Goal: Information Seeking & Learning: Learn about a topic

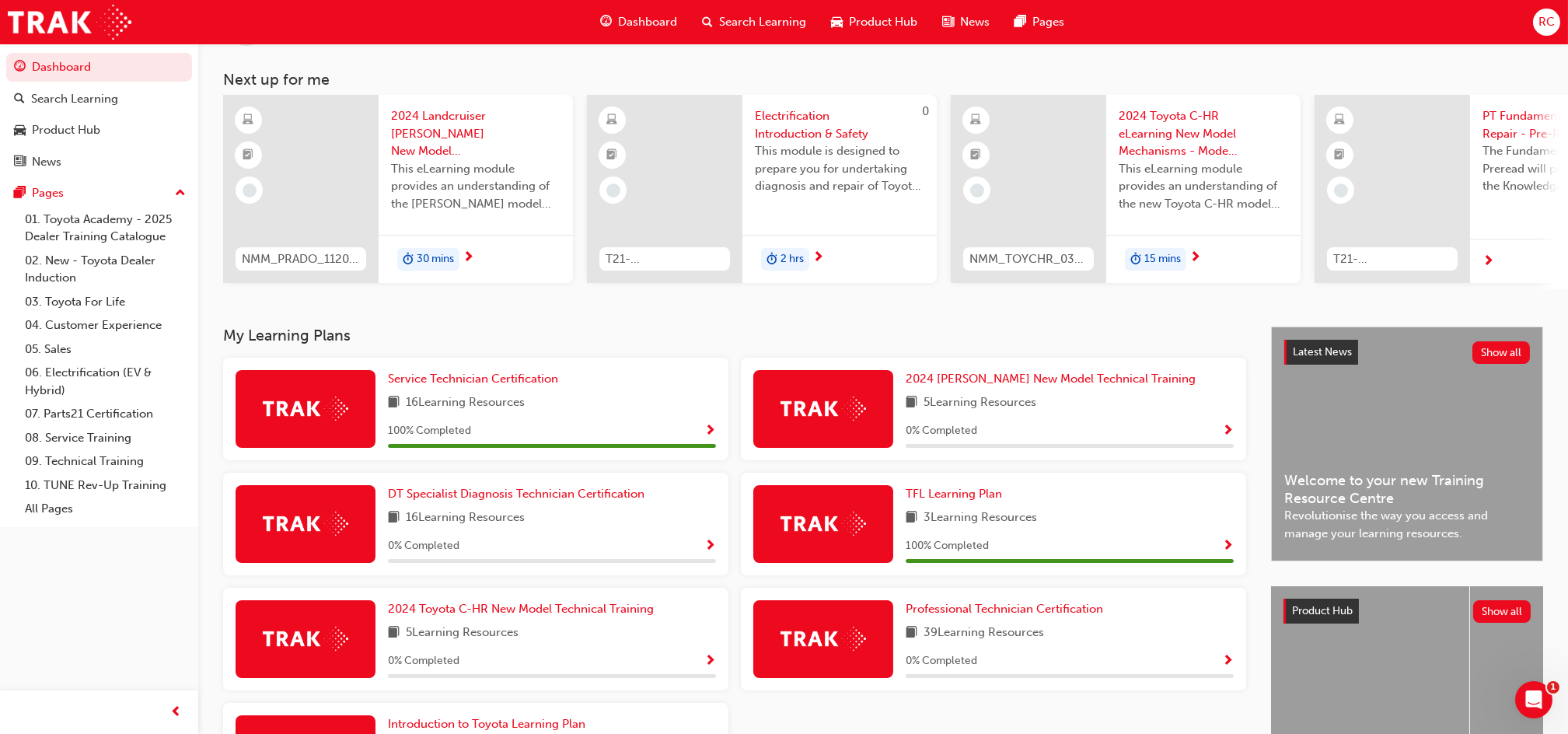
scroll to position [103, 0]
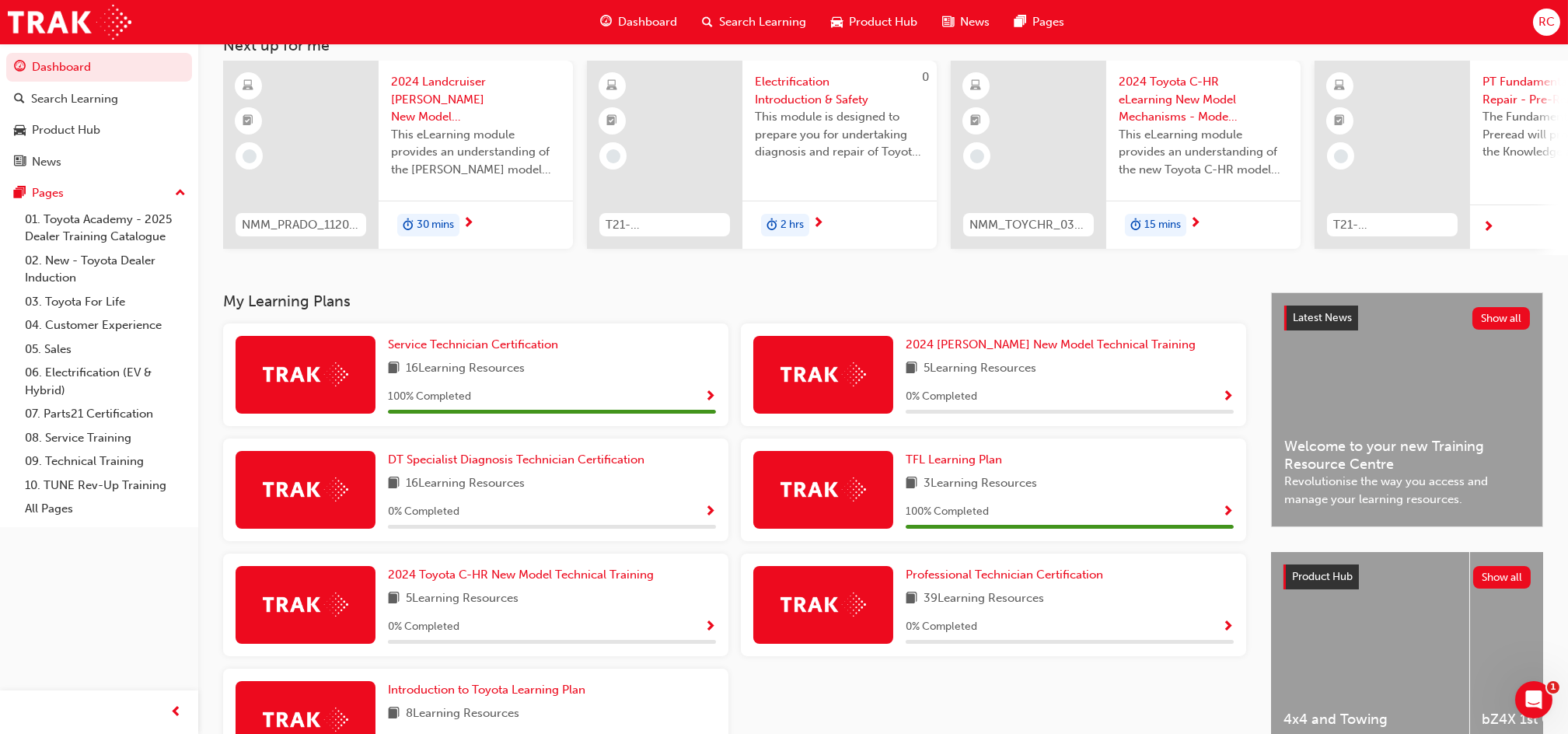
click at [1057, 601] on div "39 Learning Resources" at bounding box center [1070, 599] width 328 height 20
click at [1047, 590] on div "Professional Technician Certification 39 Learning Resources 0 % Completed" at bounding box center [1070, 605] width 328 height 78
click at [1052, 577] on span "Professional Technician Certification" at bounding box center [1005, 574] width 197 height 14
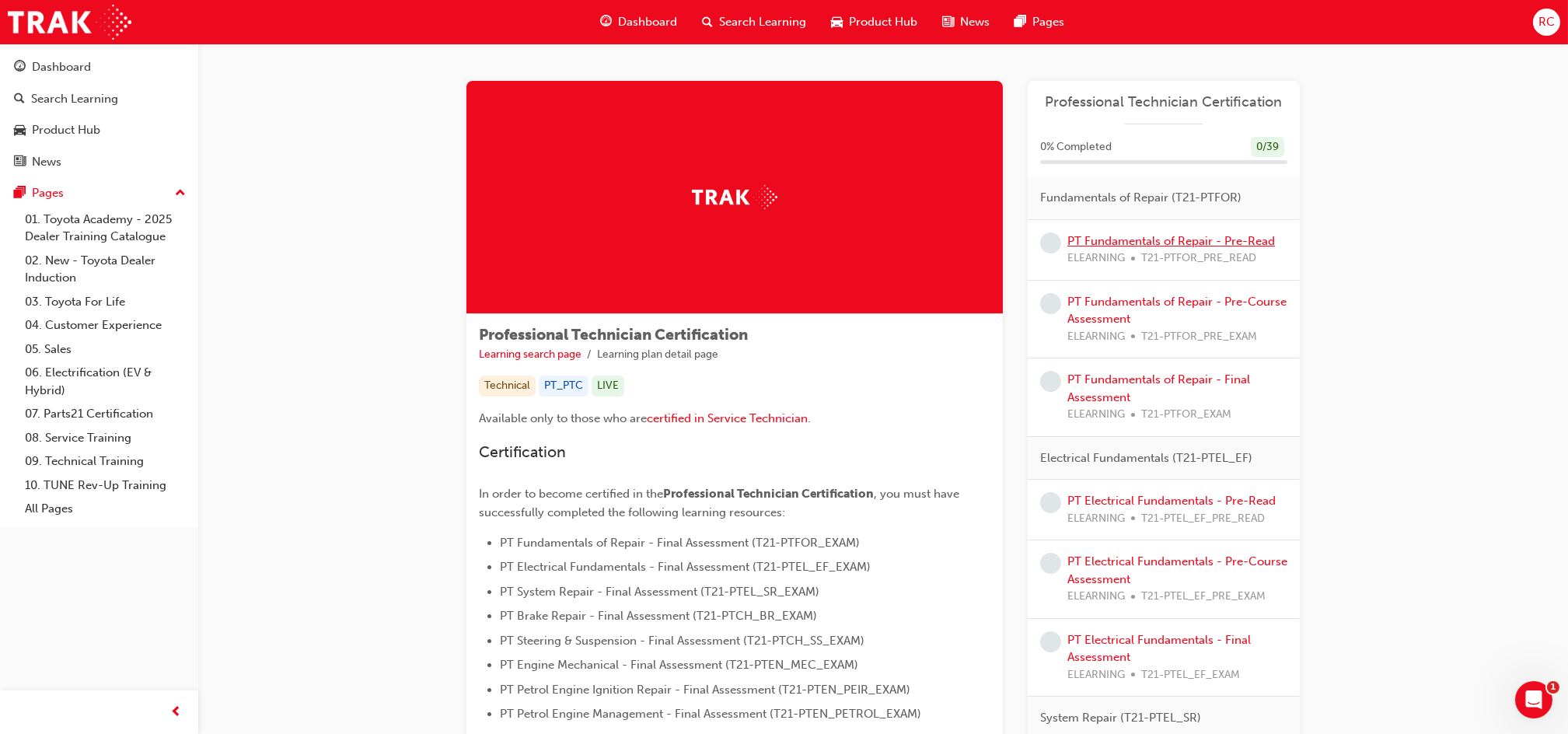
click at [1120, 234] on link "PT Fundamentals of Repair - Pre-Read" at bounding box center [1172, 241] width 208 height 14
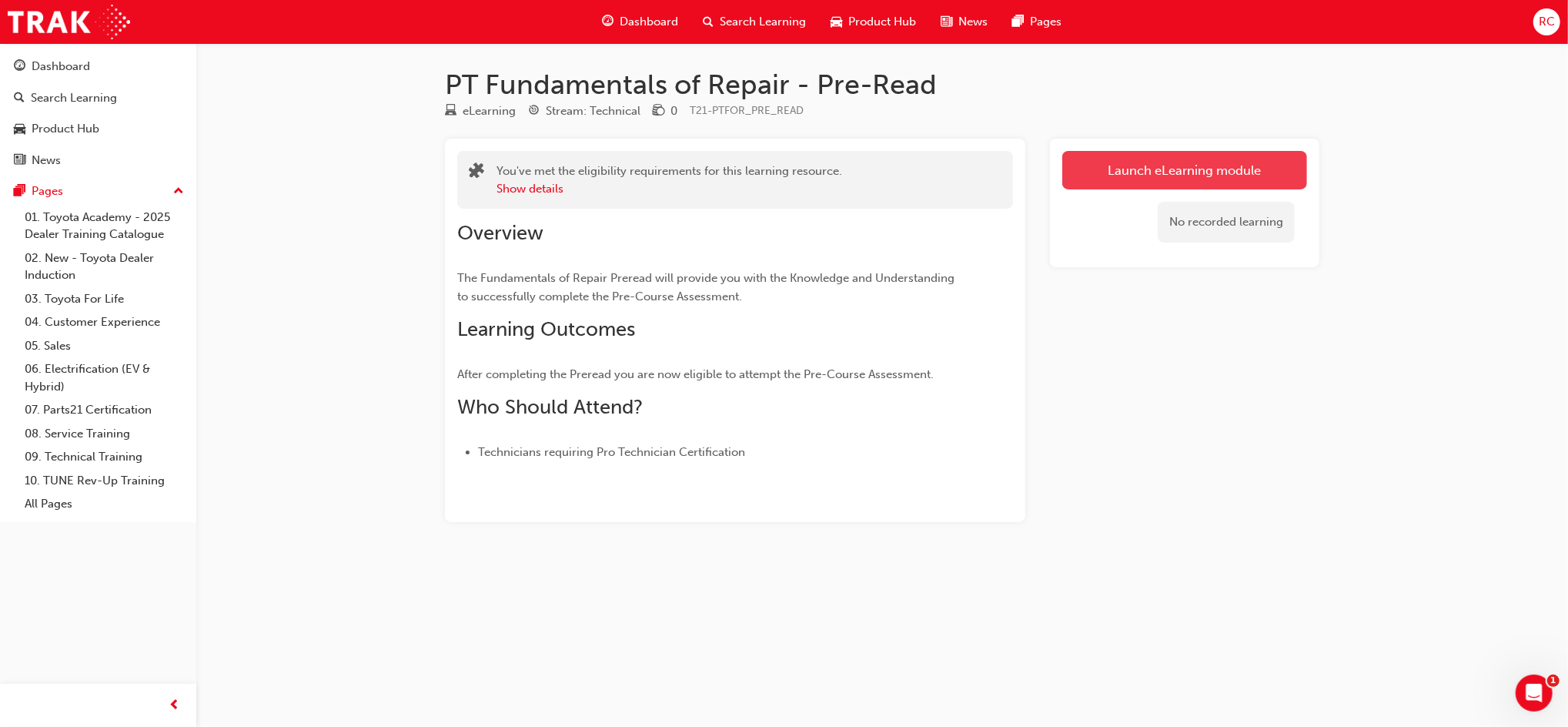
click at [1088, 174] on link "Launch eLearning module" at bounding box center [1184, 170] width 245 height 39
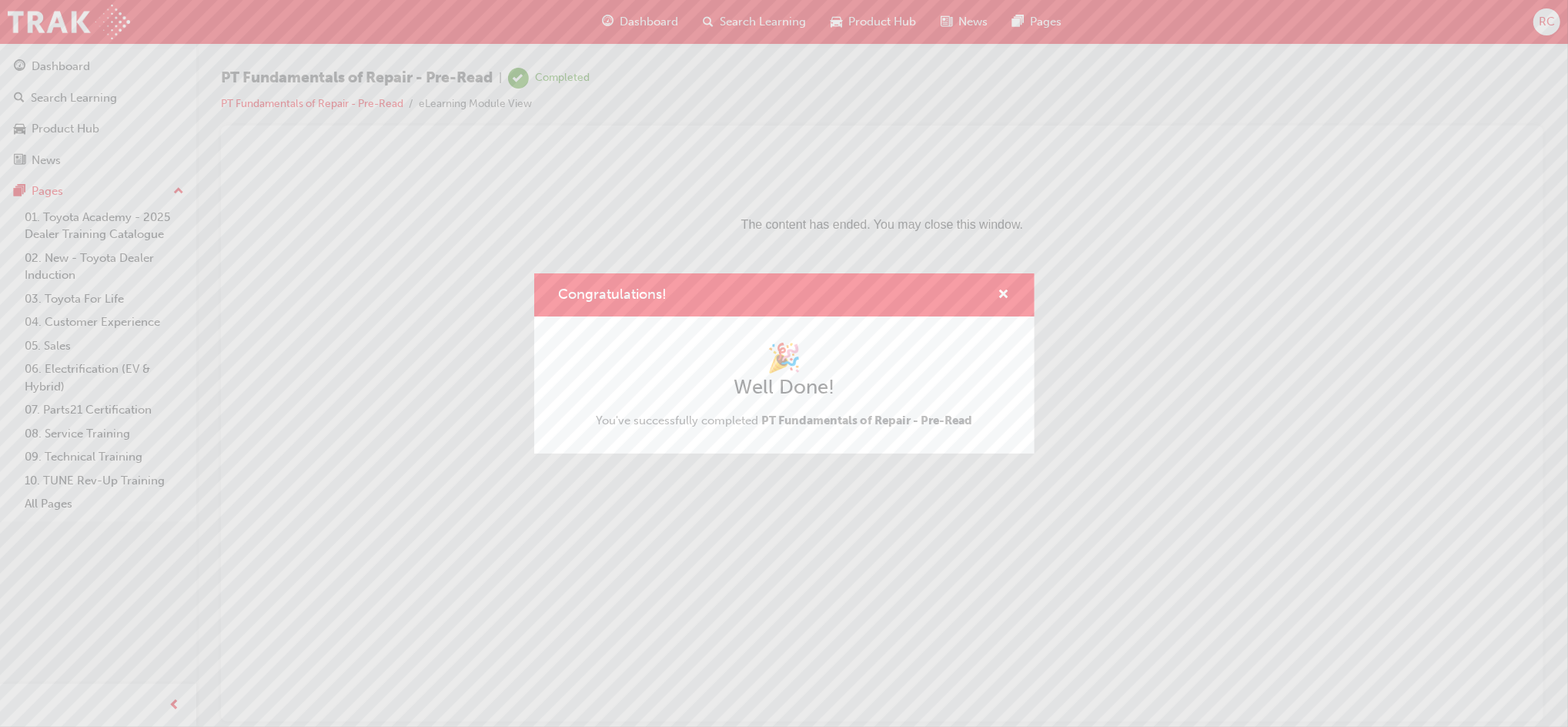
click at [1015, 300] on div "Congratulations!" at bounding box center [785, 295] width 501 height 44
click at [997, 289] on div "Congratulations!" at bounding box center [998, 295] width 24 height 19
click at [1004, 294] on span "cross-icon" at bounding box center [1004, 296] width 12 height 14
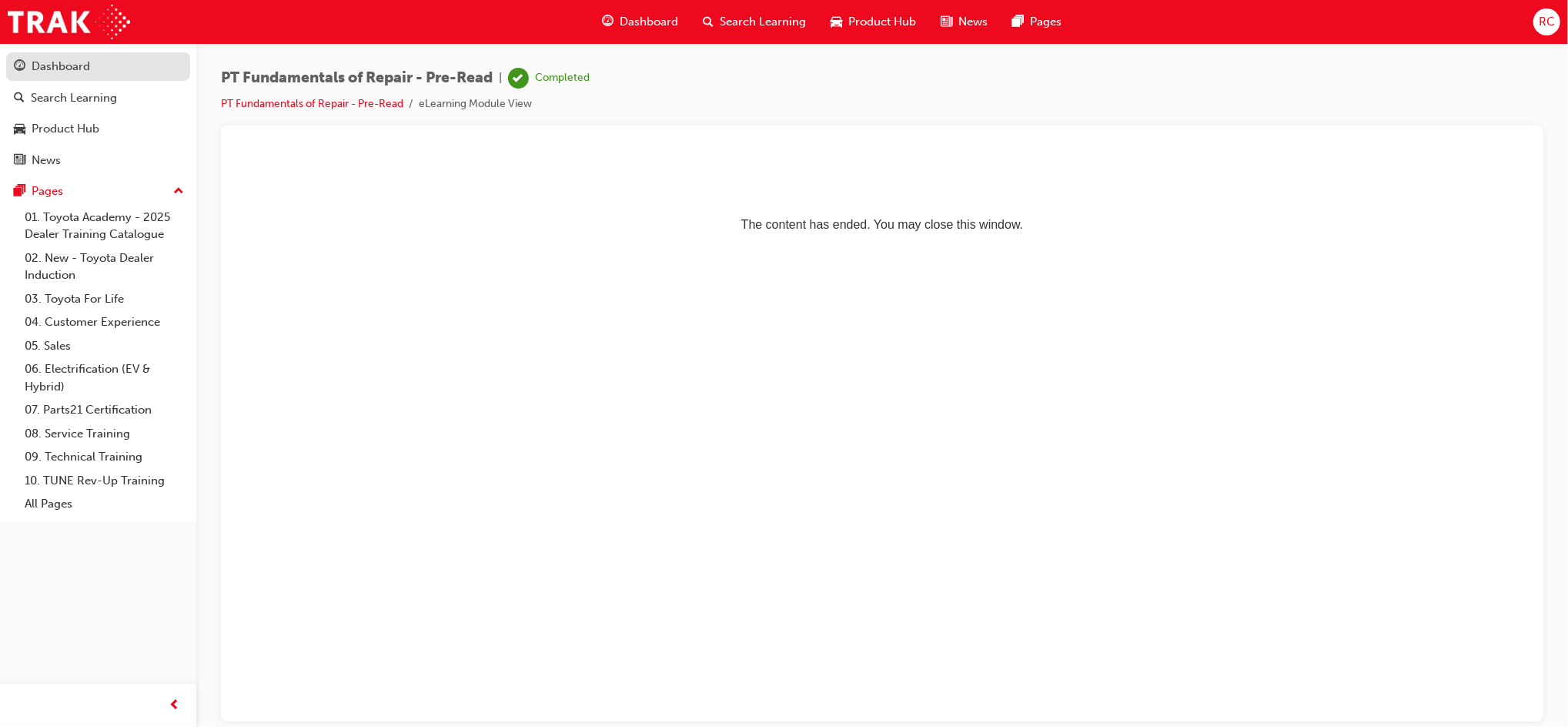
click at [112, 55] on link "Dashboard" at bounding box center [98, 66] width 184 height 28
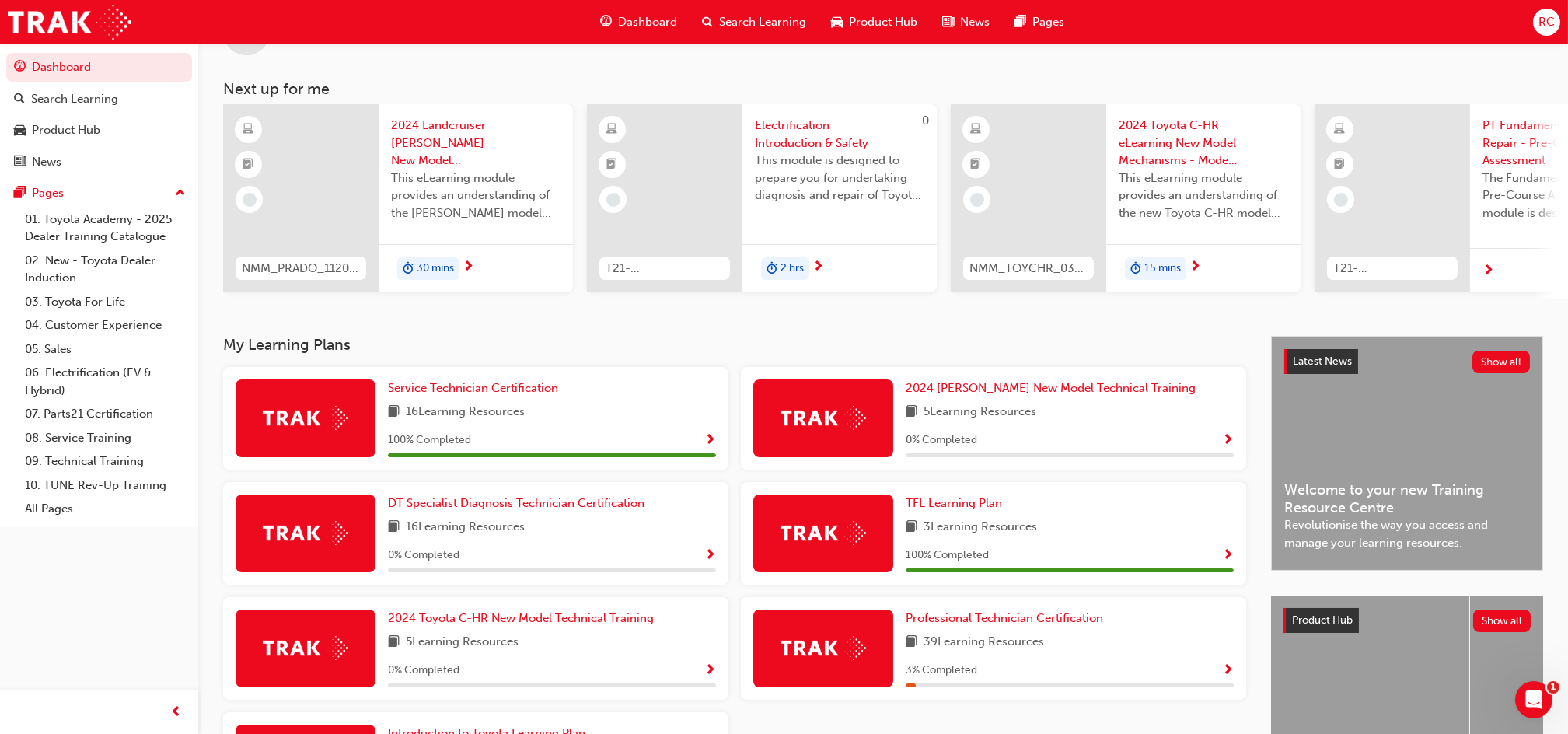
scroll to position [103, 0]
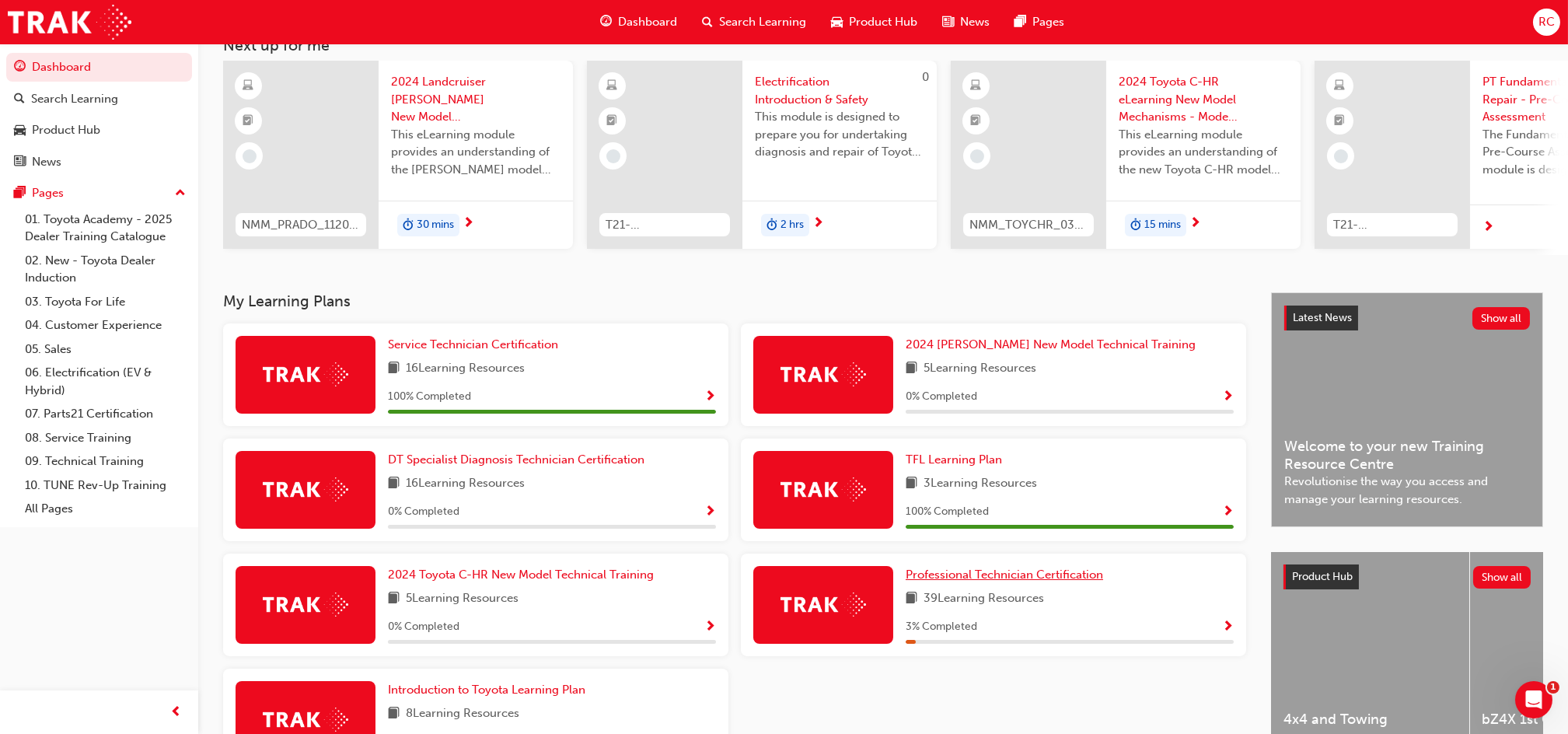
click at [1003, 578] on span "Professional Technician Certification" at bounding box center [1005, 574] width 197 height 14
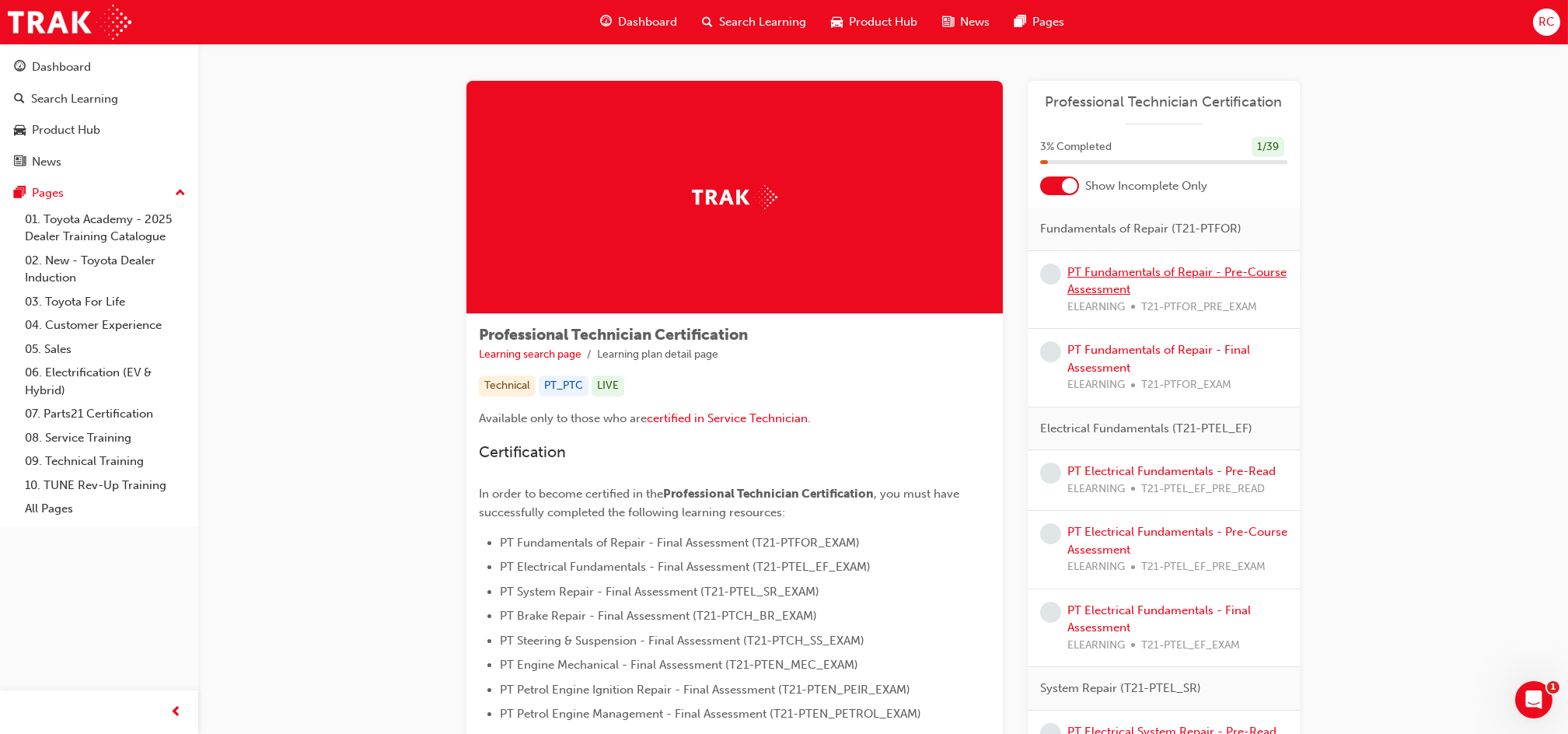
click at [1120, 272] on link "PT Fundamentals of Repair - Pre-Course Assessment" at bounding box center [1177, 281] width 220 height 32
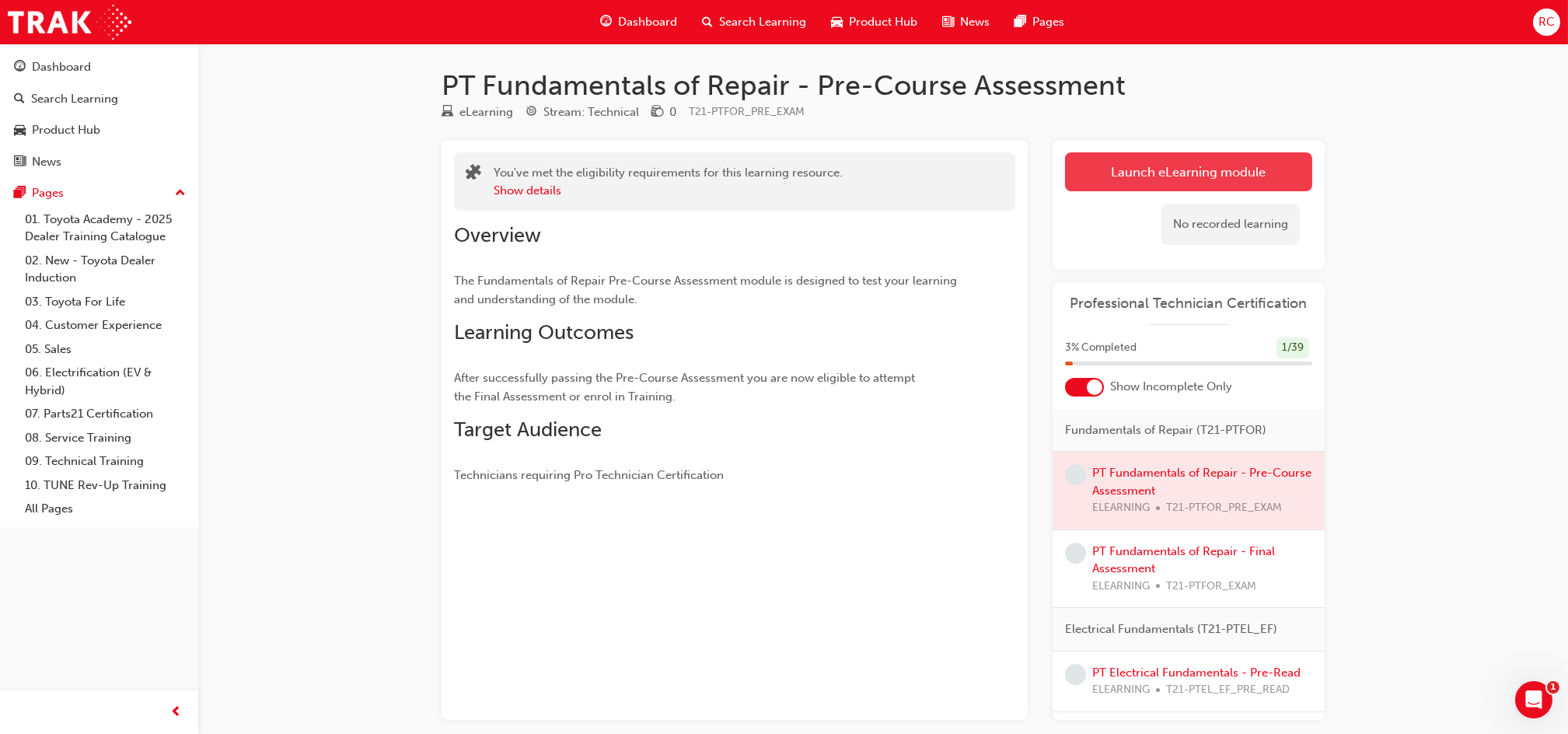
click at [1135, 166] on link "Launch eLearning module" at bounding box center [1188, 172] width 247 height 39
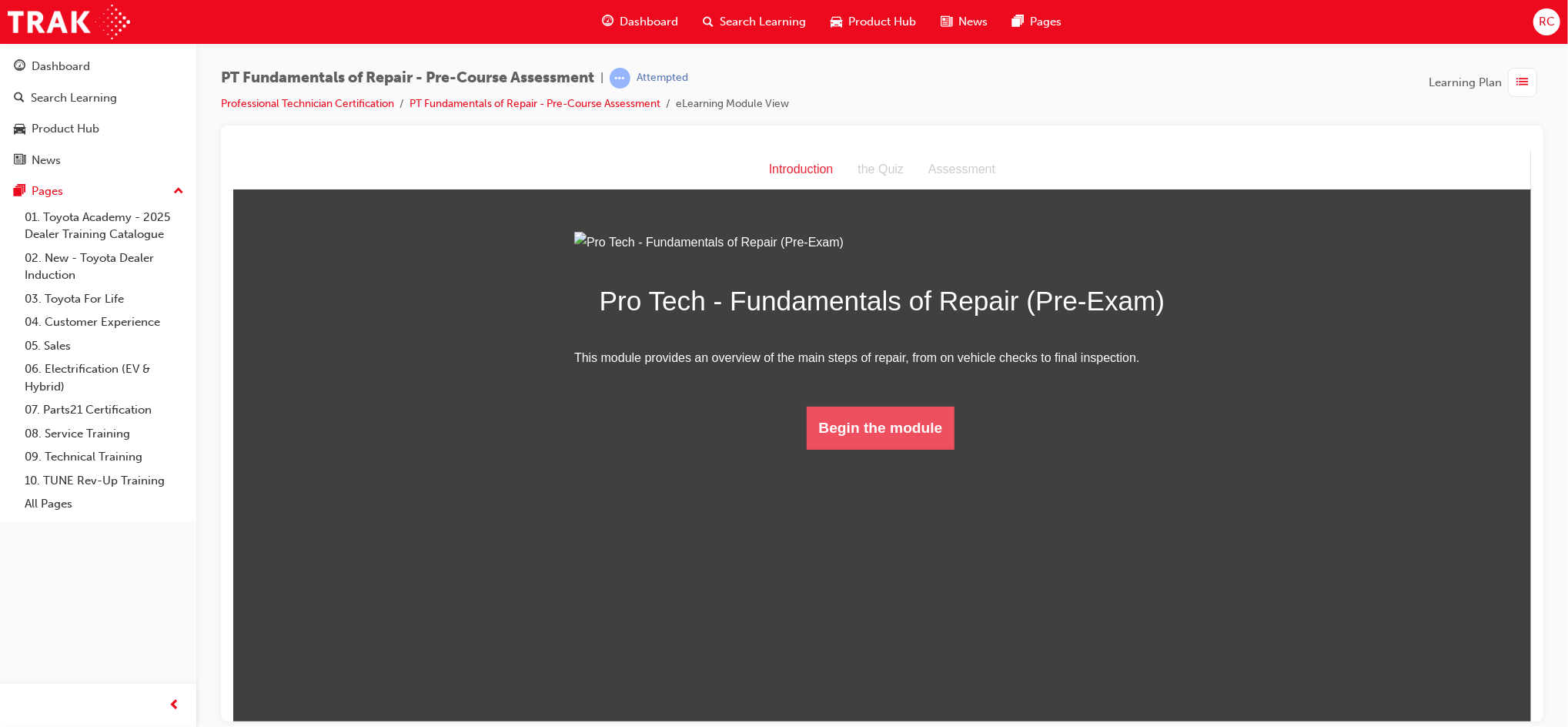
click at [883, 449] on button "Begin the module" at bounding box center [881, 427] width 149 height 44
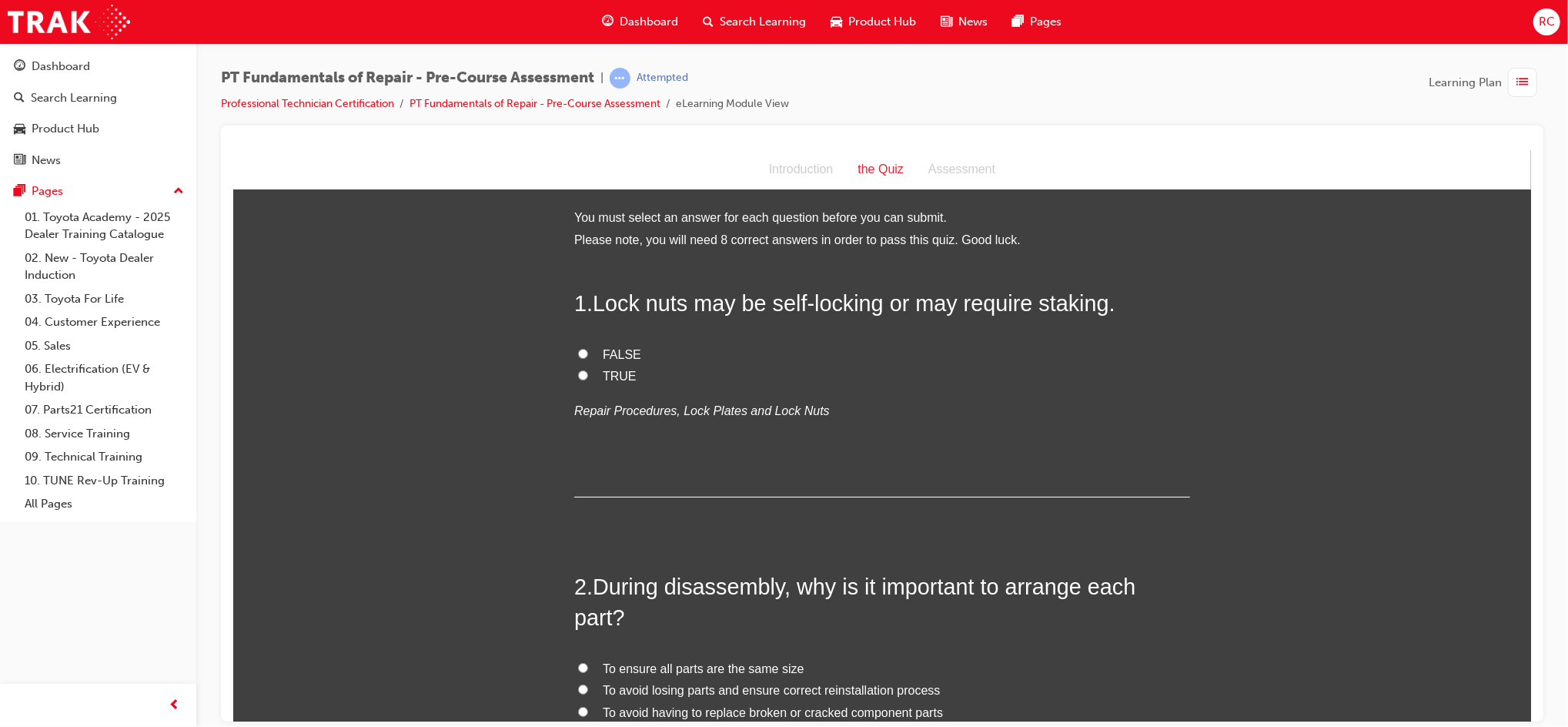
click at [602, 375] on span "TRUE" at bounding box center [619, 376] width 34 height 14
click at [588, 375] on input "TRUE" at bounding box center [582, 374] width 10 height 10
radio input "true"
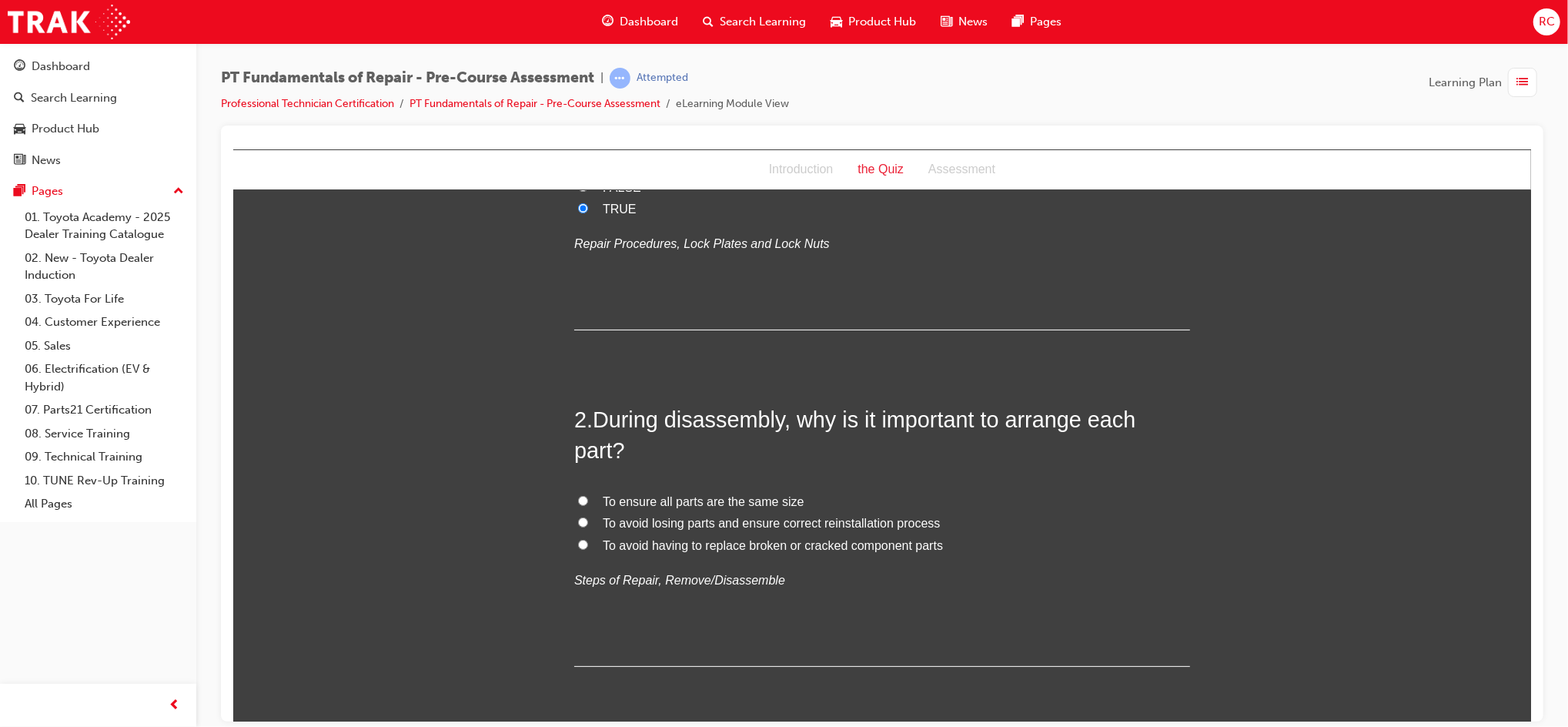
scroll to position [205, 0]
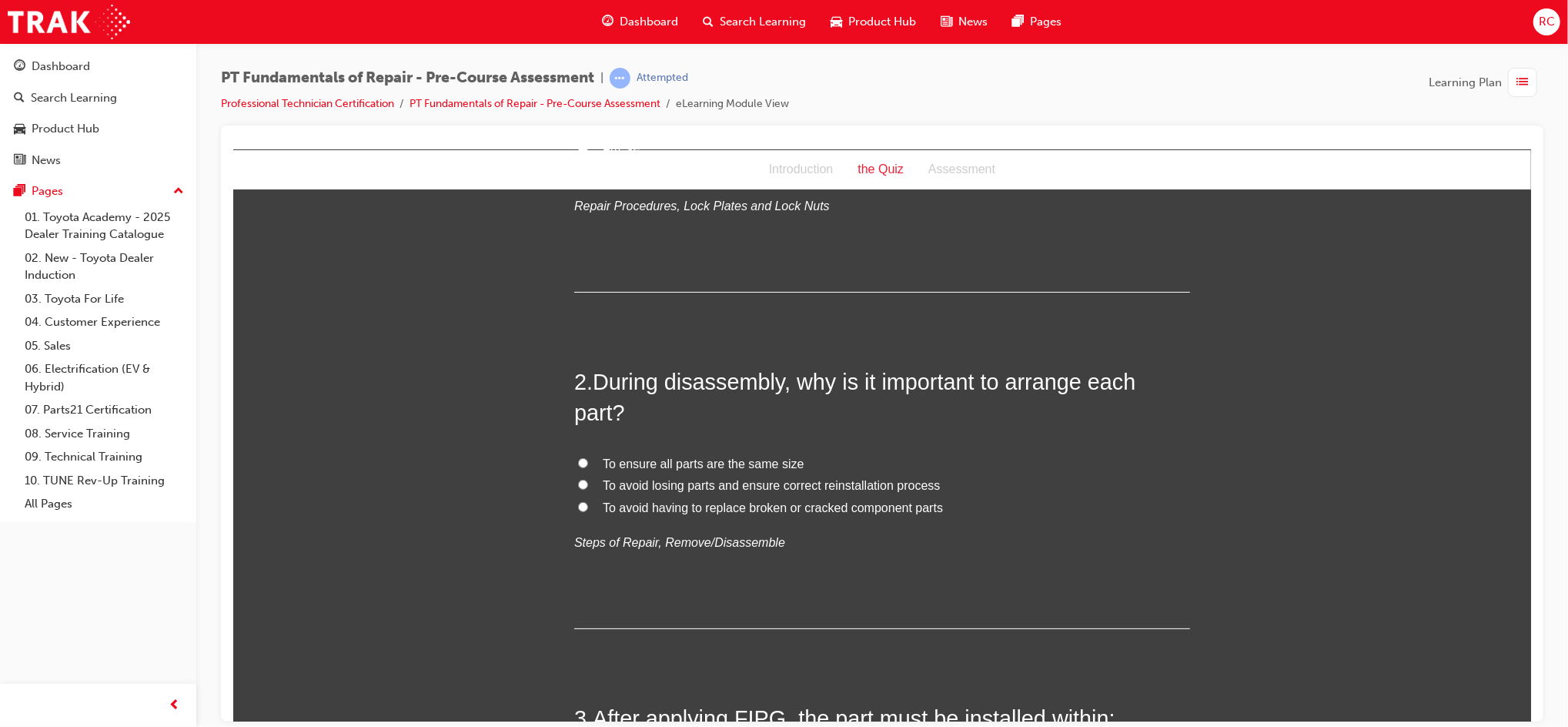
click at [855, 489] on span "To avoid losing parts and ensure correct reinstallation process" at bounding box center [770, 485] width 337 height 14
click at [588, 489] on input "To avoid losing parts and ensure correct reinstallation process" at bounding box center [582, 483] width 10 height 10
radio input "true"
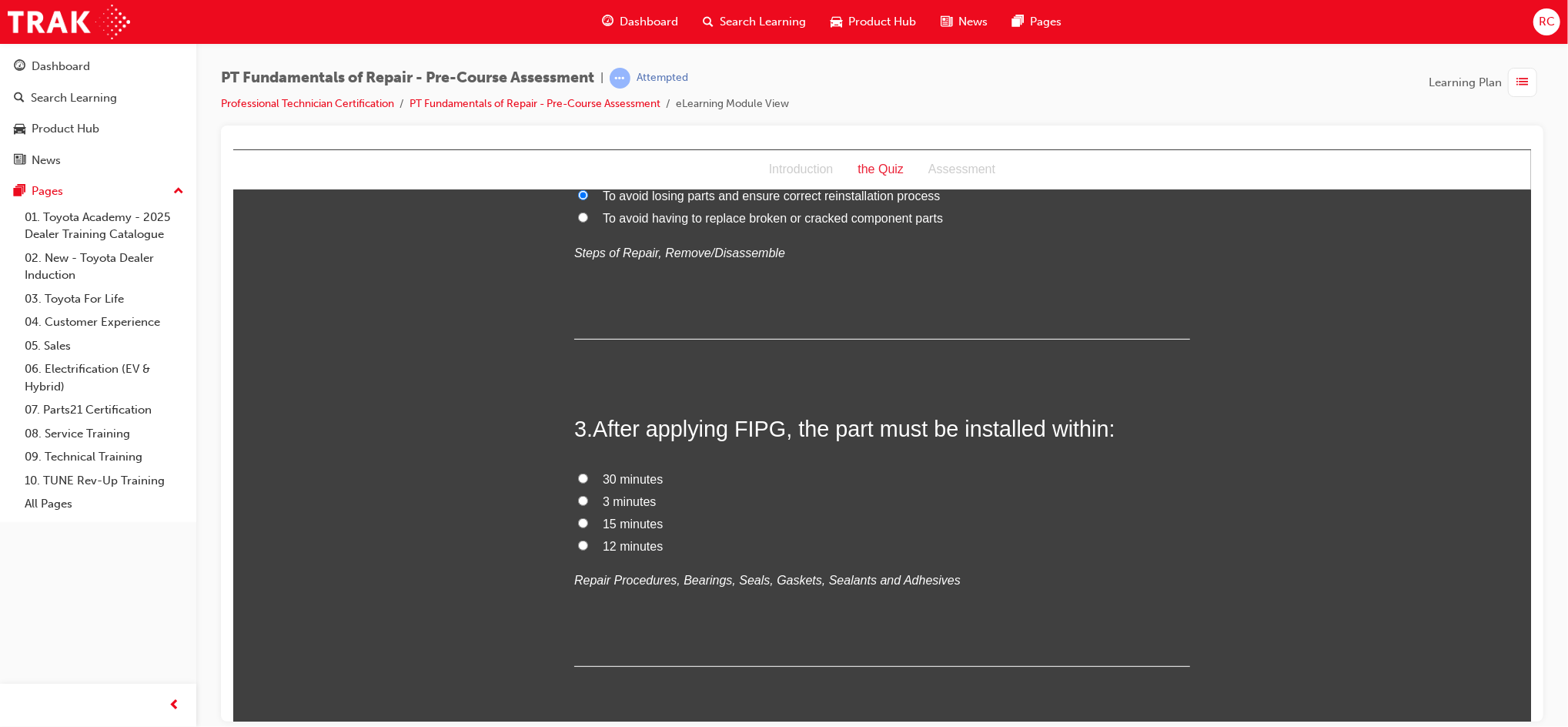
scroll to position [512, 0]
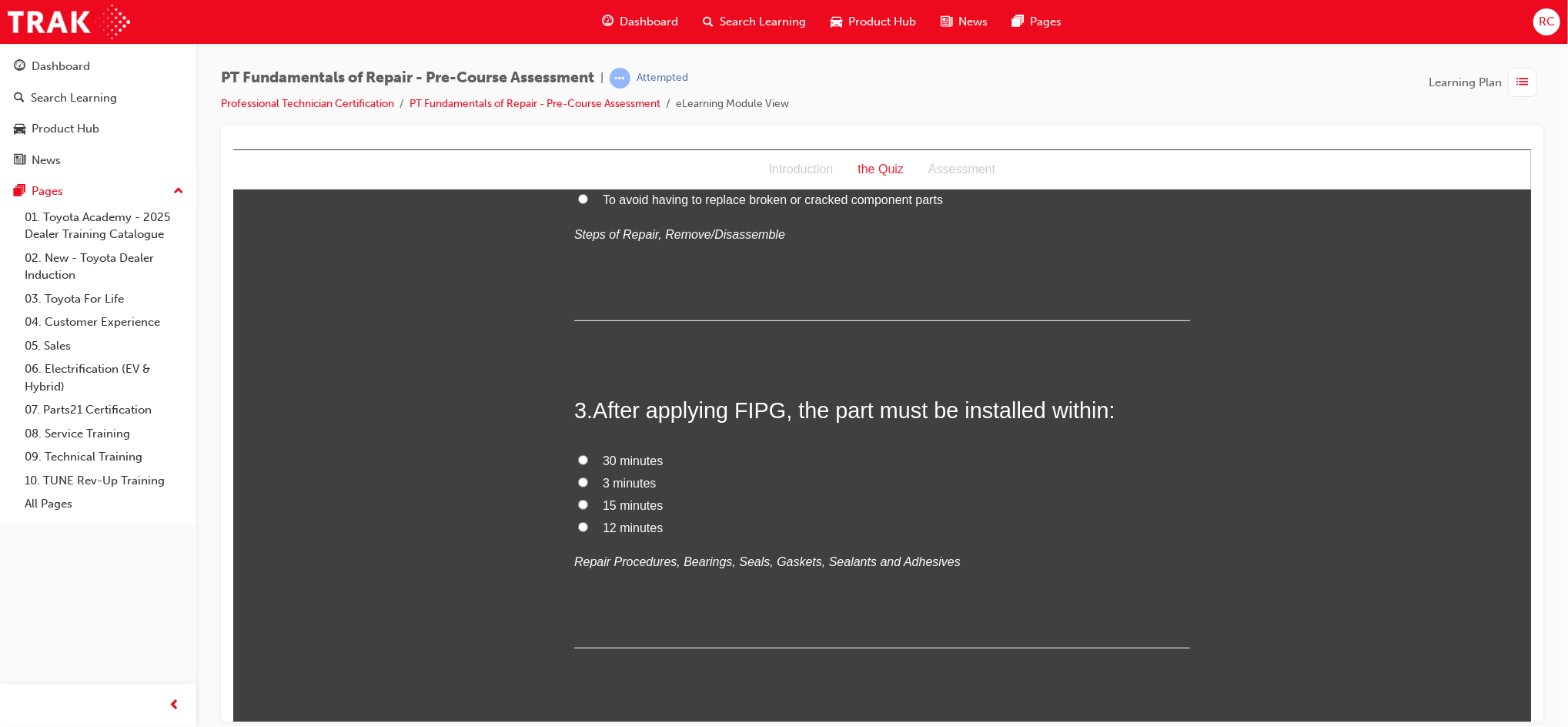
click at [630, 453] on span "30 minutes" at bounding box center [632, 460] width 60 height 14
click at [588, 454] on input "30 minutes" at bounding box center [582, 459] width 10 height 10
radio input "true"
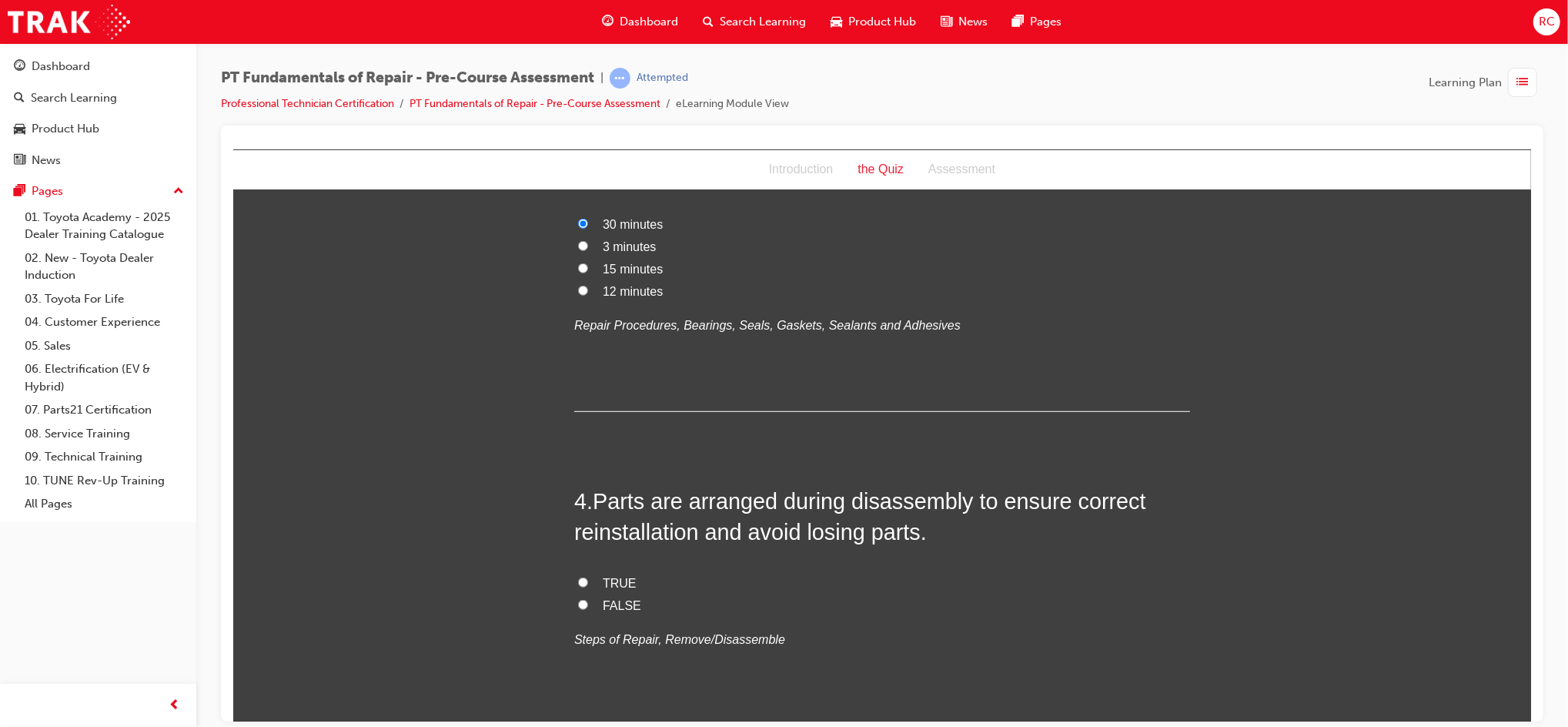
scroll to position [924, 0]
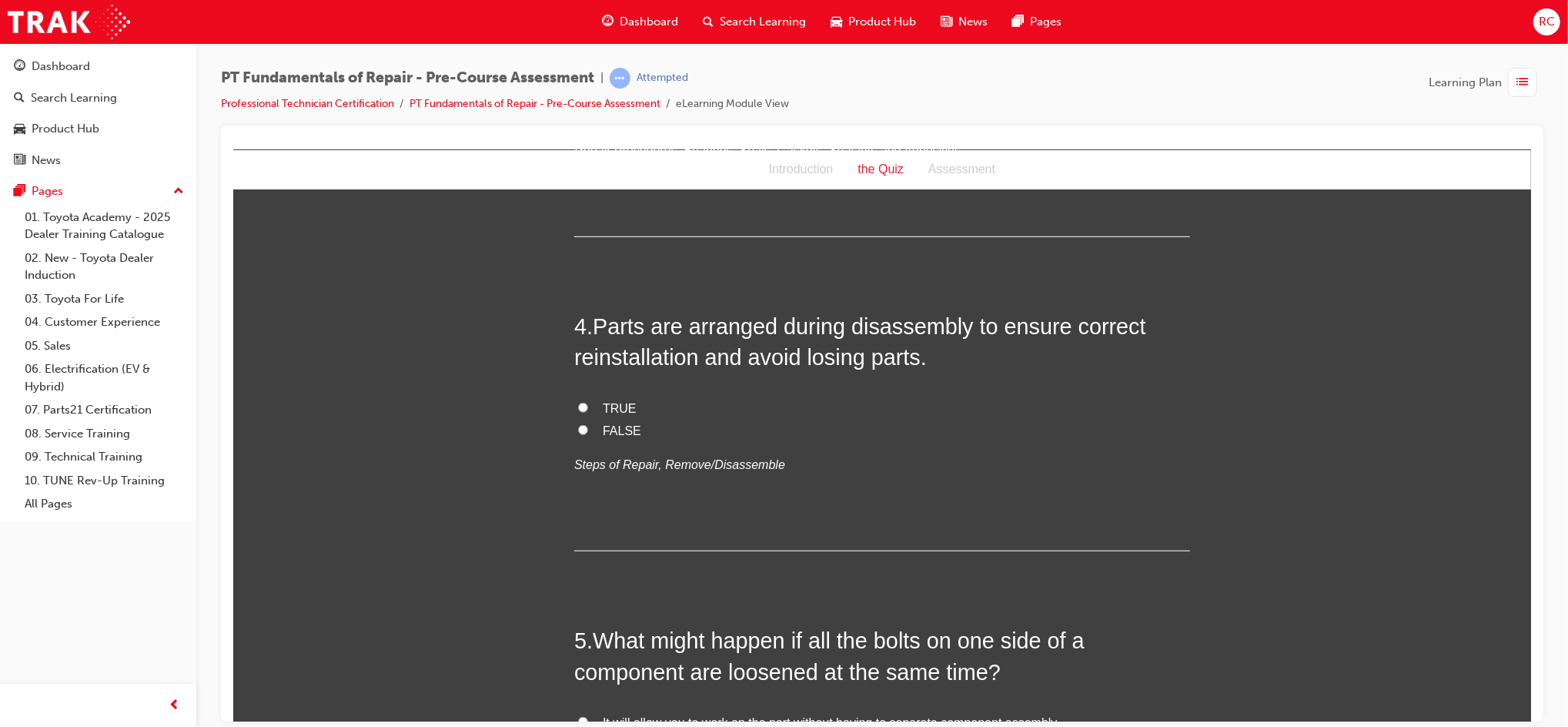
click at [585, 404] on label "TRUE" at bounding box center [881, 408] width 616 height 22
click at [585, 404] on input "TRUE" at bounding box center [582, 407] width 10 height 10
radio input "true"
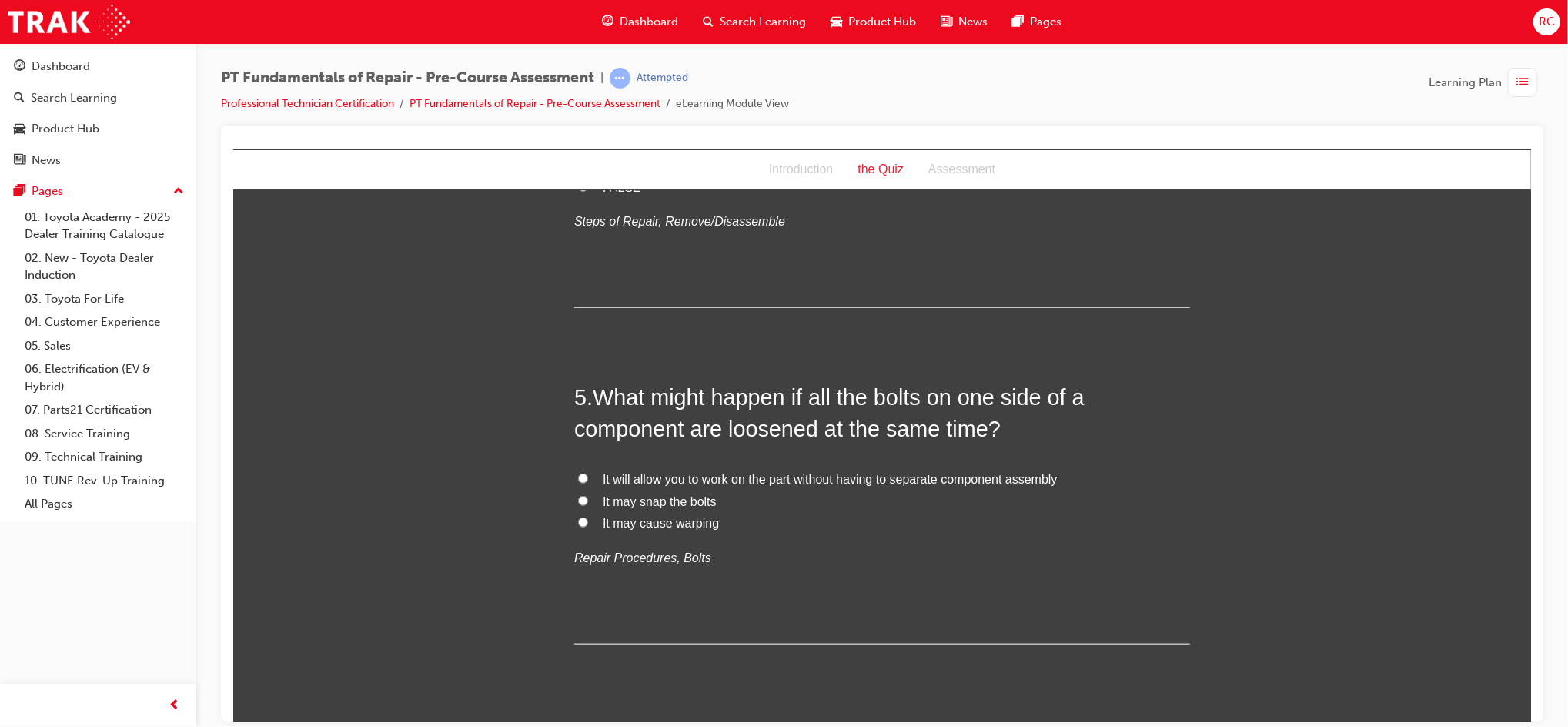
scroll to position [1232, 0]
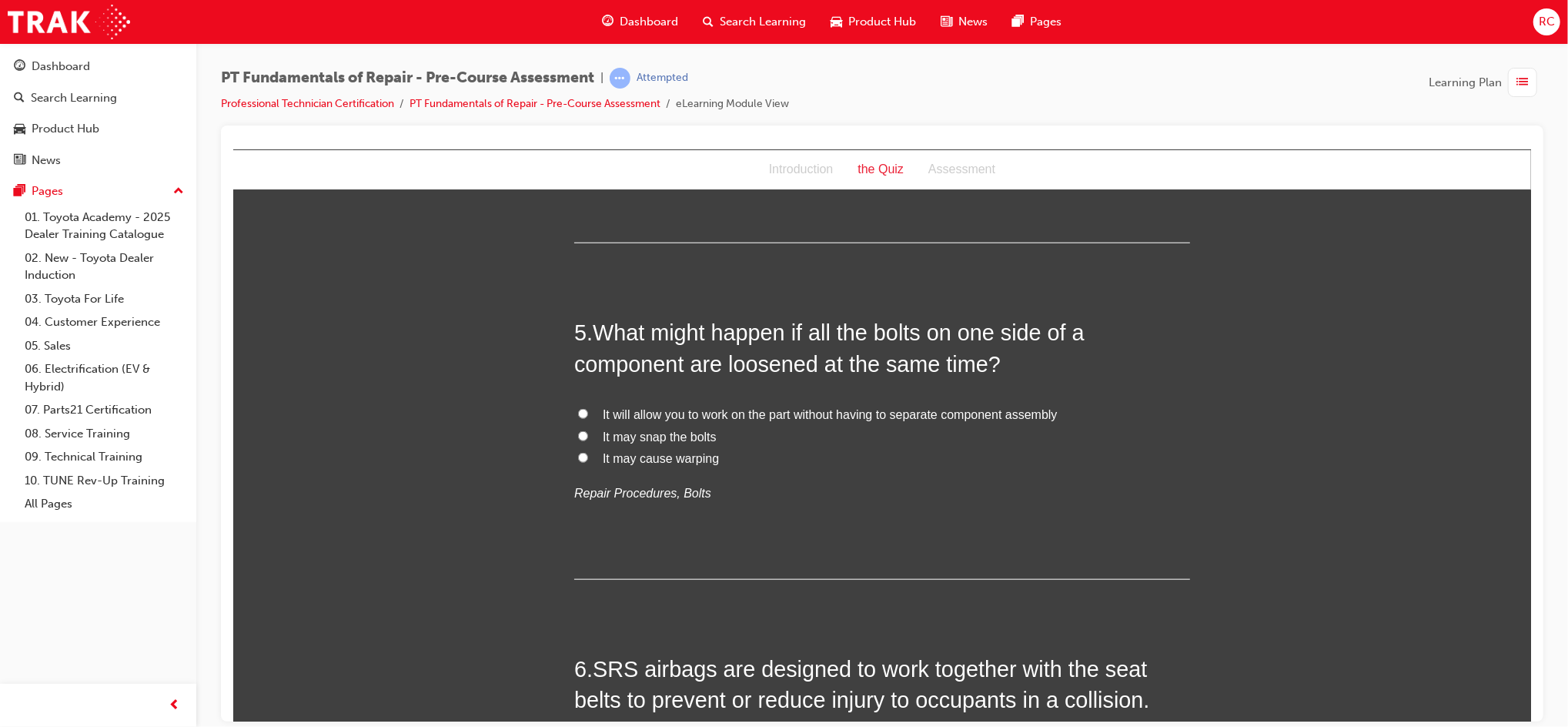
click at [682, 459] on span "It may cause warping" at bounding box center [660, 458] width 116 height 14
click at [588, 459] on input "It may cause warping" at bounding box center [582, 457] width 10 height 10
radio input "true"
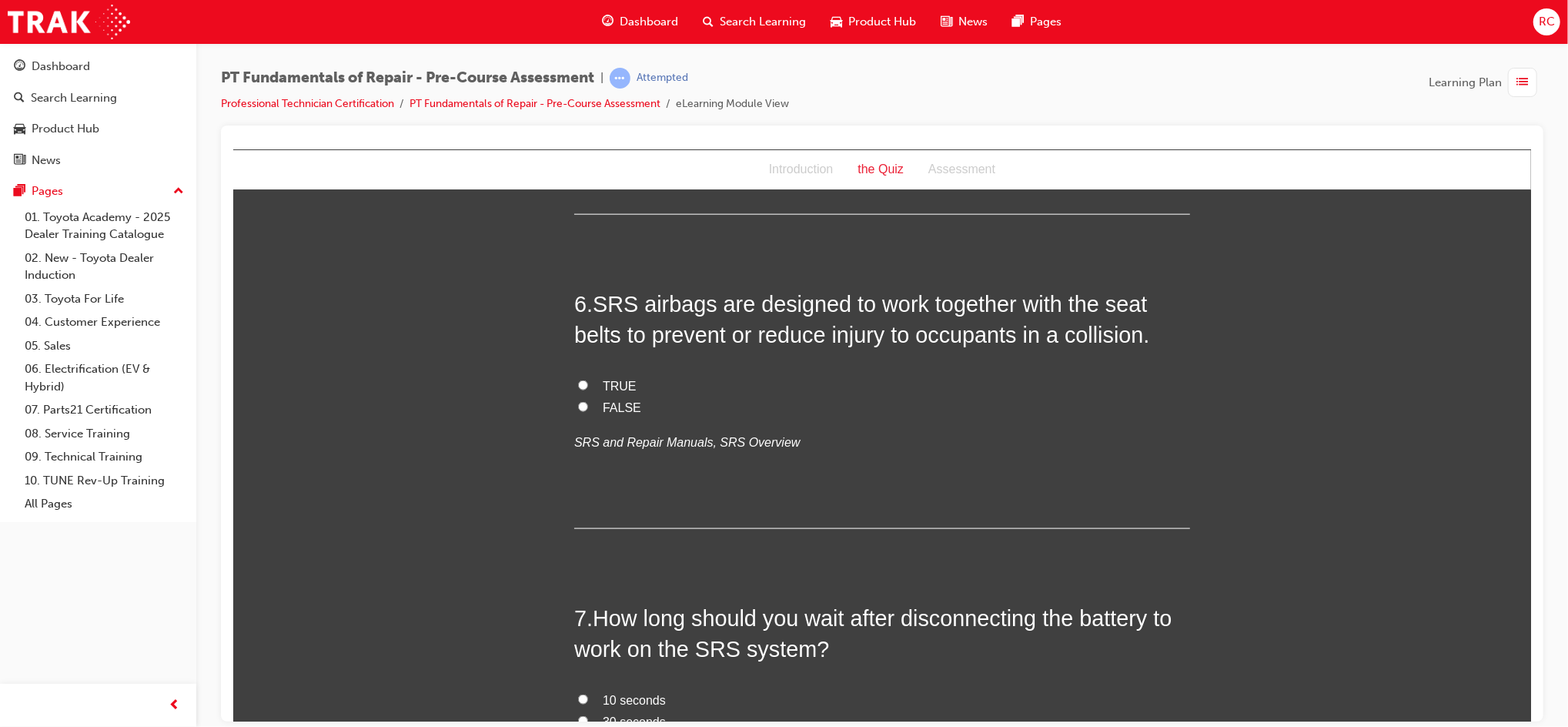
scroll to position [1643, 0]
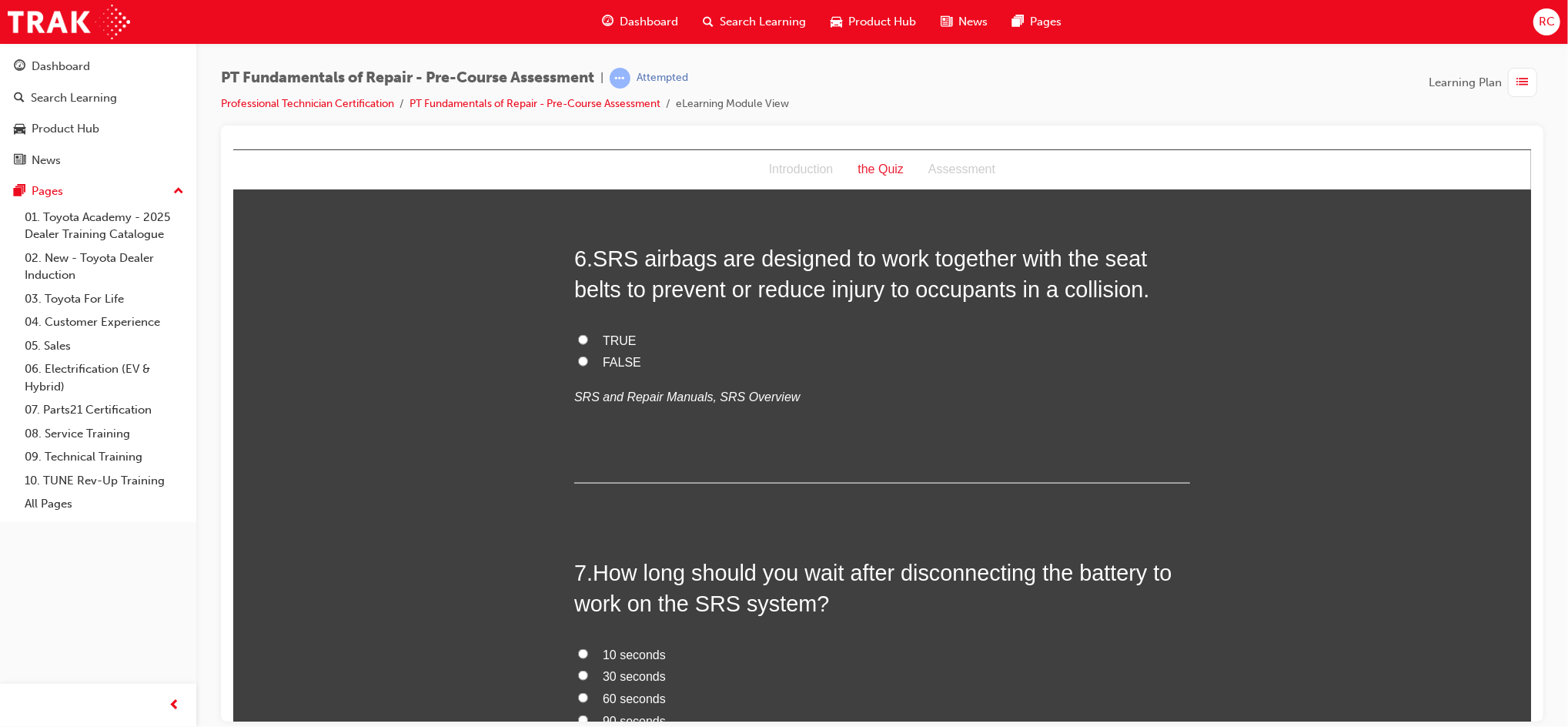
click at [619, 334] on span "TRUE" at bounding box center [619, 340] width 34 height 14
click at [588, 334] on input "TRUE" at bounding box center [582, 339] width 10 height 10
radio input "true"
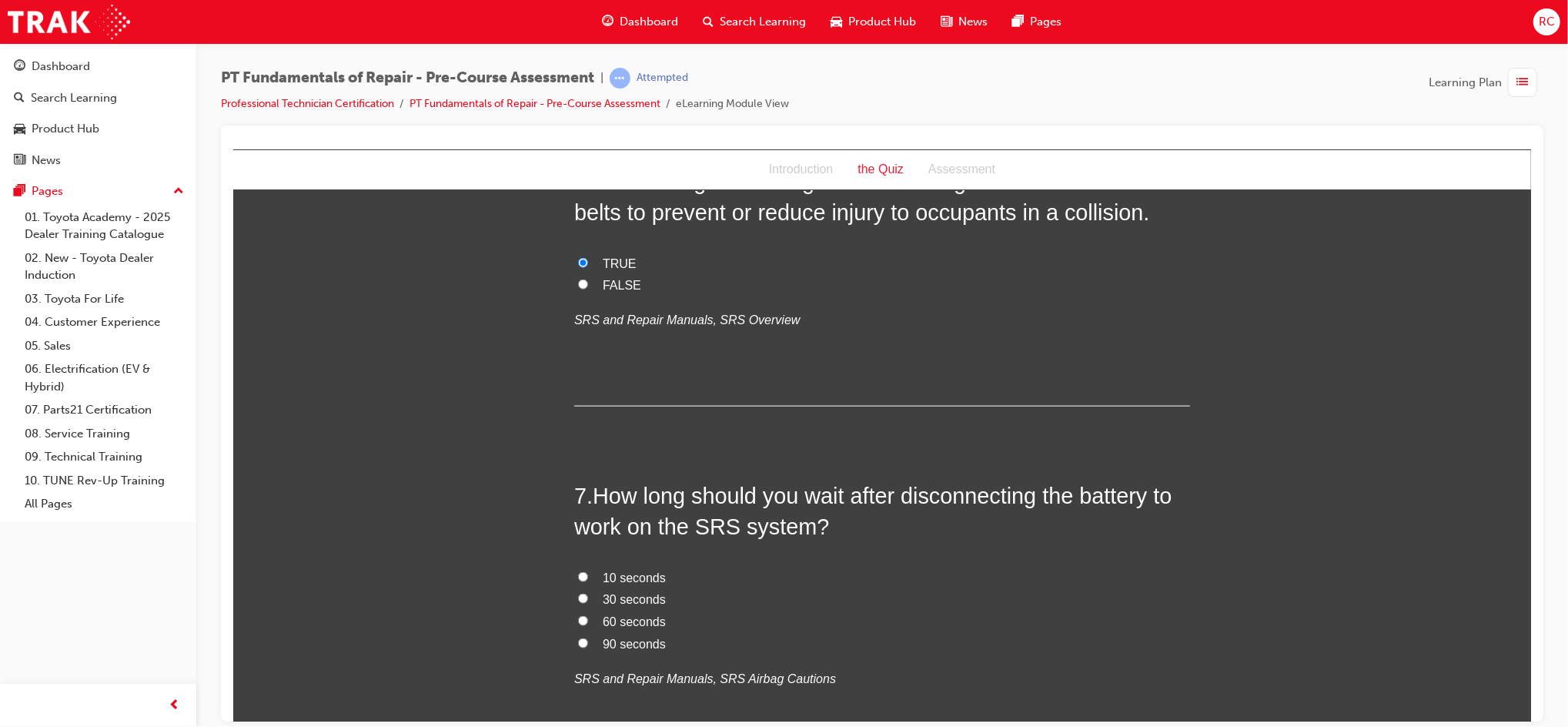
scroll to position [1950, 0]
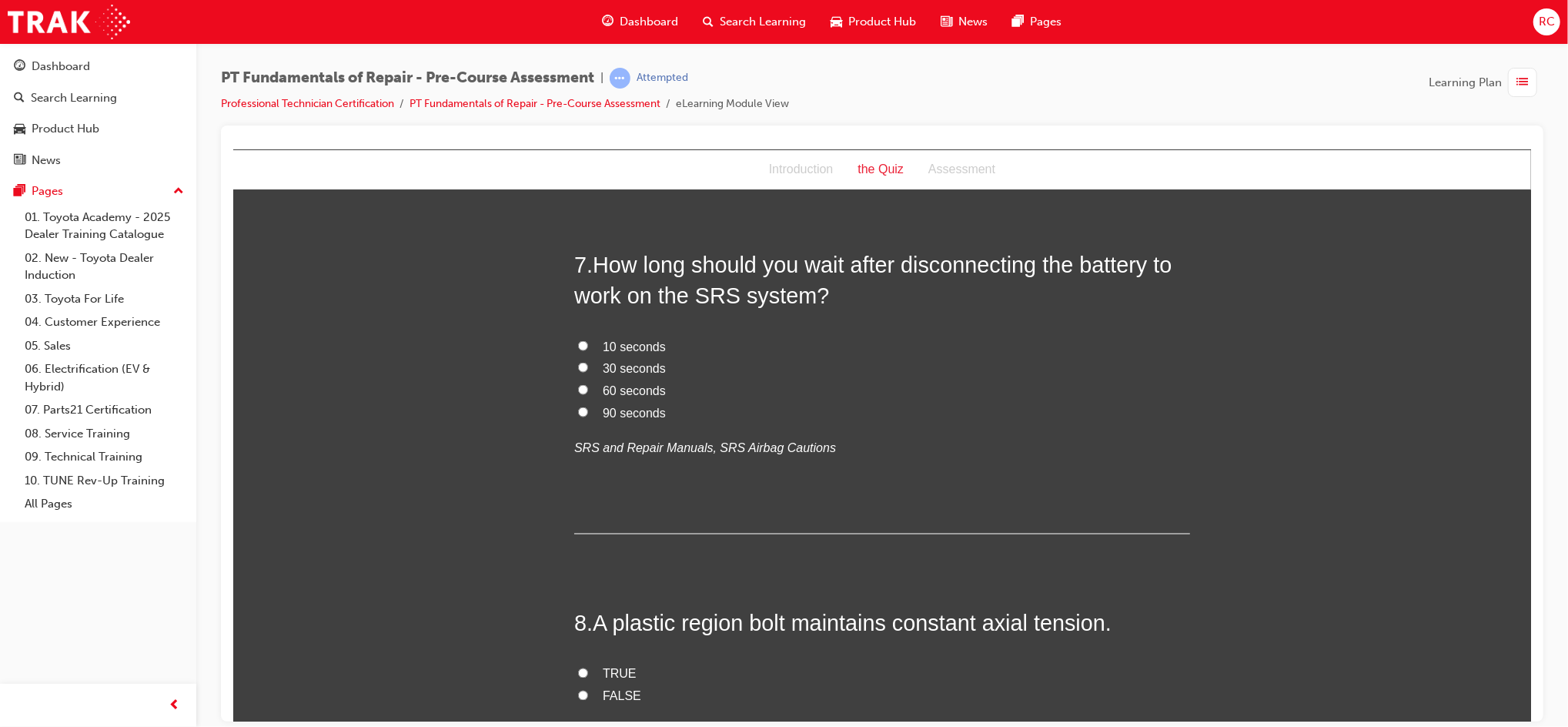
click at [606, 392] on span "60 seconds" at bounding box center [633, 391] width 63 height 14
click at [588, 392] on input "60 seconds" at bounding box center [582, 389] width 10 height 10
radio input "true"
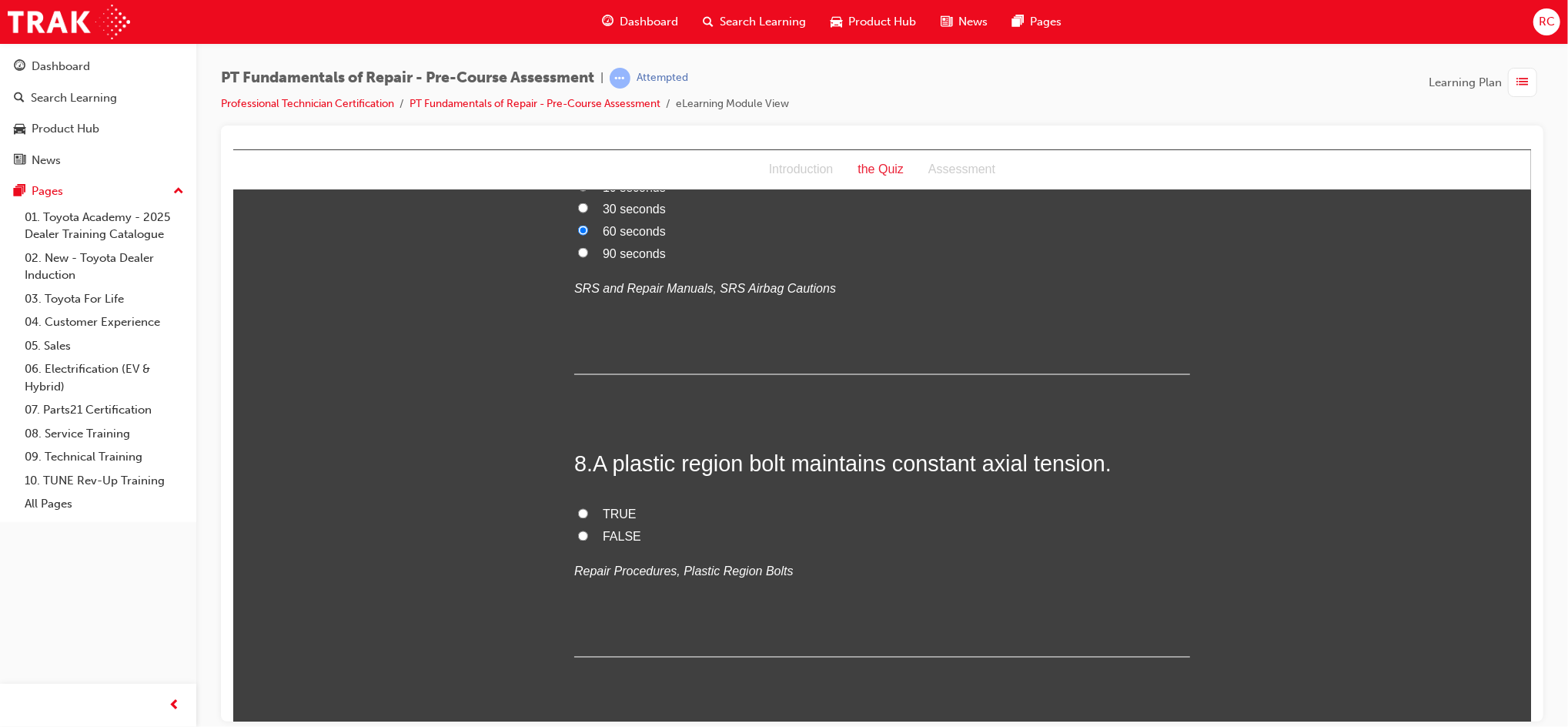
scroll to position [2156, 0]
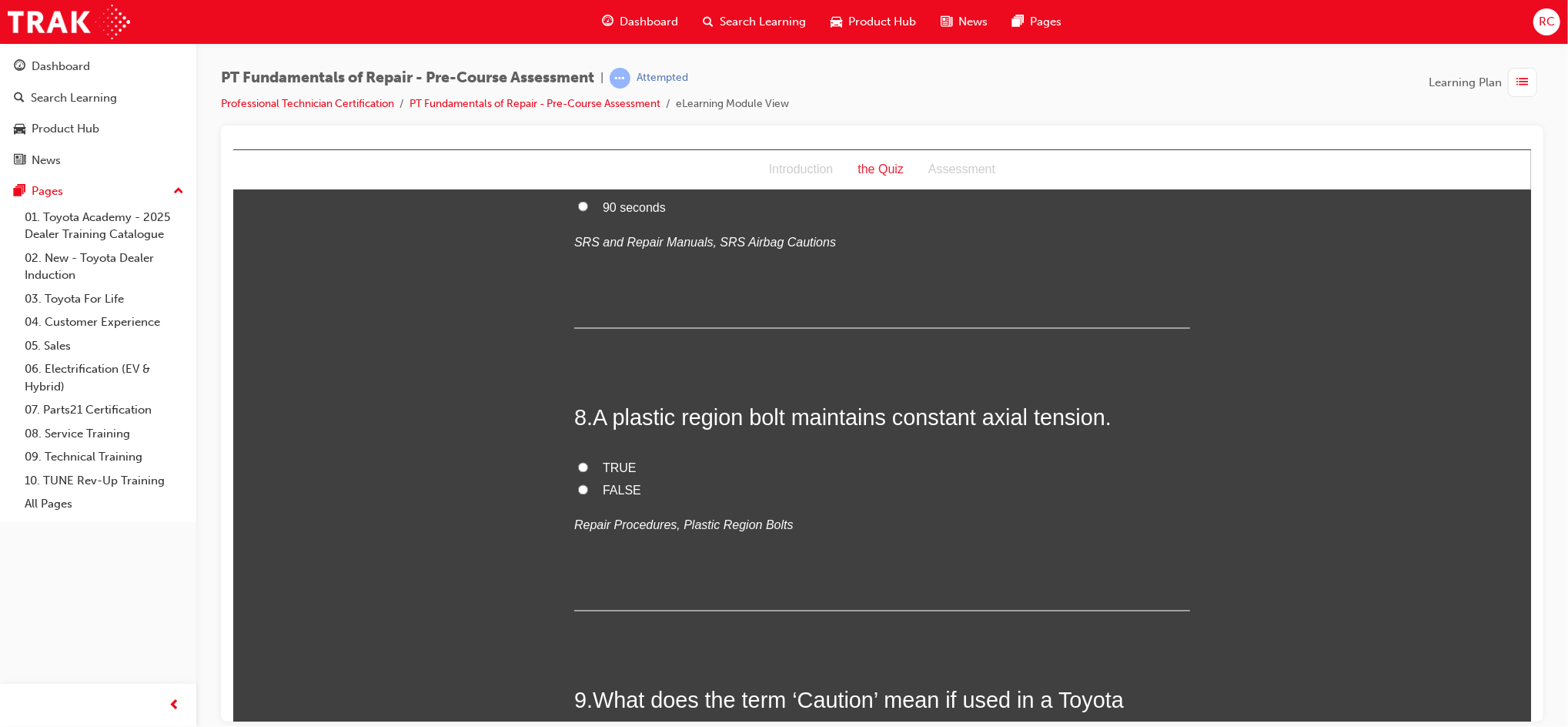
drag, startPoint x: 618, startPoint y: 461, endPoint x: 649, endPoint y: 449, distance: 33.2
click at [621, 461] on span "TRUE" at bounding box center [619, 468] width 34 height 14
click at [612, 461] on span "TRUE" at bounding box center [619, 468] width 34 height 14
click at [588, 462] on input "TRUE" at bounding box center [582, 467] width 10 height 10
radio input "true"
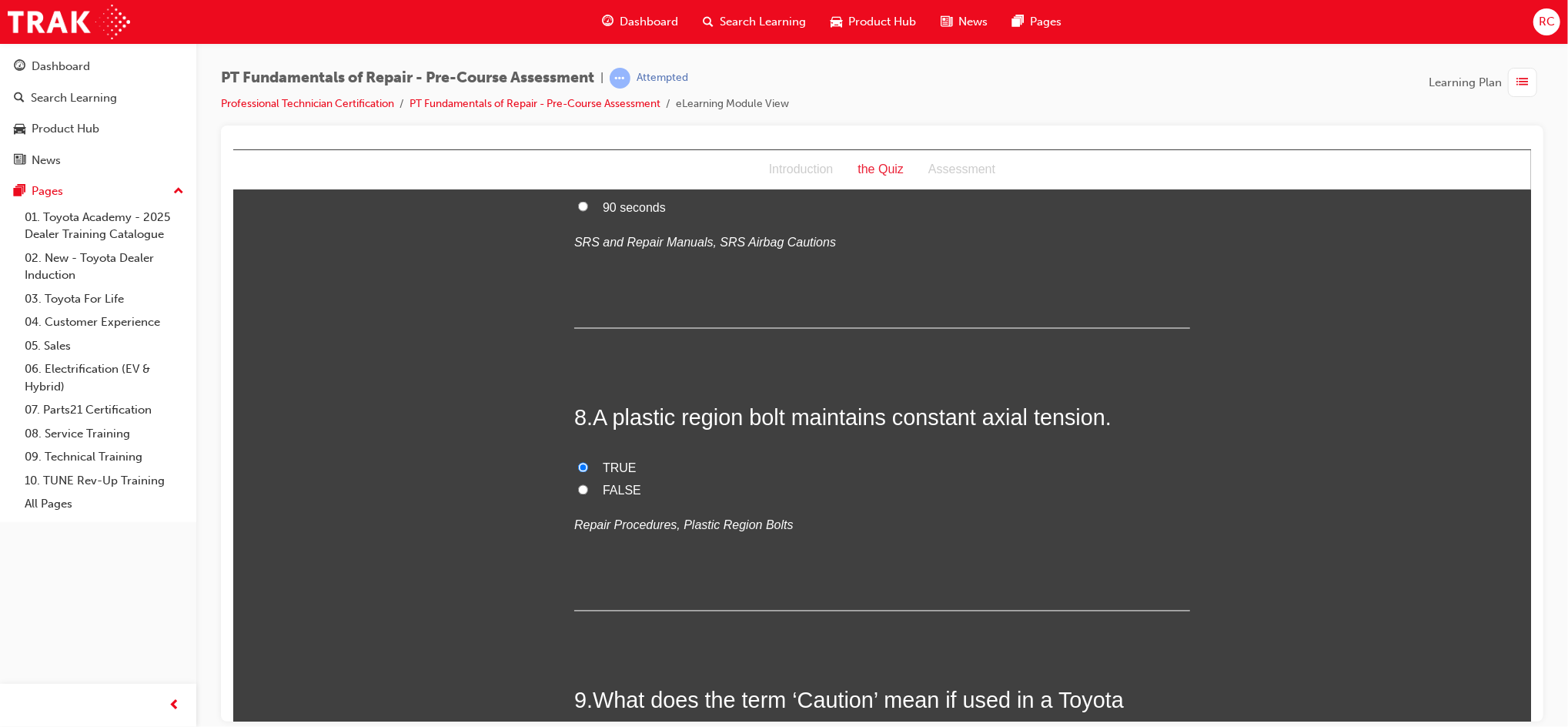
click at [602, 465] on span "TRUE" at bounding box center [619, 468] width 34 height 14
click at [588, 465] on input "TRUE" at bounding box center [582, 467] width 10 height 10
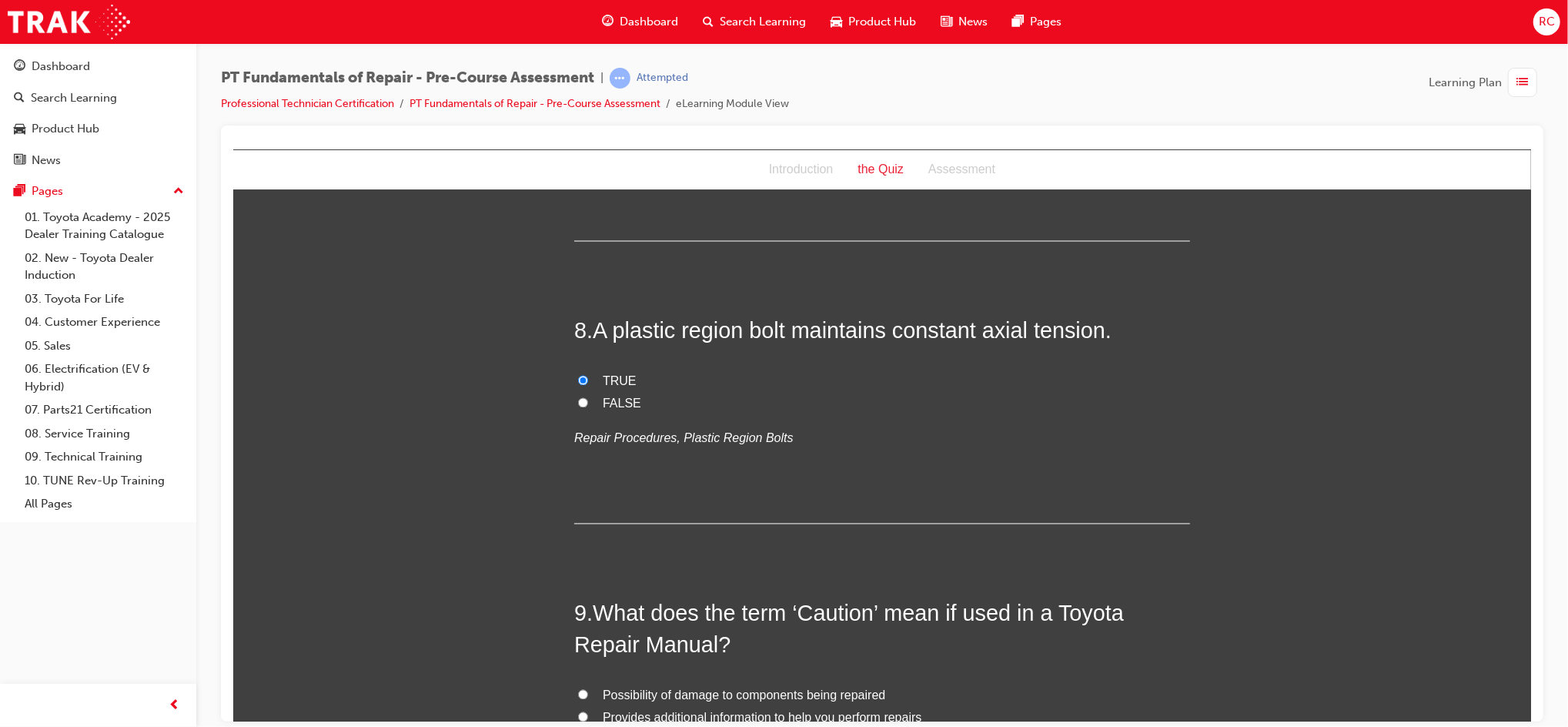
scroll to position [2464, 0]
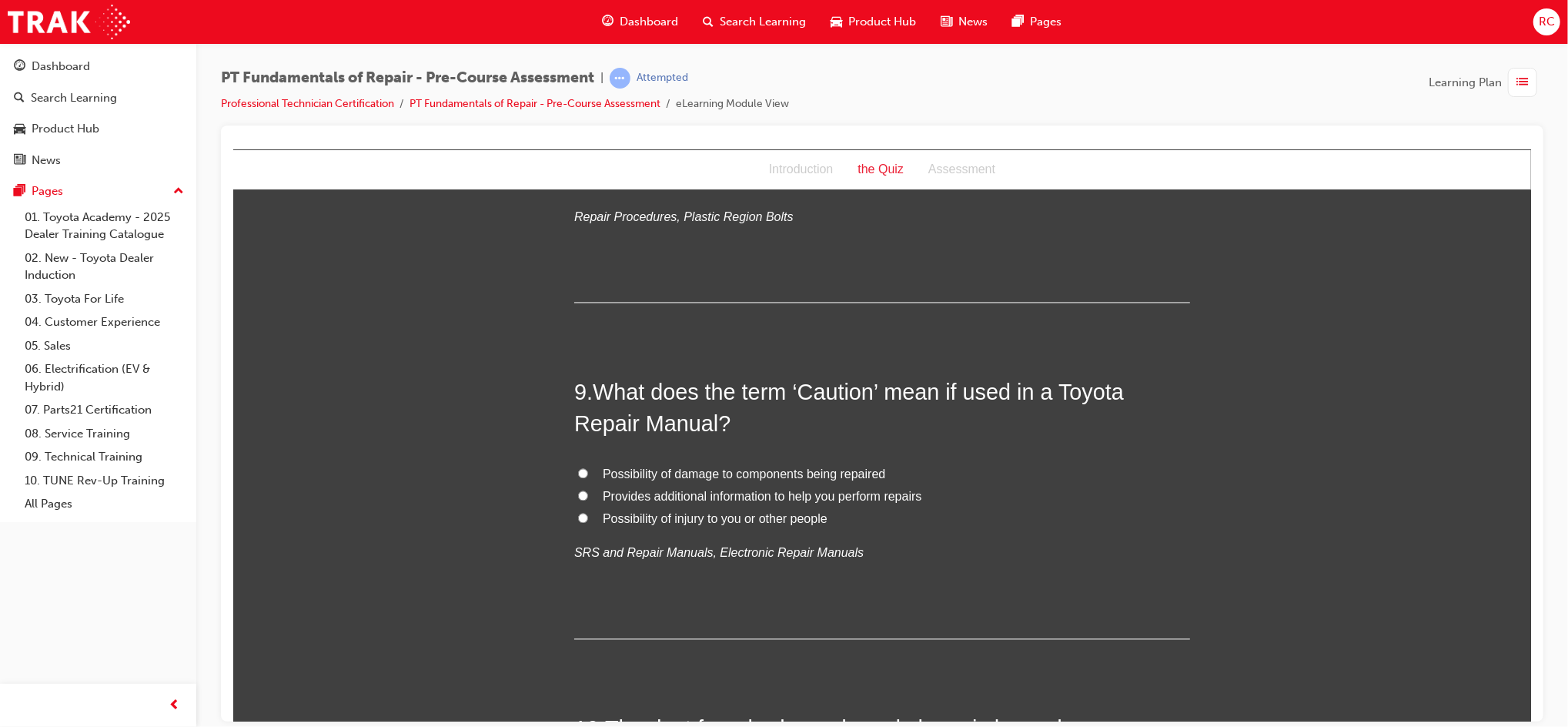
click at [665, 477] on span "Possibility of damage to components being repaired" at bounding box center [743, 474] width 282 height 14
click at [588, 477] on input "Possibility of damage to components being repaired" at bounding box center [582, 473] width 10 height 10
radio input "true"
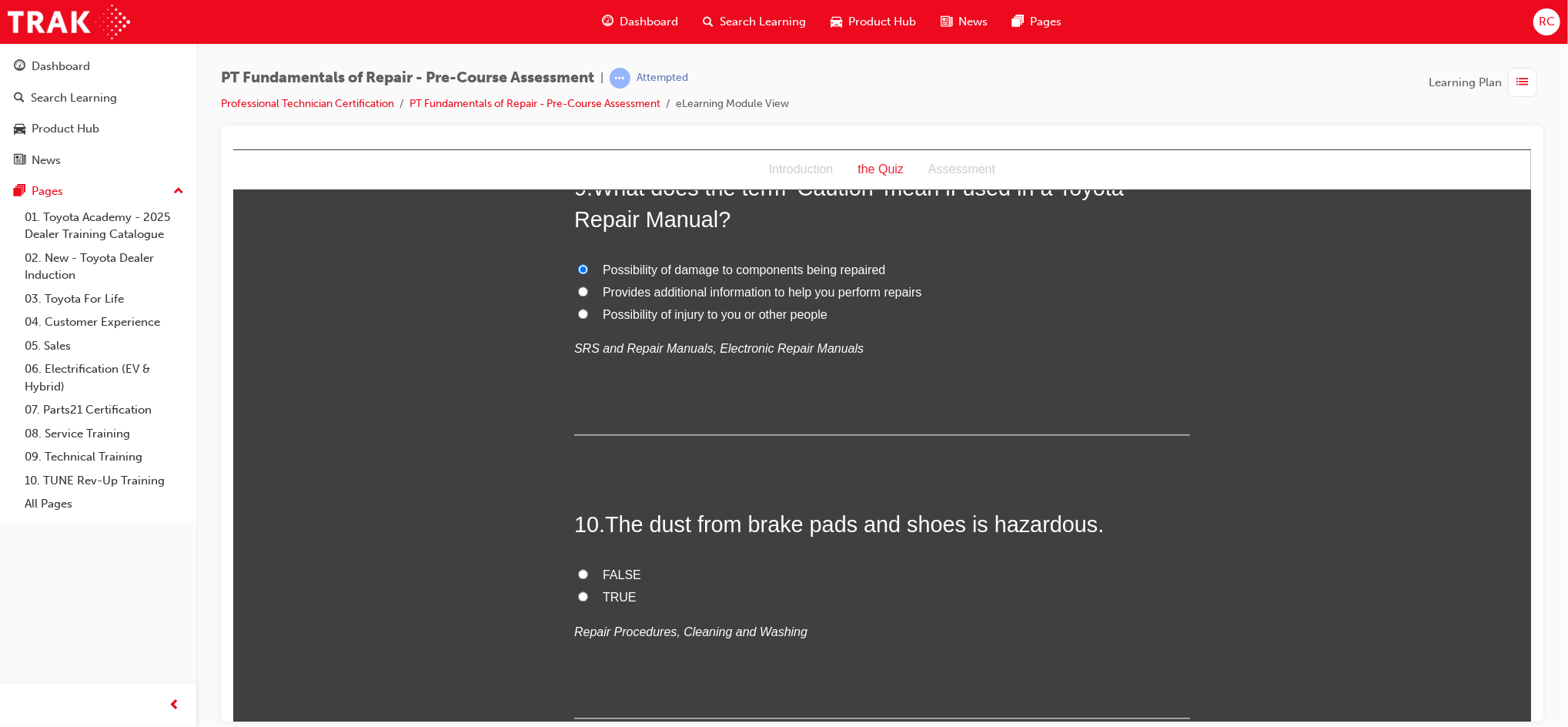
scroll to position [2772, 0]
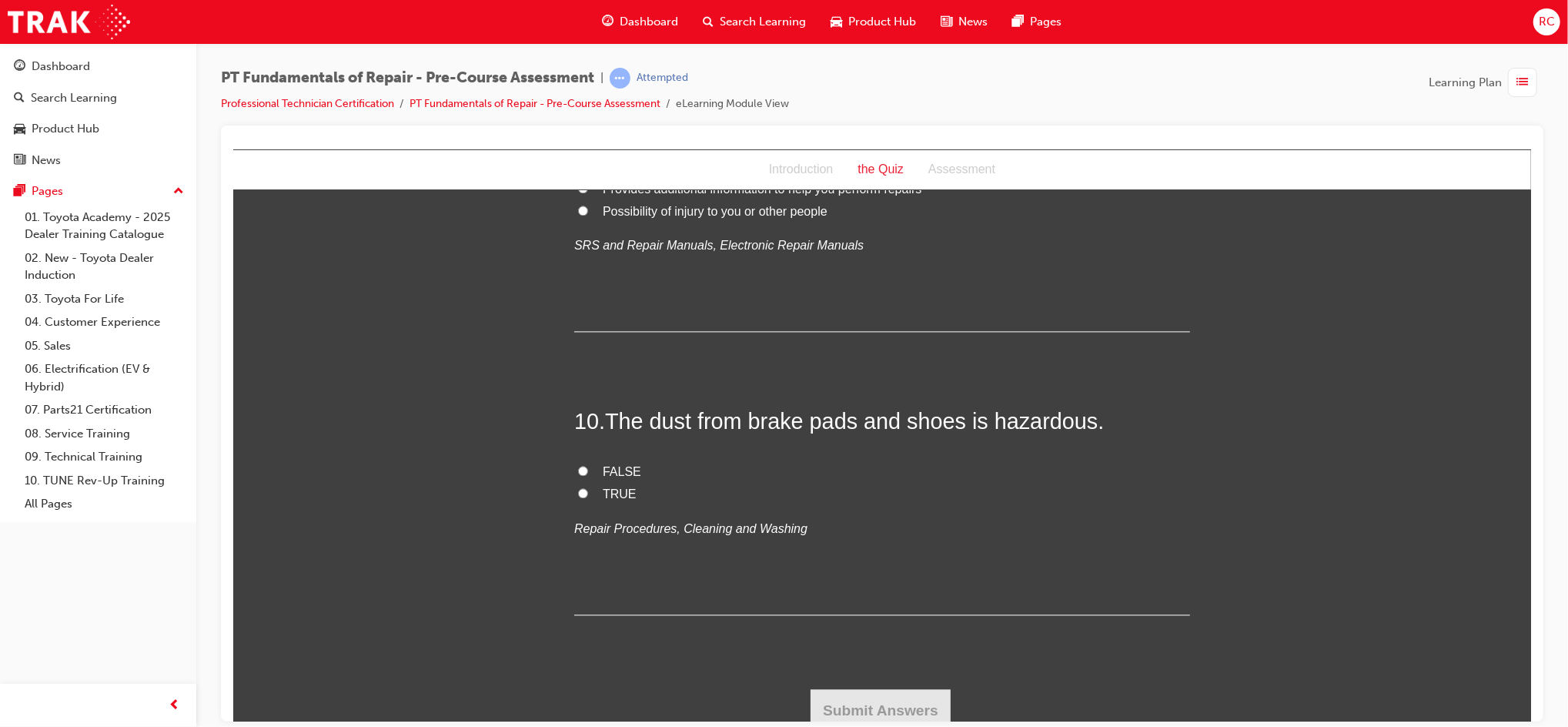
click at [606, 494] on span "TRUE" at bounding box center [619, 493] width 34 height 14
click at [588, 494] on input "TRUE" at bounding box center [582, 492] width 10 height 10
radio input "true"
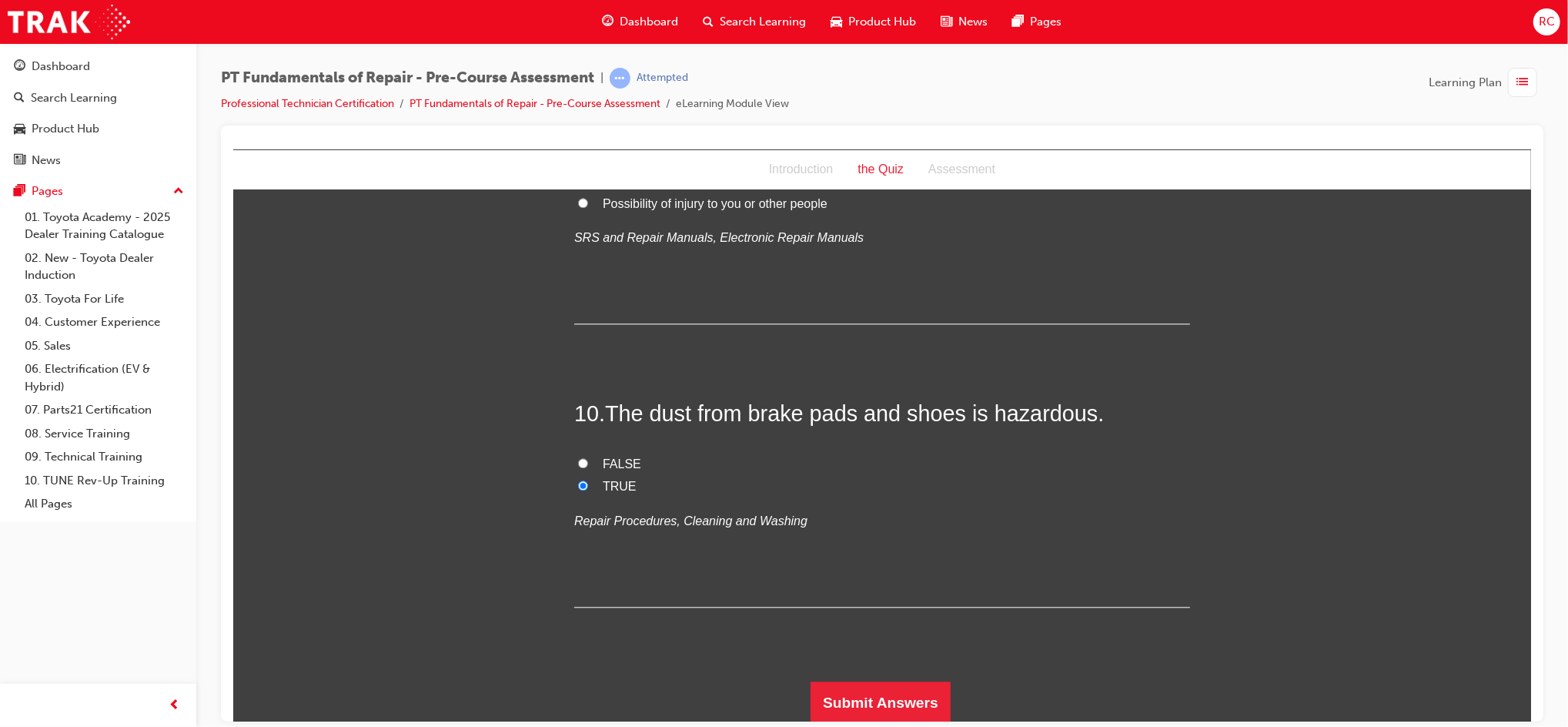
scroll to position [2781, 0]
click at [897, 689] on button "Submit Answers" at bounding box center [880, 700] width 140 height 44
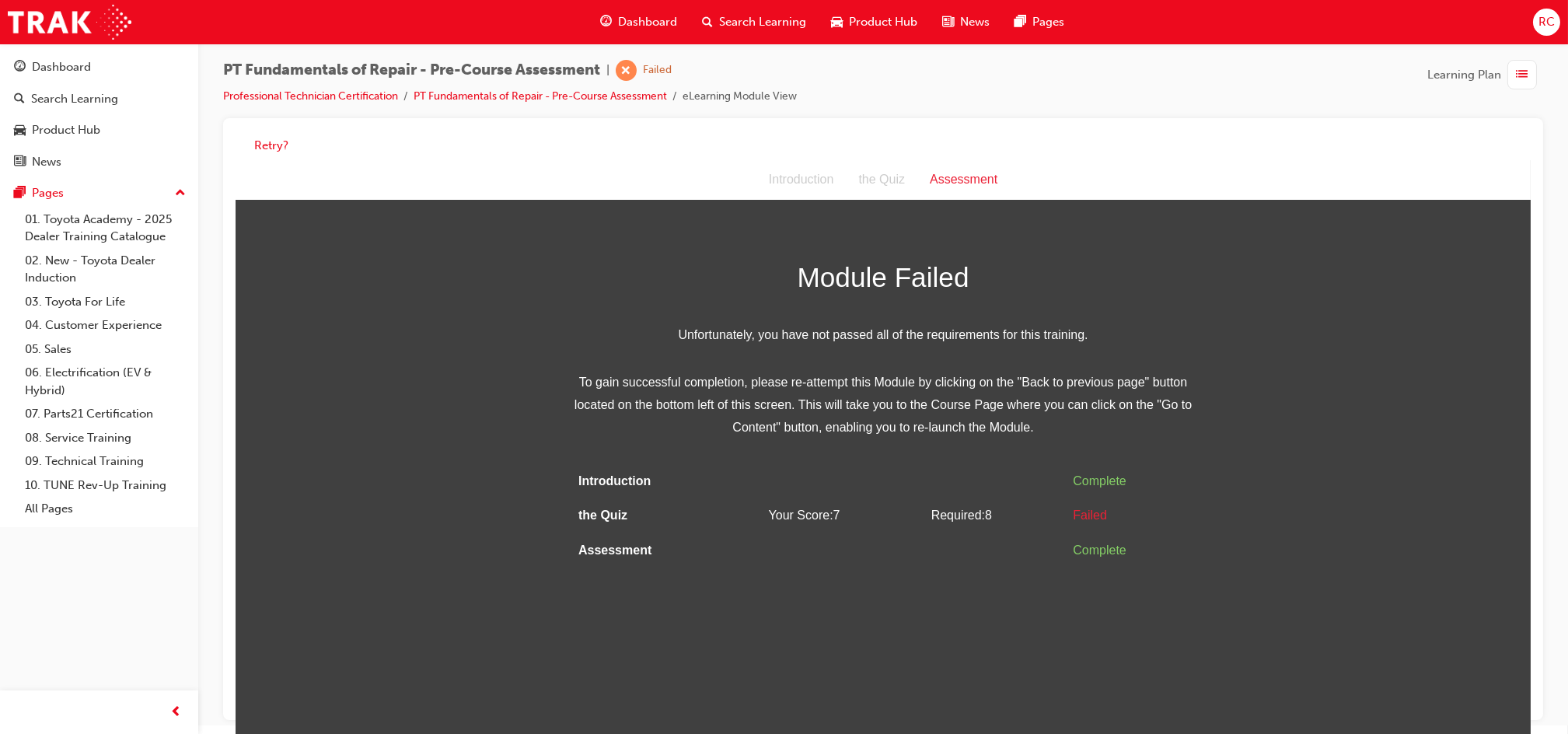
scroll to position [10, 0]
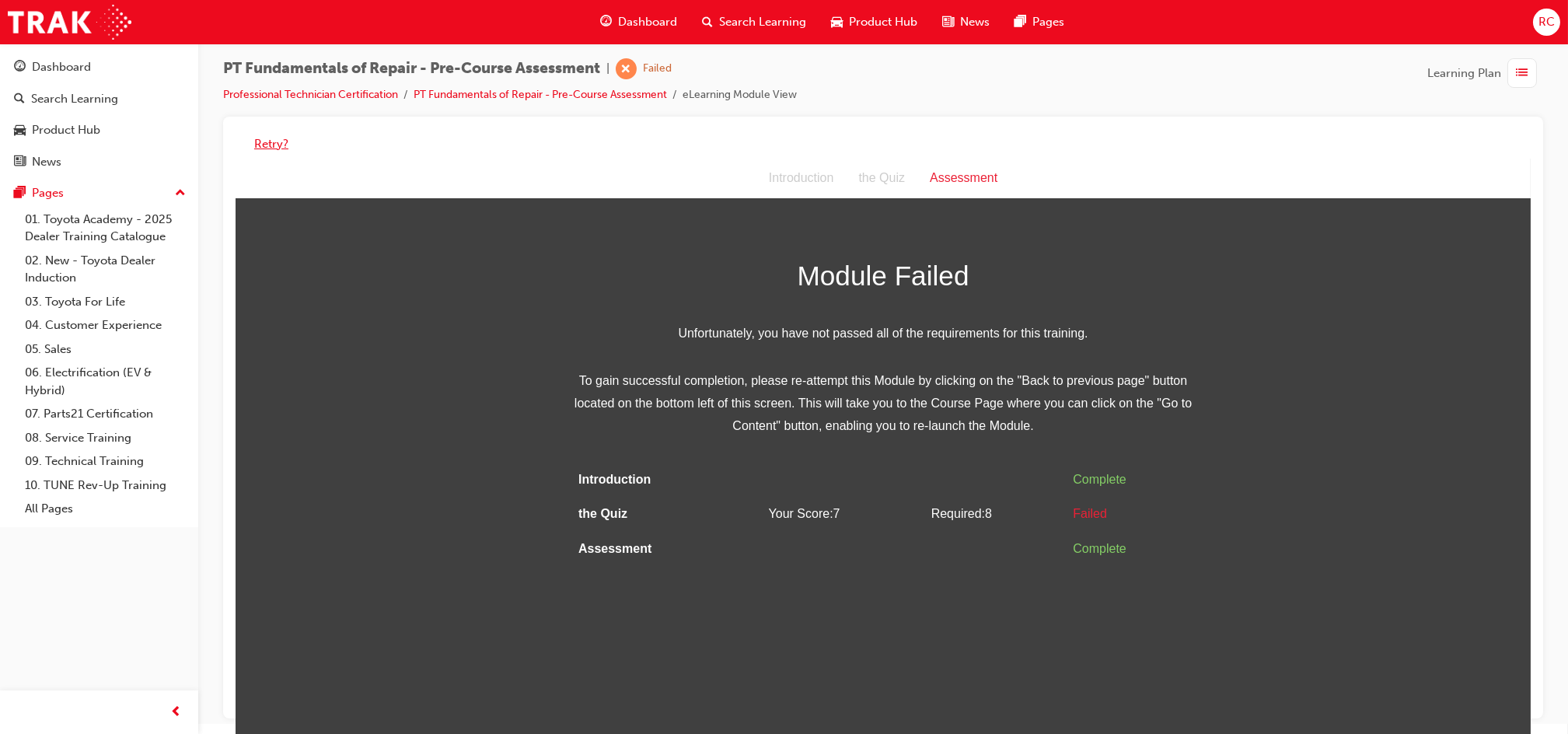
click at [268, 141] on button "Retry?" at bounding box center [270, 144] width 34 height 18
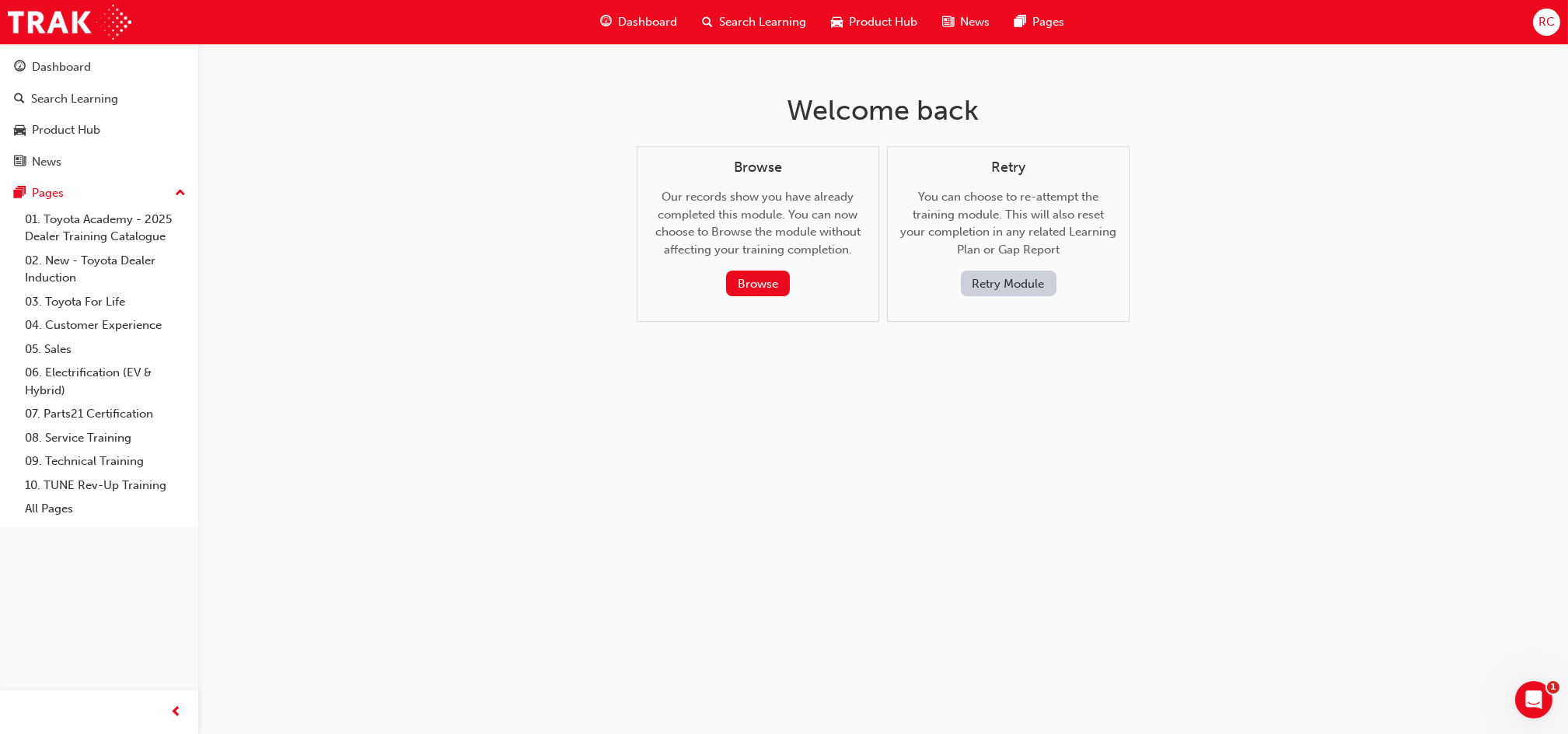
scroll to position [0, 0]
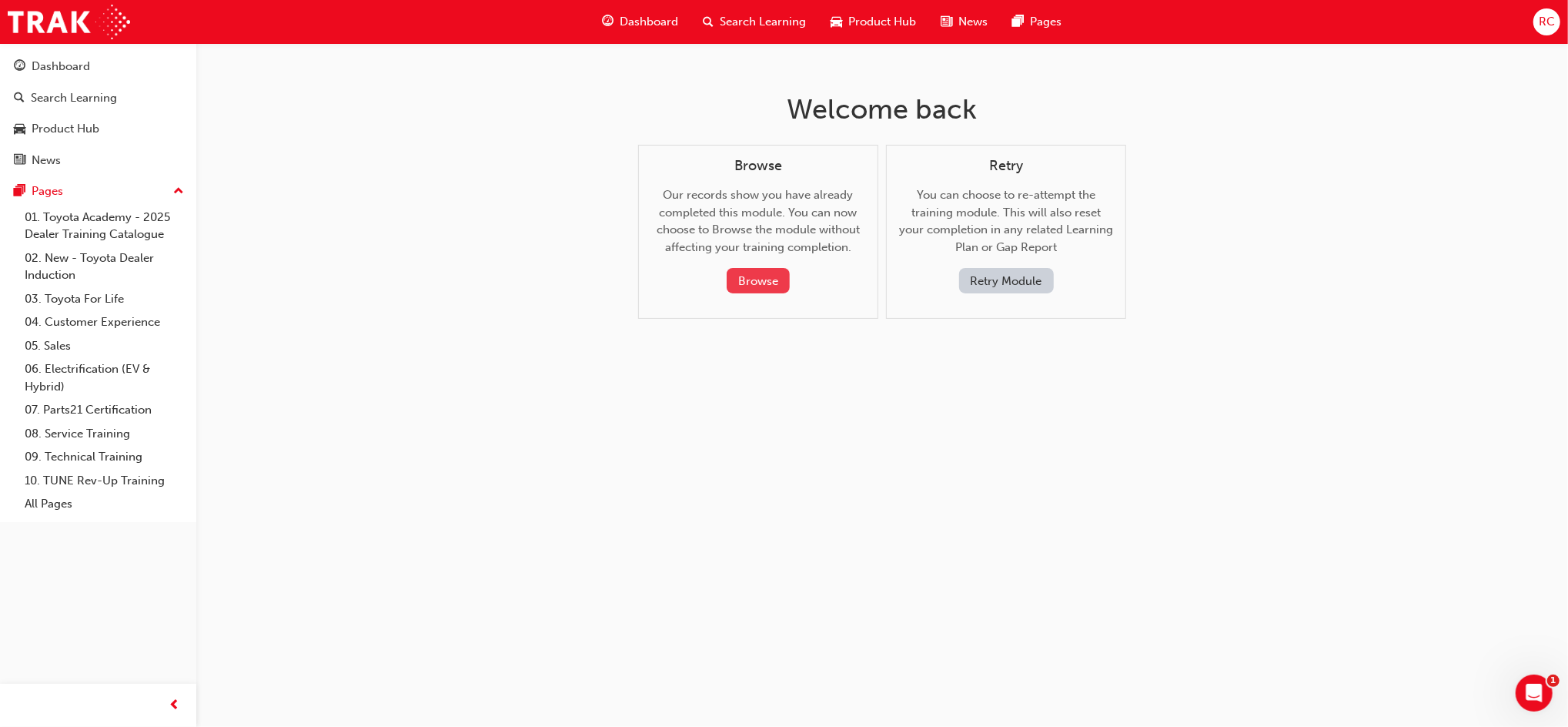
click at [747, 275] on button "Browse" at bounding box center [758, 280] width 63 height 25
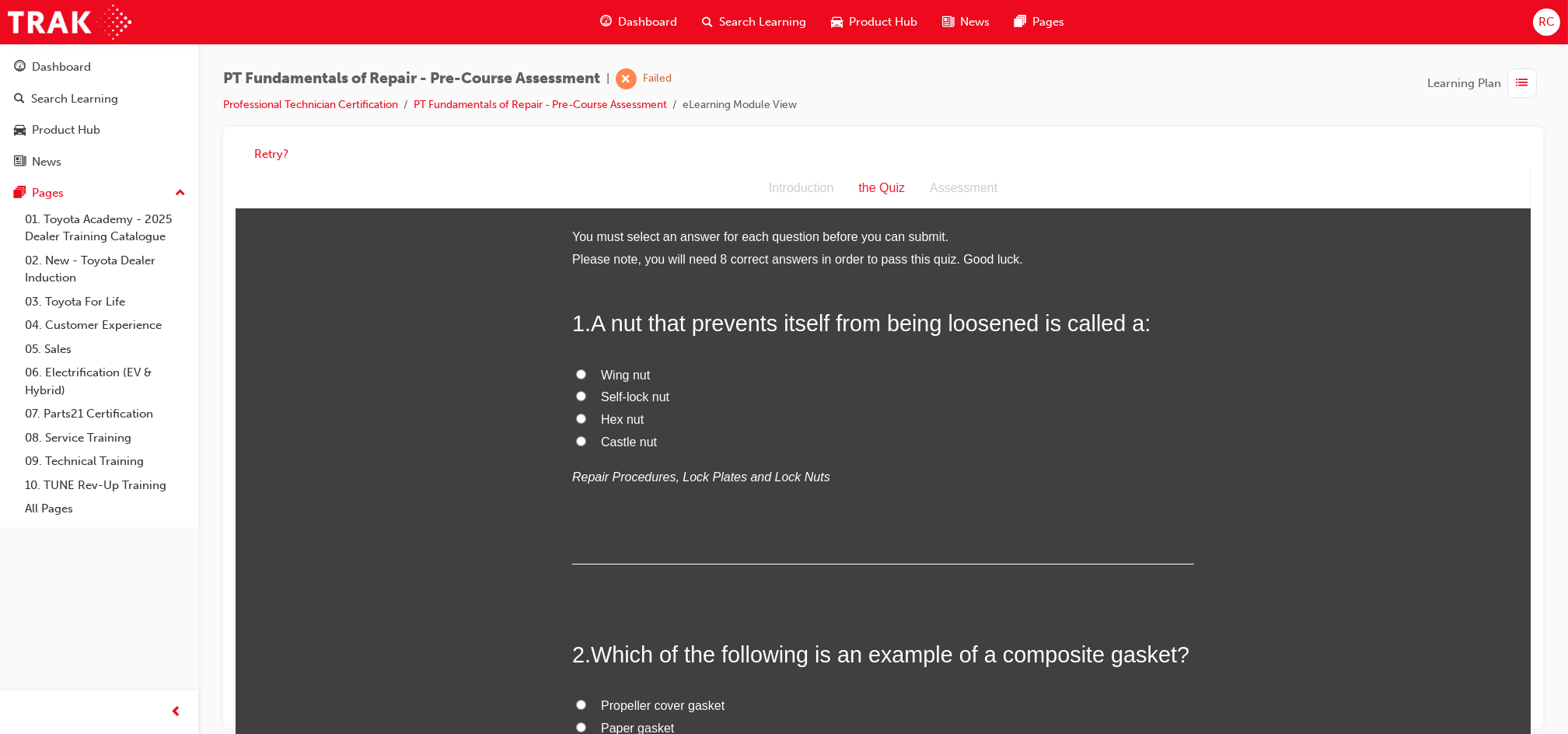
click at [626, 396] on span "Self-lock nut" at bounding box center [635, 397] width 68 height 14
click at [586, 396] on input "Self-lock nut" at bounding box center [580, 396] width 10 height 10
radio input "true"
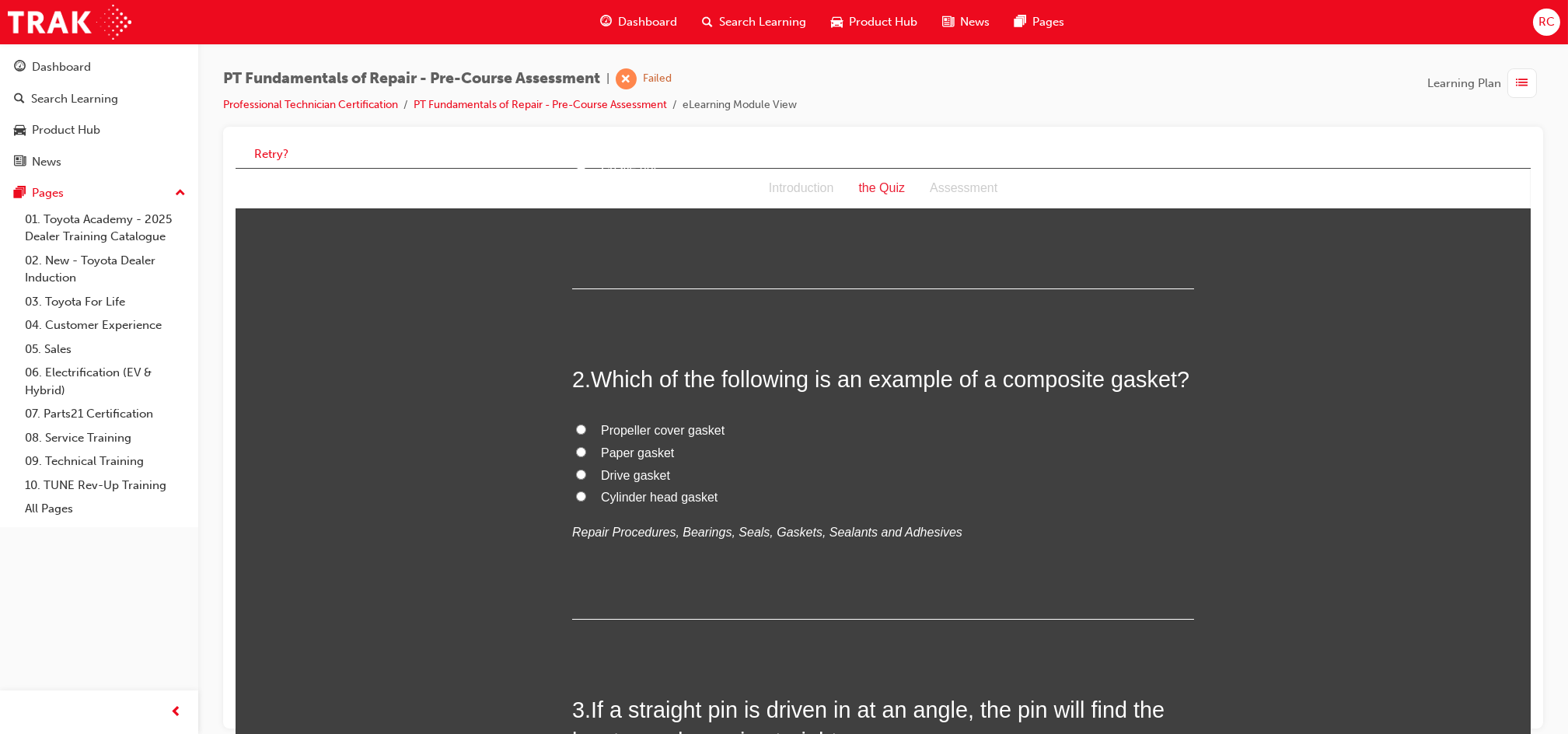
scroll to position [311, 0]
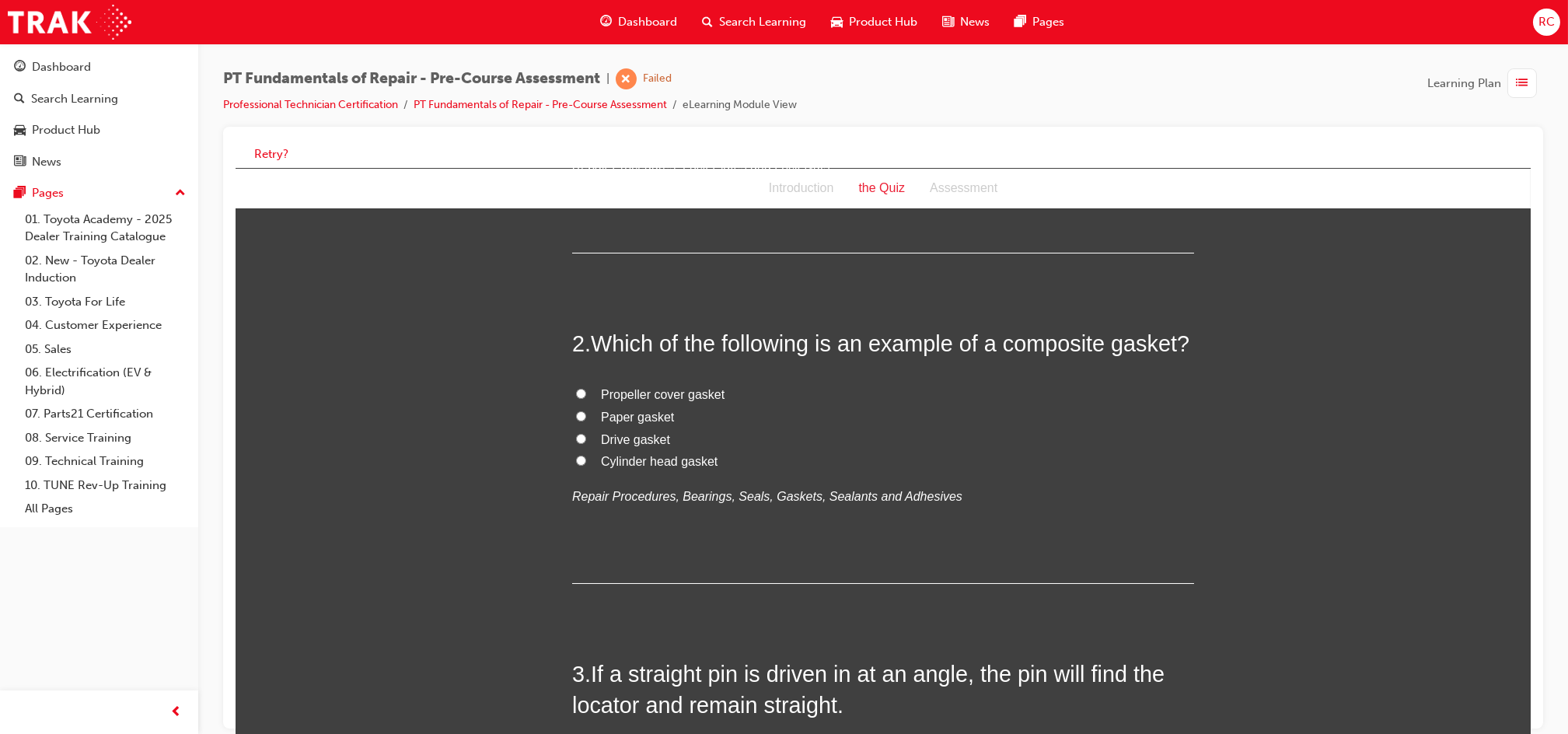
click at [639, 459] on span "Cylinder head gasket" at bounding box center [658, 462] width 116 height 14
click at [586, 459] on input "Cylinder head gasket" at bounding box center [580, 461] width 10 height 10
radio input "true"
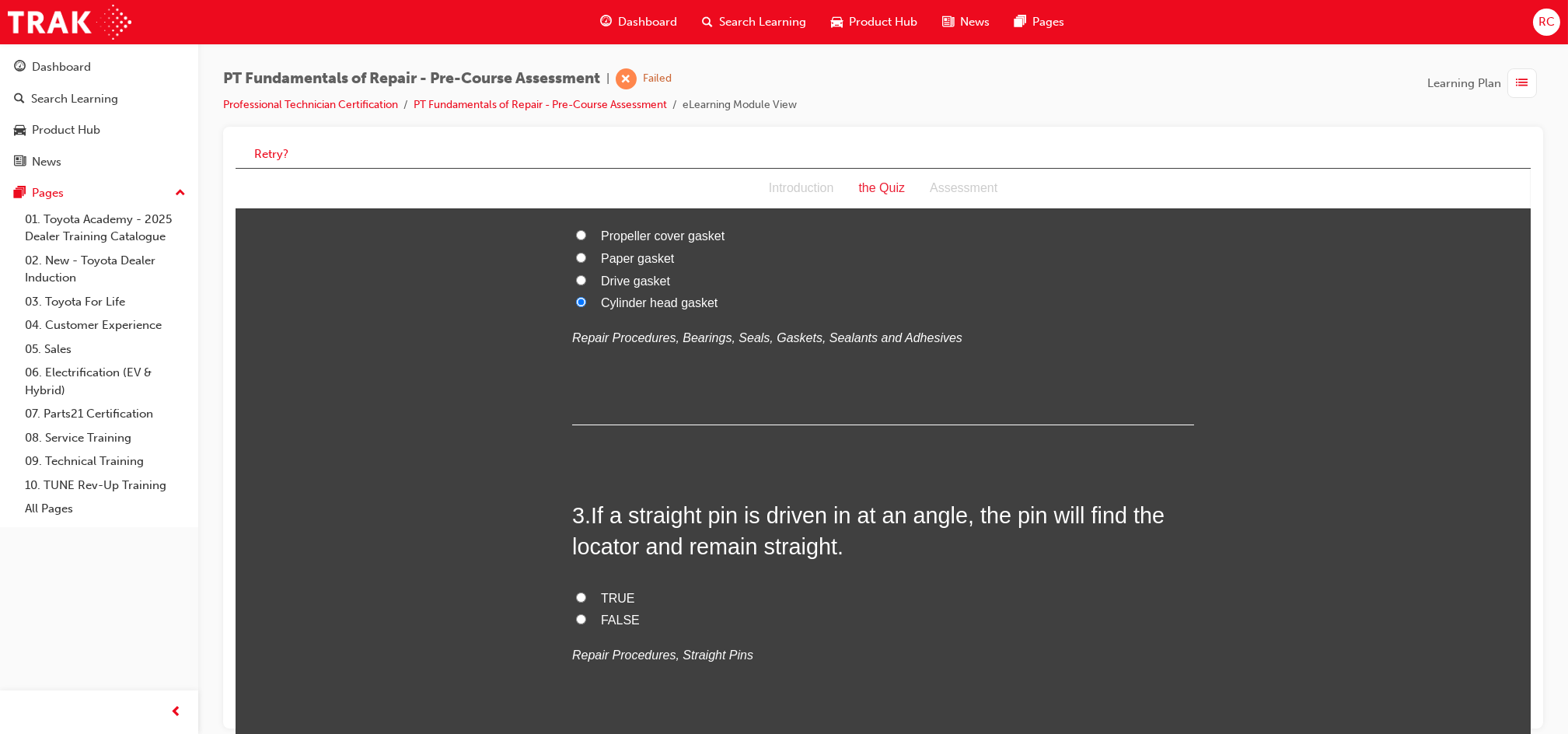
scroll to position [517, 0]
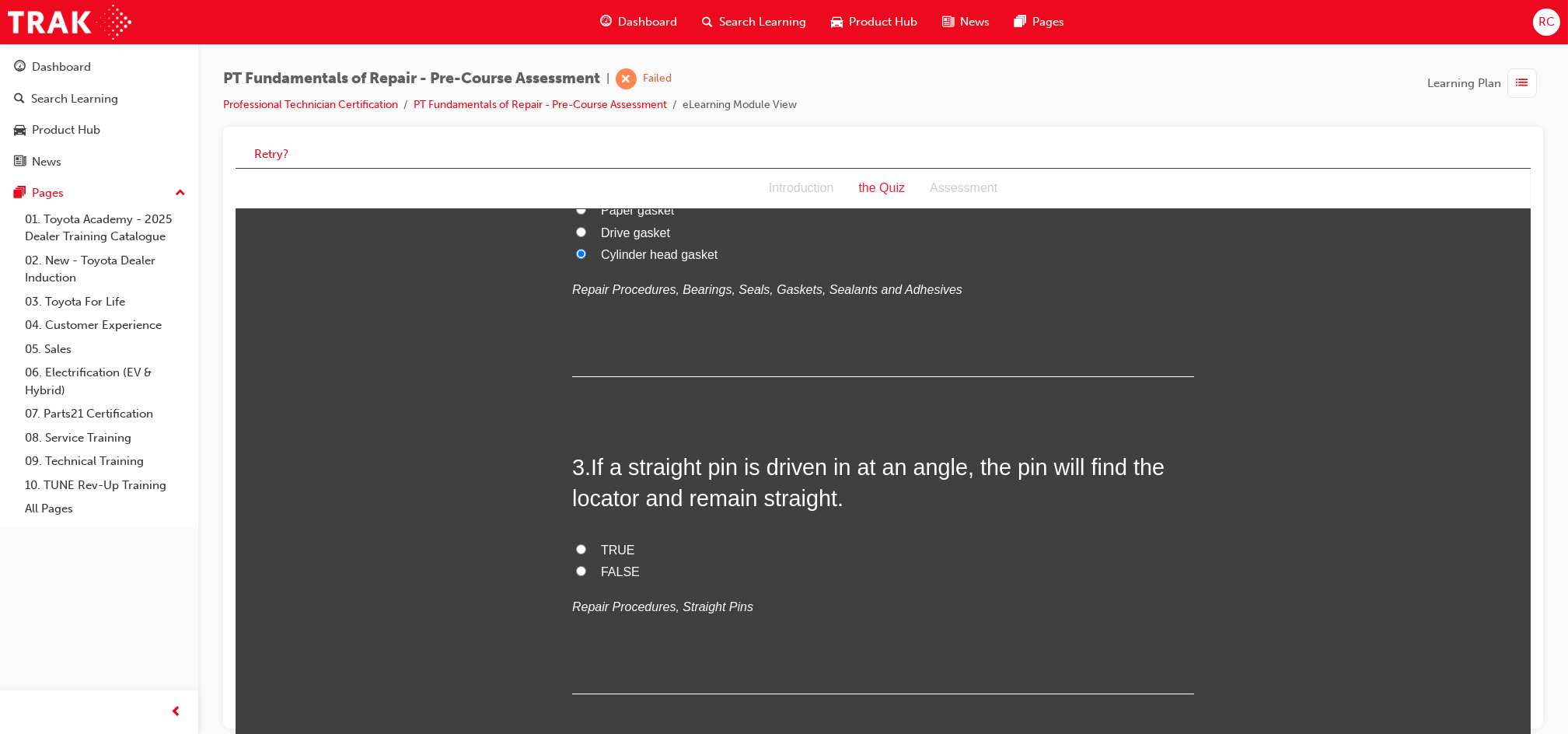
click at [609, 546] on span "TRUE" at bounding box center [617, 550] width 34 height 14
click at [586, 546] on input "TRUE" at bounding box center [580, 550] width 10 height 10
radio input "true"
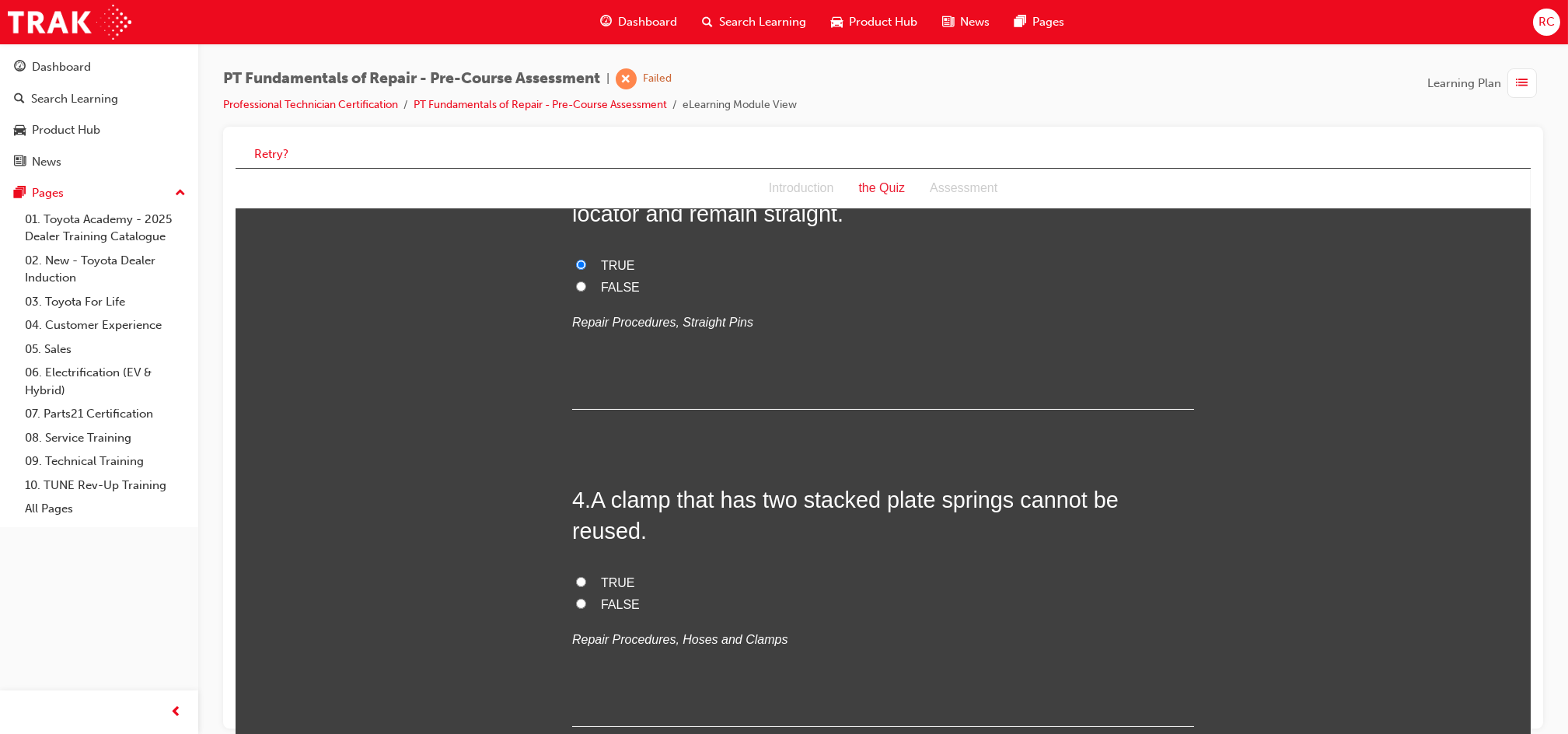
scroll to position [829, 0]
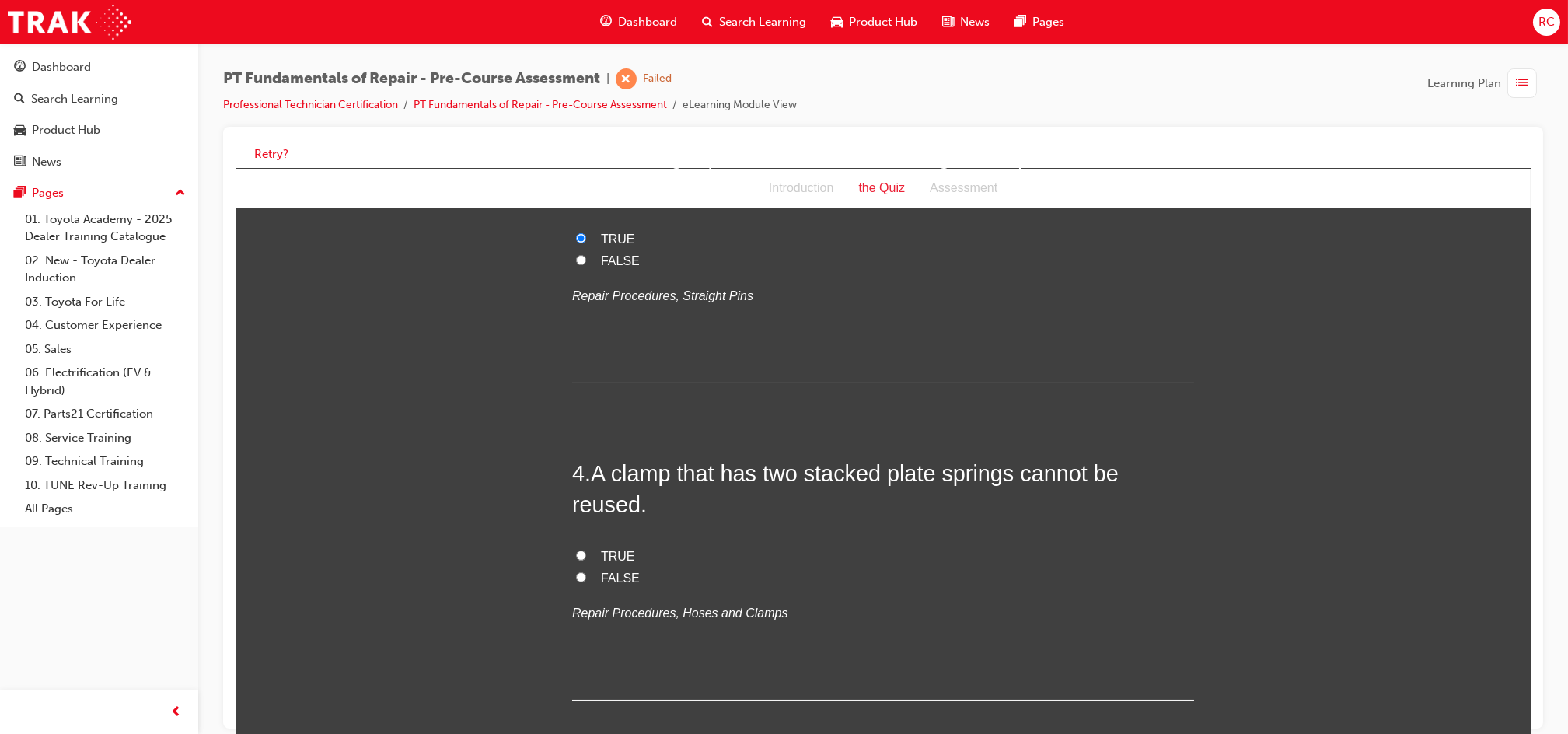
drag, startPoint x: 605, startPoint y: 525, endPoint x: 630, endPoint y: 523, distance: 25.1
click at [606, 550] on span "TRUE" at bounding box center [617, 556] width 34 height 14
click at [586, 550] on input "TRUE" at bounding box center [580, 555] width 10 height 10
radio input "true"
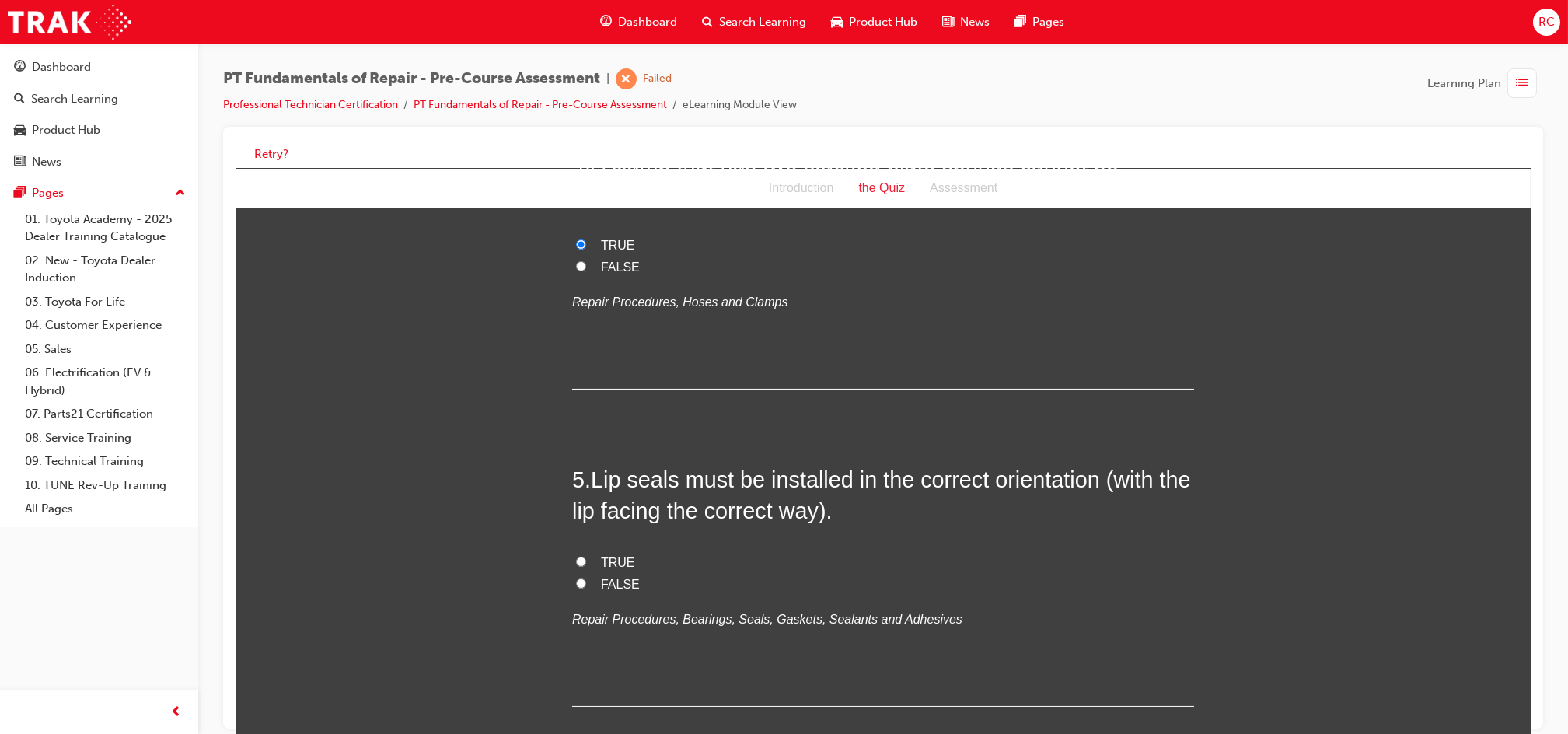
scroll to position [1244, 0]
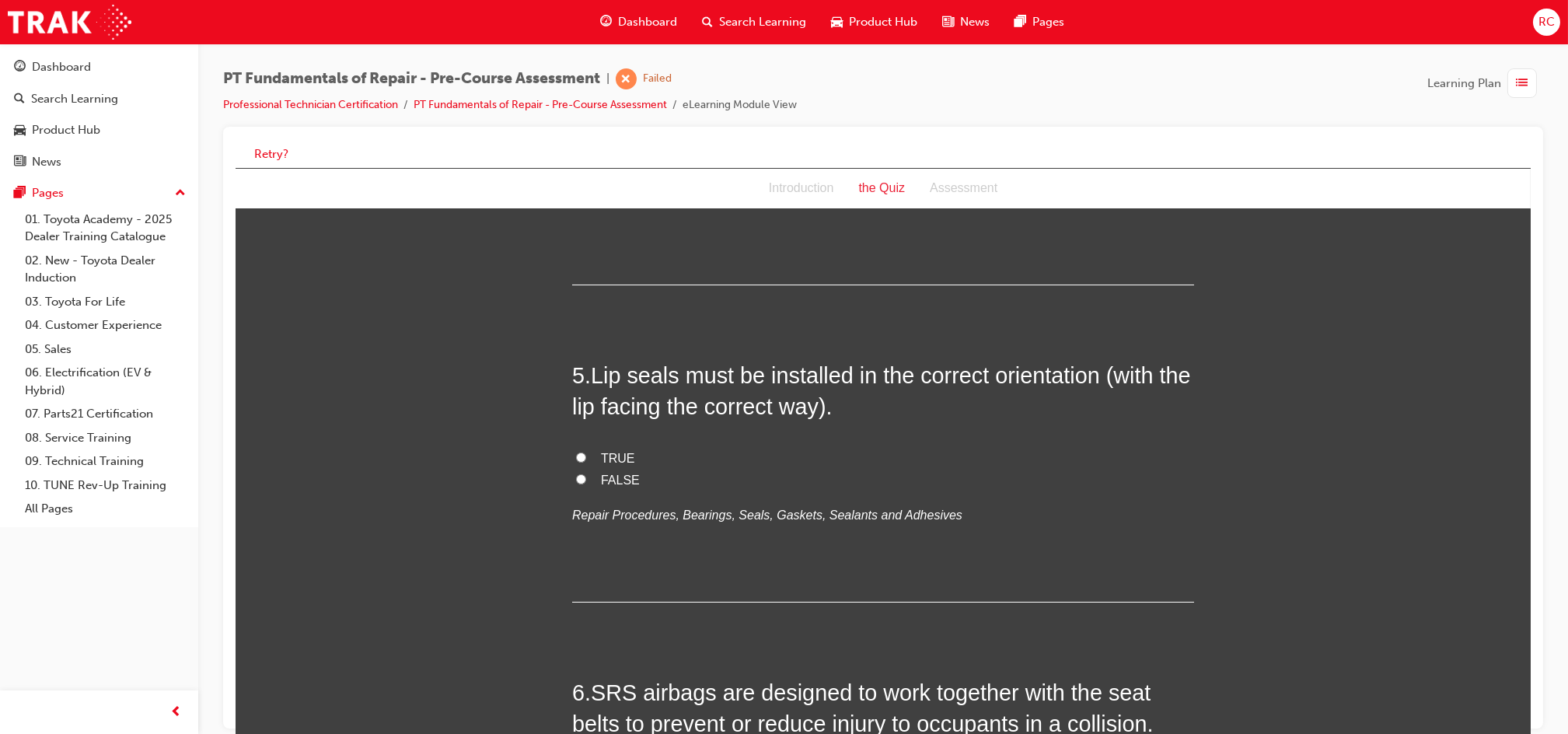
click at [610, 452] on span "TRUE" at bounding box center [617, 459] width 34 height 14
click at [586, 453] on input "TRUE" at bounding box center [580, 458] width 10 height 10
radio input "true"
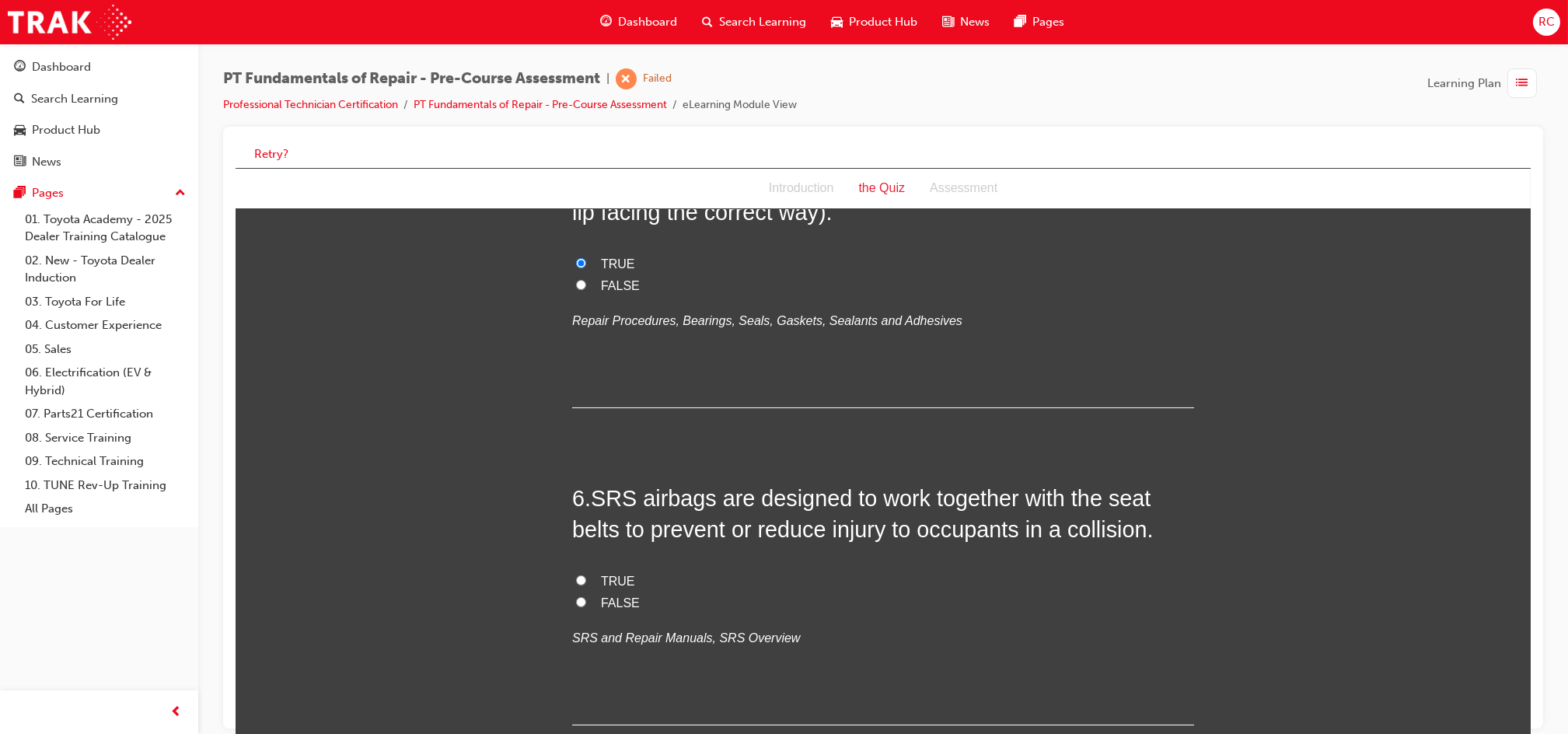
scroll to position [1450, 0]
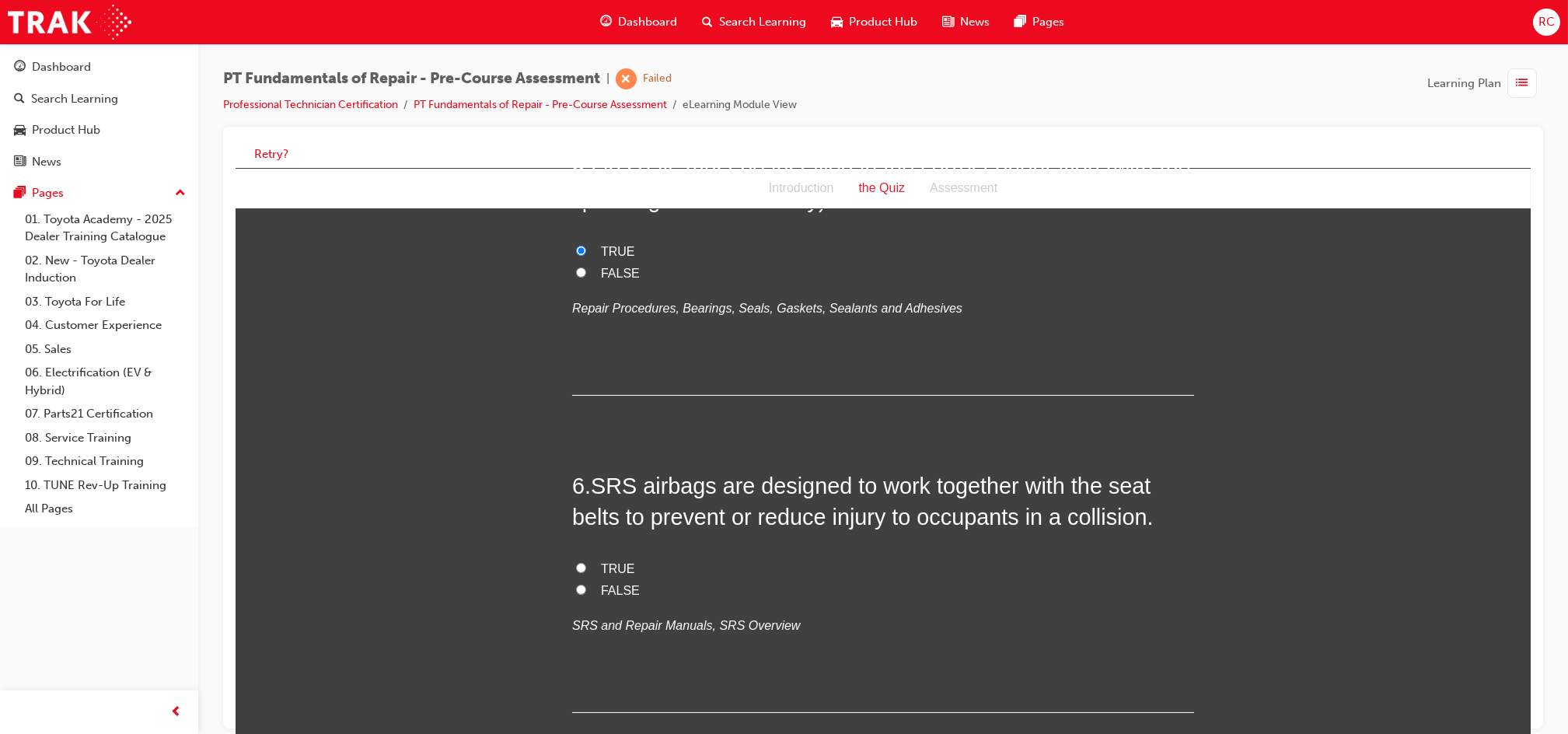
click at [612, 562] on span "TRUE" at bounding box center [617, 569] width 34 height 14
click at [586, 563] on input "TRUE" at bounding box center [580, 568] width 10 height 10
radio input "true"
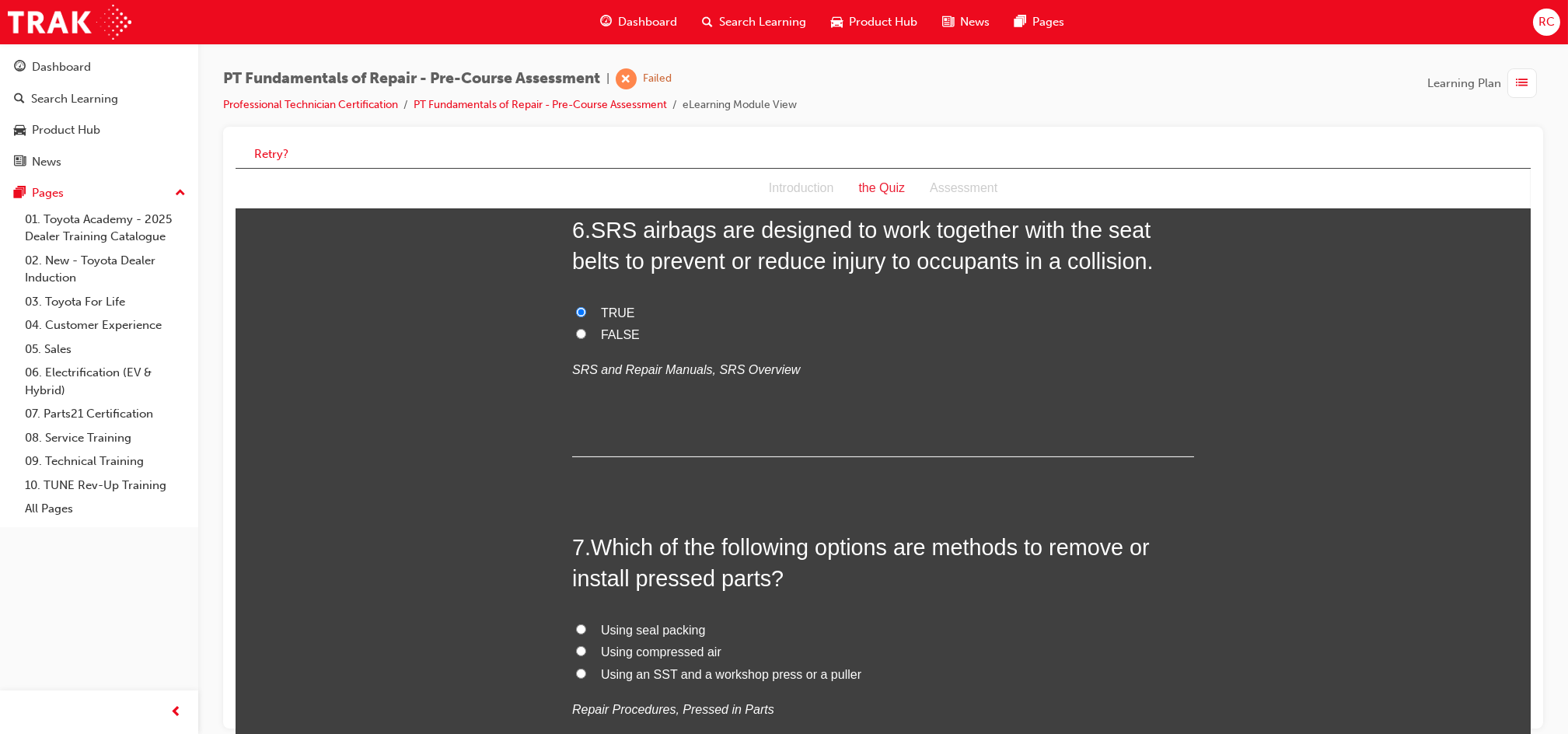
scroll to position [1762, 0]
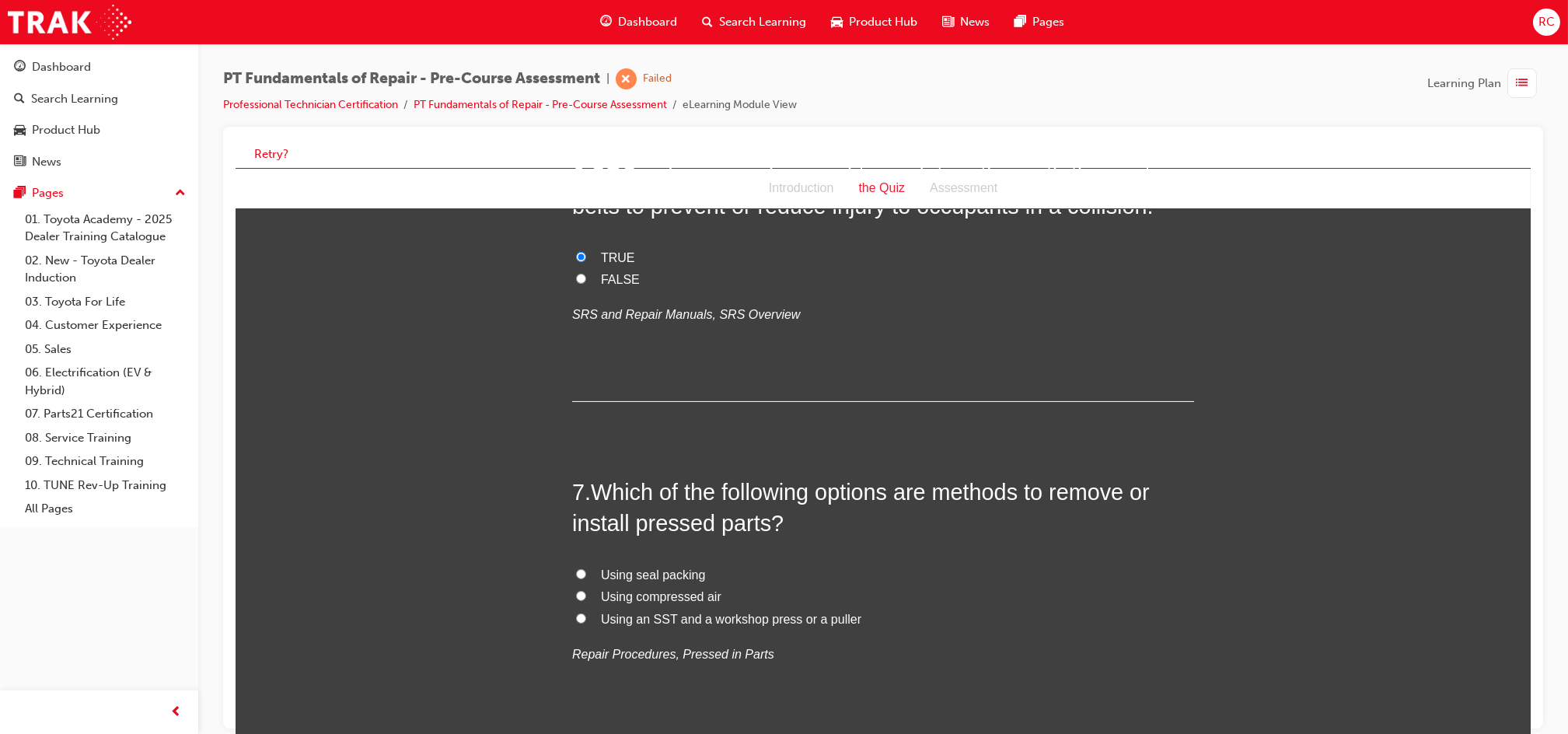
click at [724, 613] on span "Using an SST and a workshop press or a puller" at bounding box center [730, 620] width 261 height 14
click at [586, 613] on input "Using an SST and a workshop press or a puller" at bounding box center [580, 618] width 10 height 10
radio input "true"
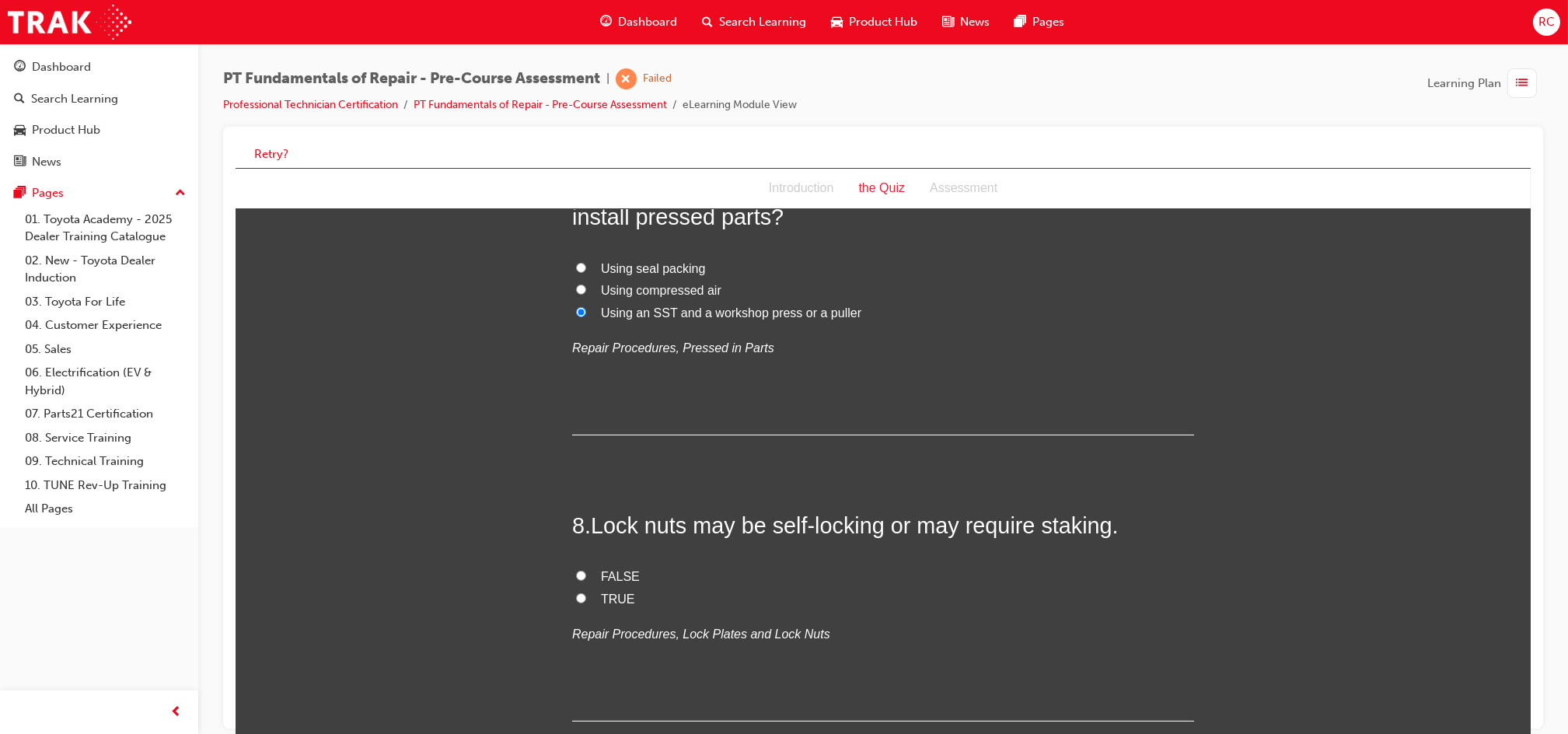
scroll to position [2072, 0]
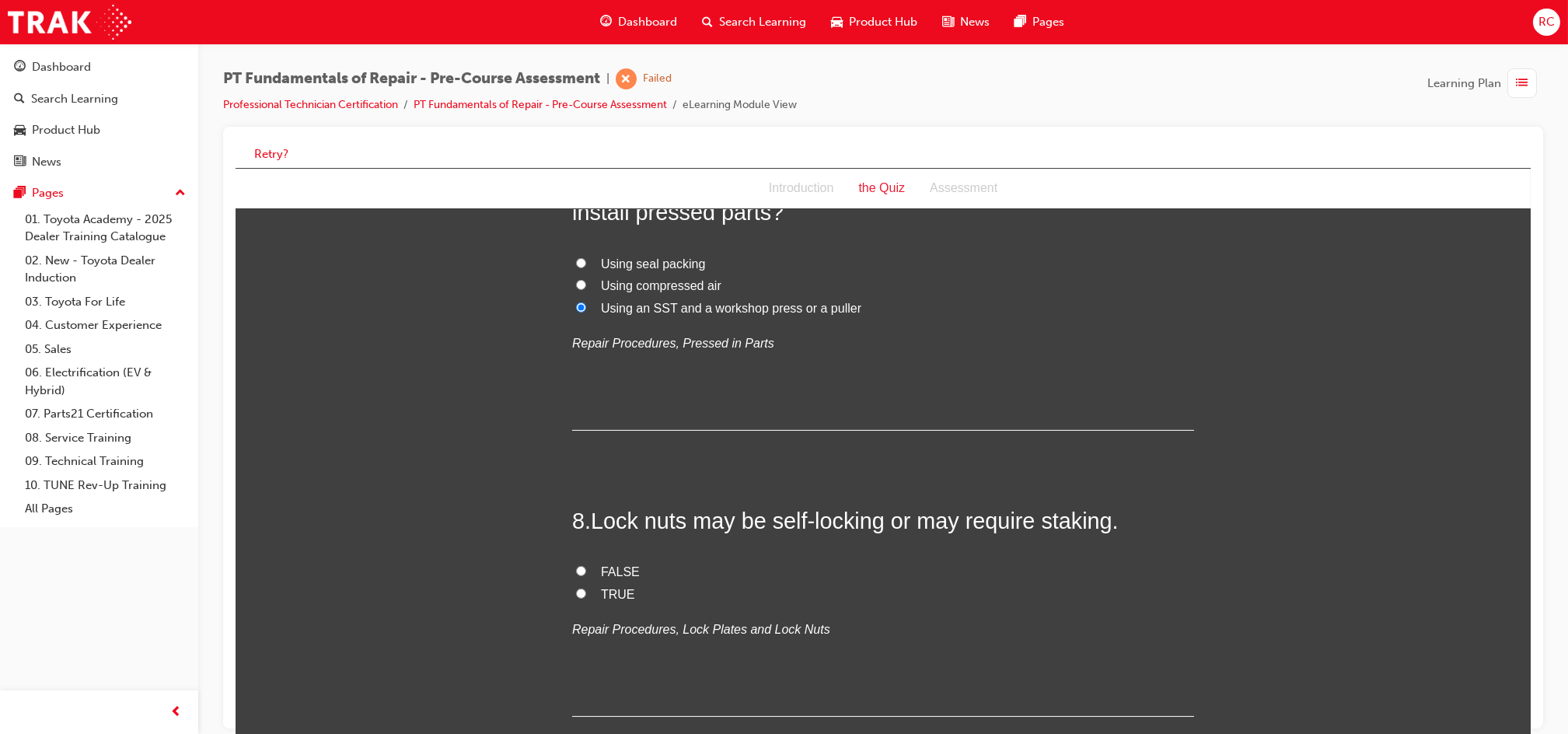
click at [615, 565] on span "FALSE" at bounding box center [620, 572] width 39 height 14
click at [586, 566] on input "FALSE" at bounding box center [580, 571] width 10 height 10
radio input "true"
click at [605, 588] on span "TRUE" at bounding box center [617, 594] width 34 height 14
click at [586, 589] on input "TRUE" at bounding box center [580, 593] width 10 height 10
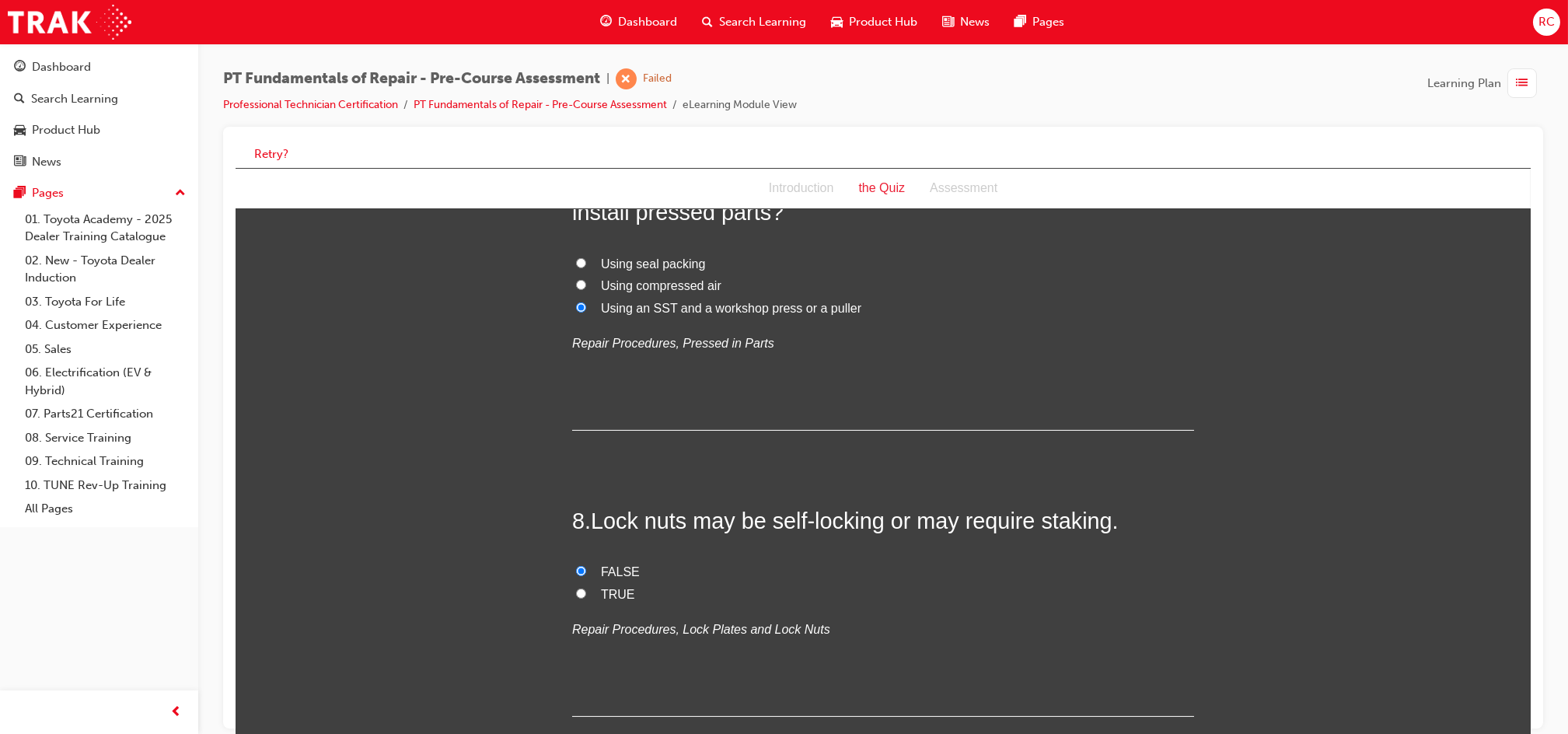
radio input "true"
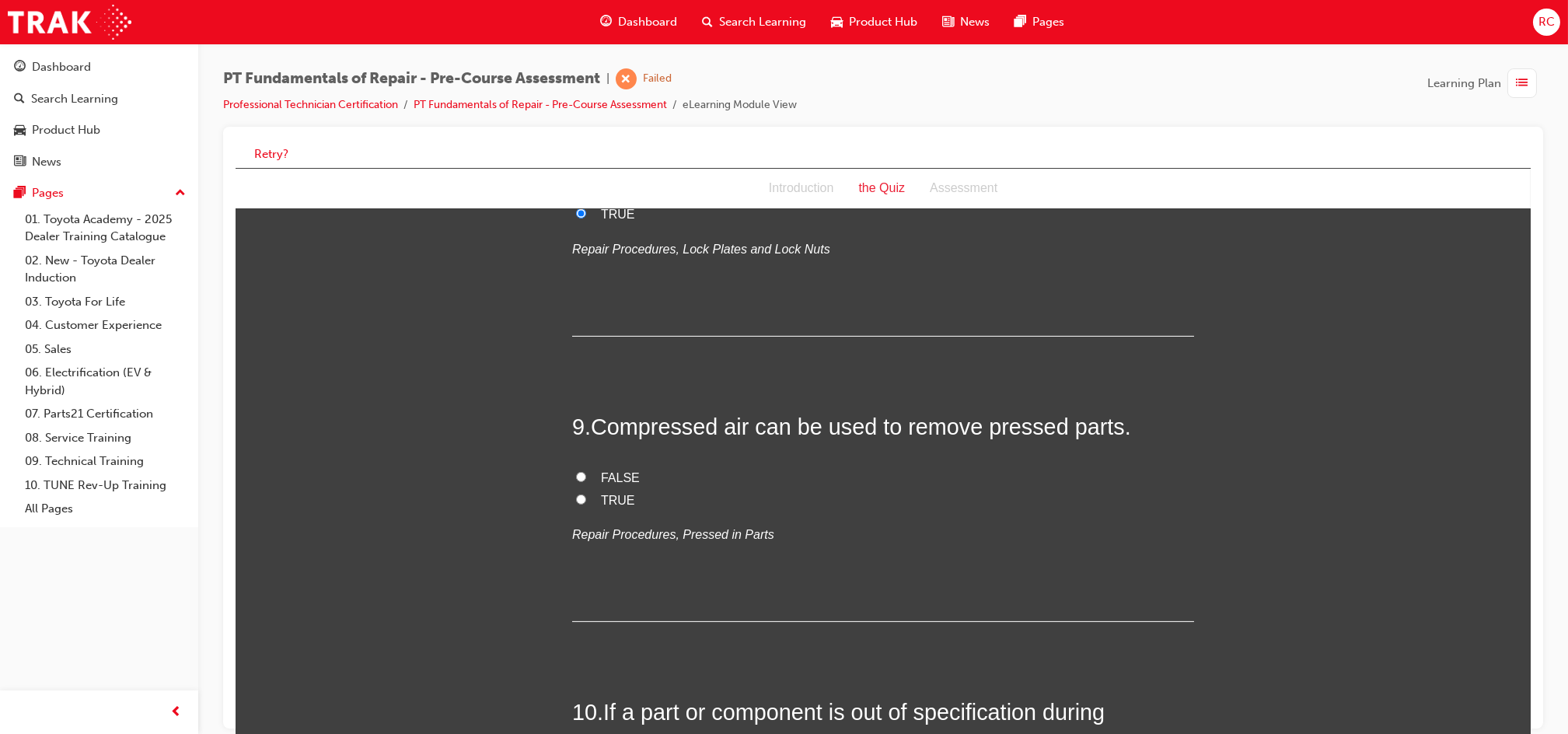
scroll to position [2488, 0]
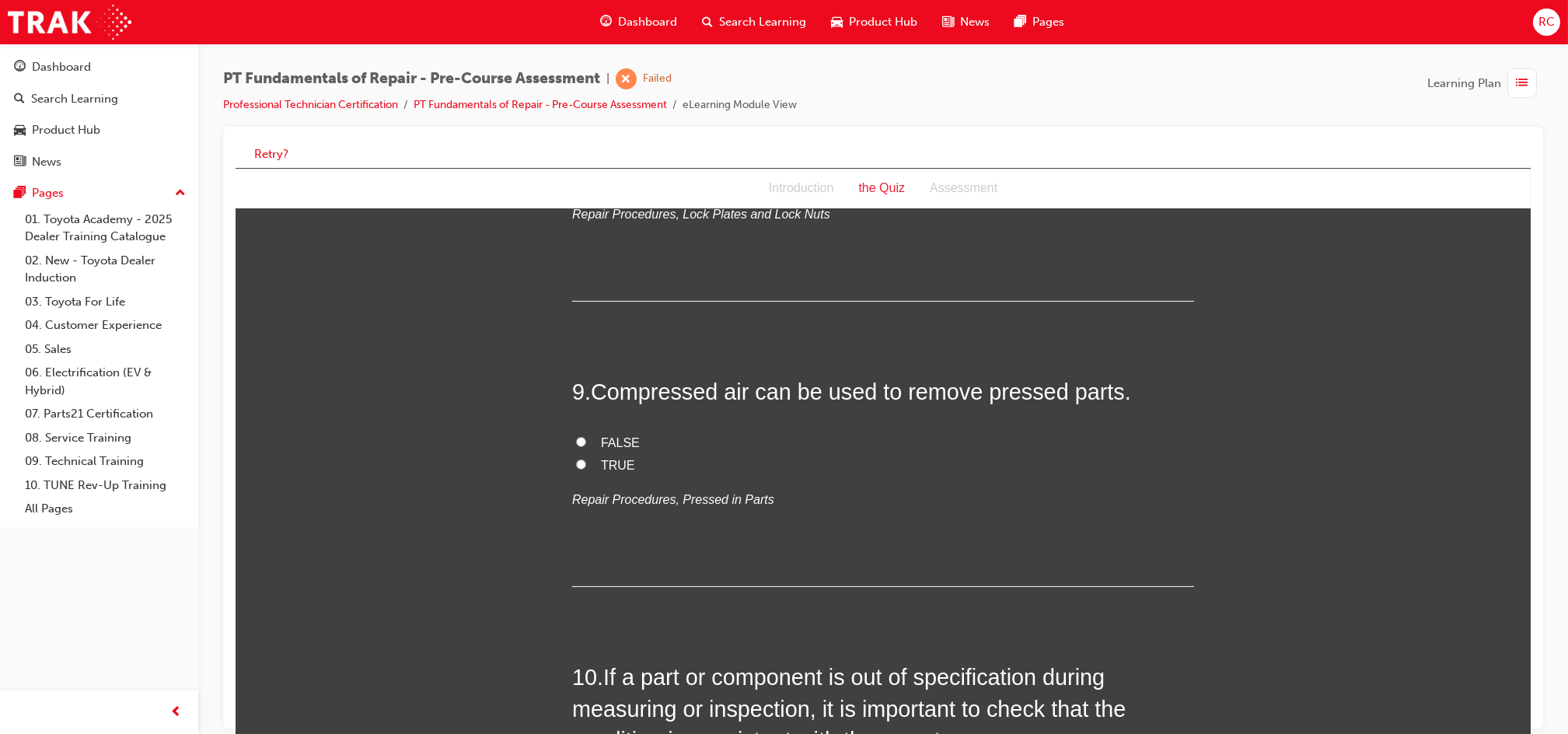
click at [624, 436] on span "FALSE" at bounding box center [620, 443] width 39 height 14
click at [586, 437] on input "FALSE" at bounding box center [580, 442] width 10 height 10
radio input "true"
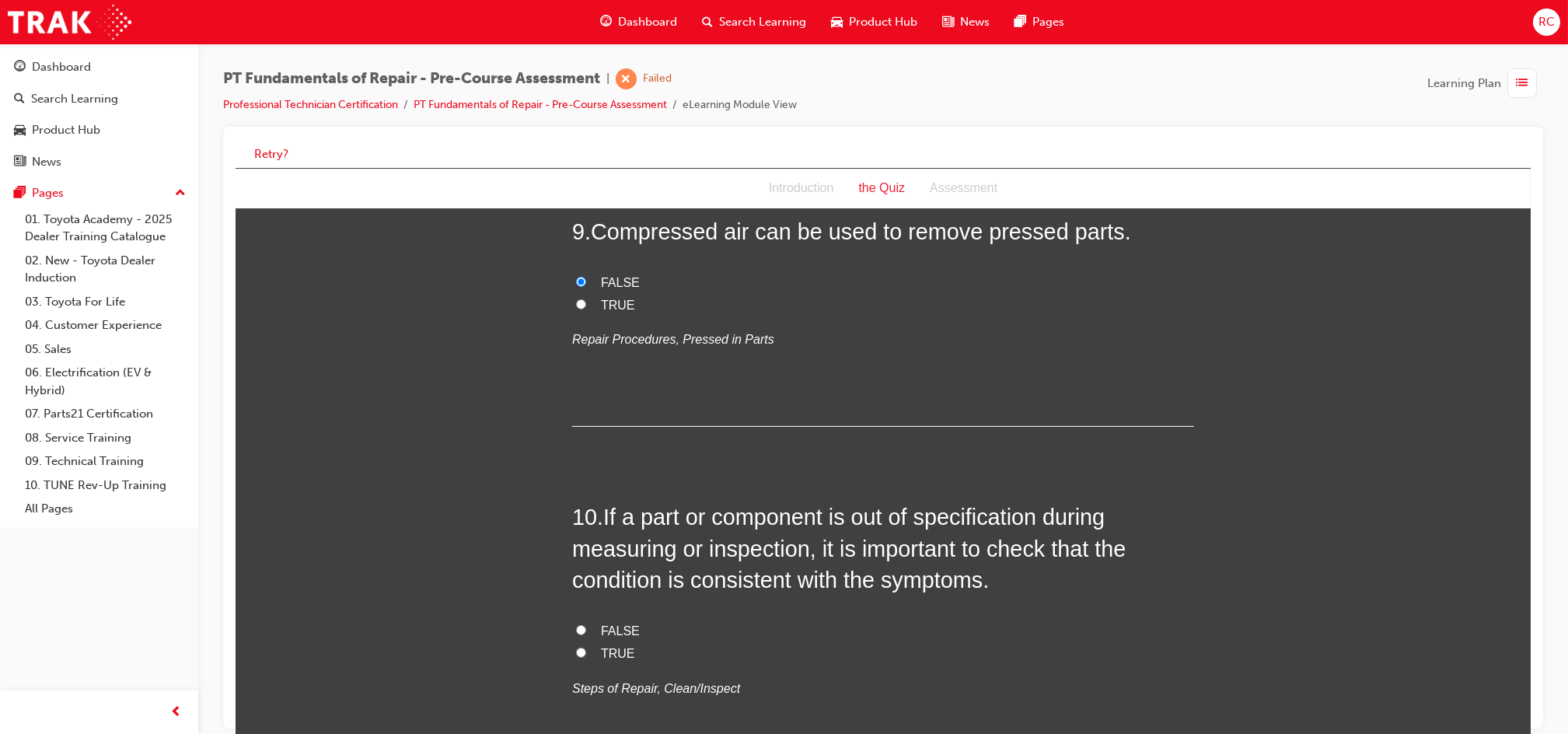
scroll to position [2695, 0]
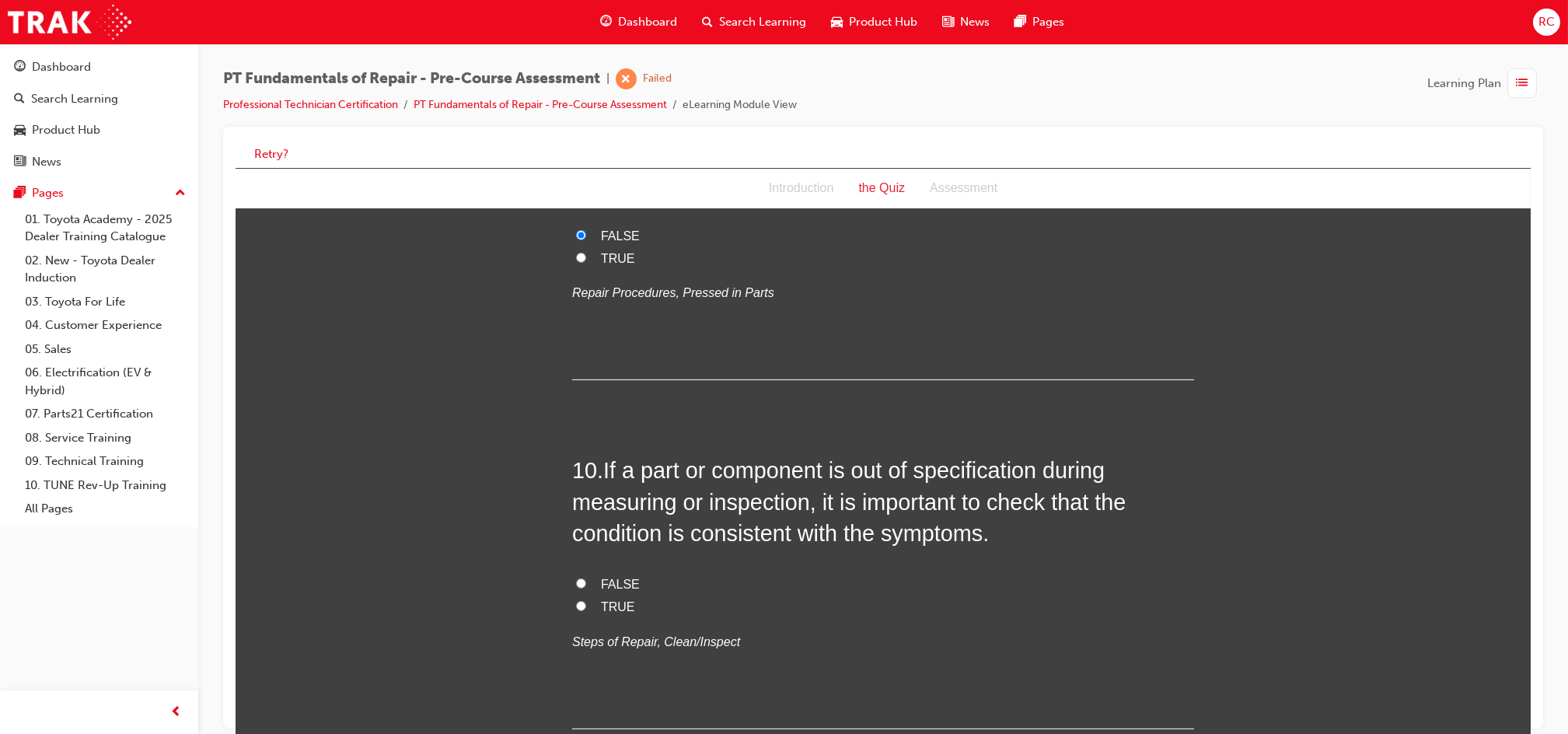
click at [615, 600] on span "TRUE" at bounding box center [617, 607] width 34 height 14
click at [586, 601] on input "TRUE" at bounding box center [580, 606] width 10 height 10
radio input "true"
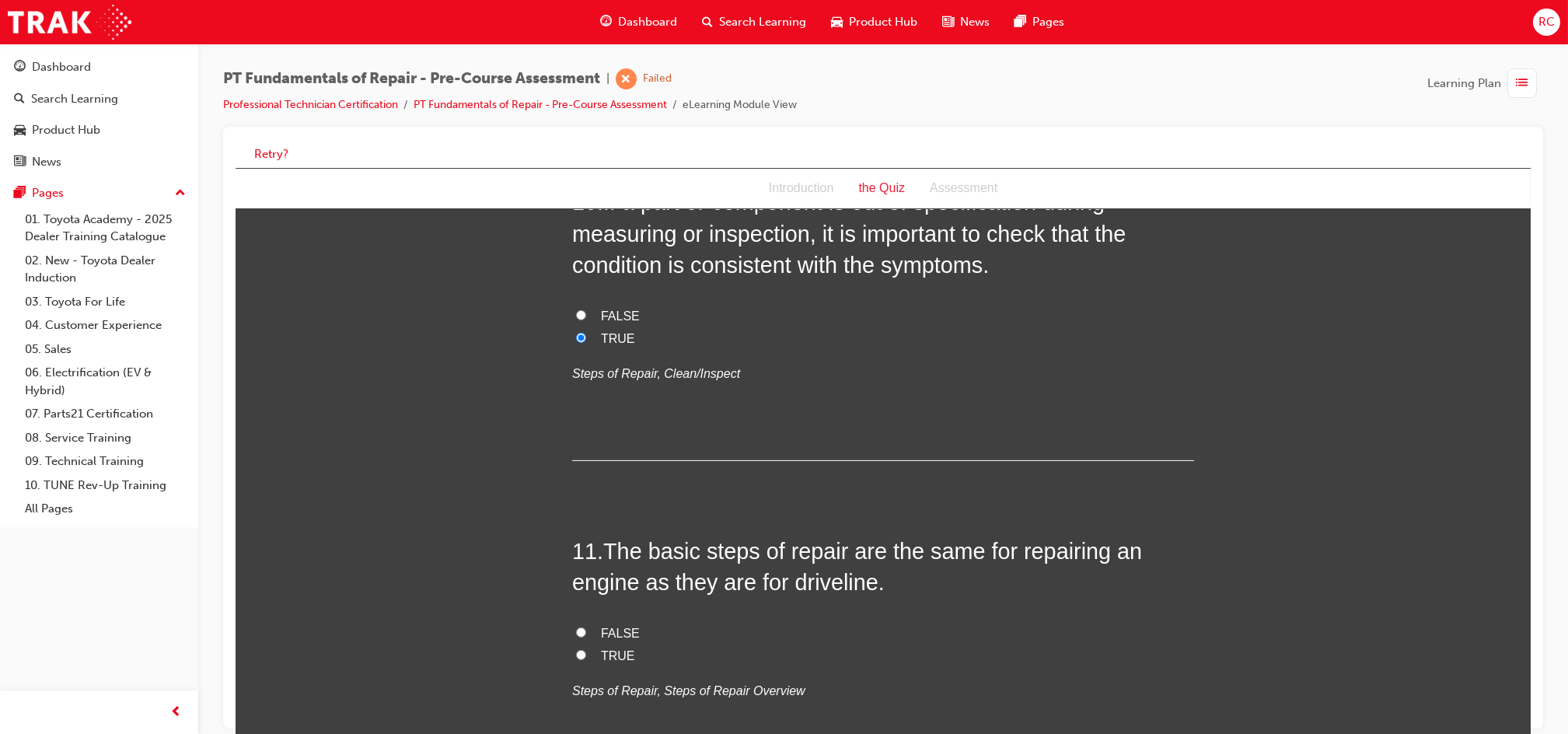
scroll to position [3213, 0]
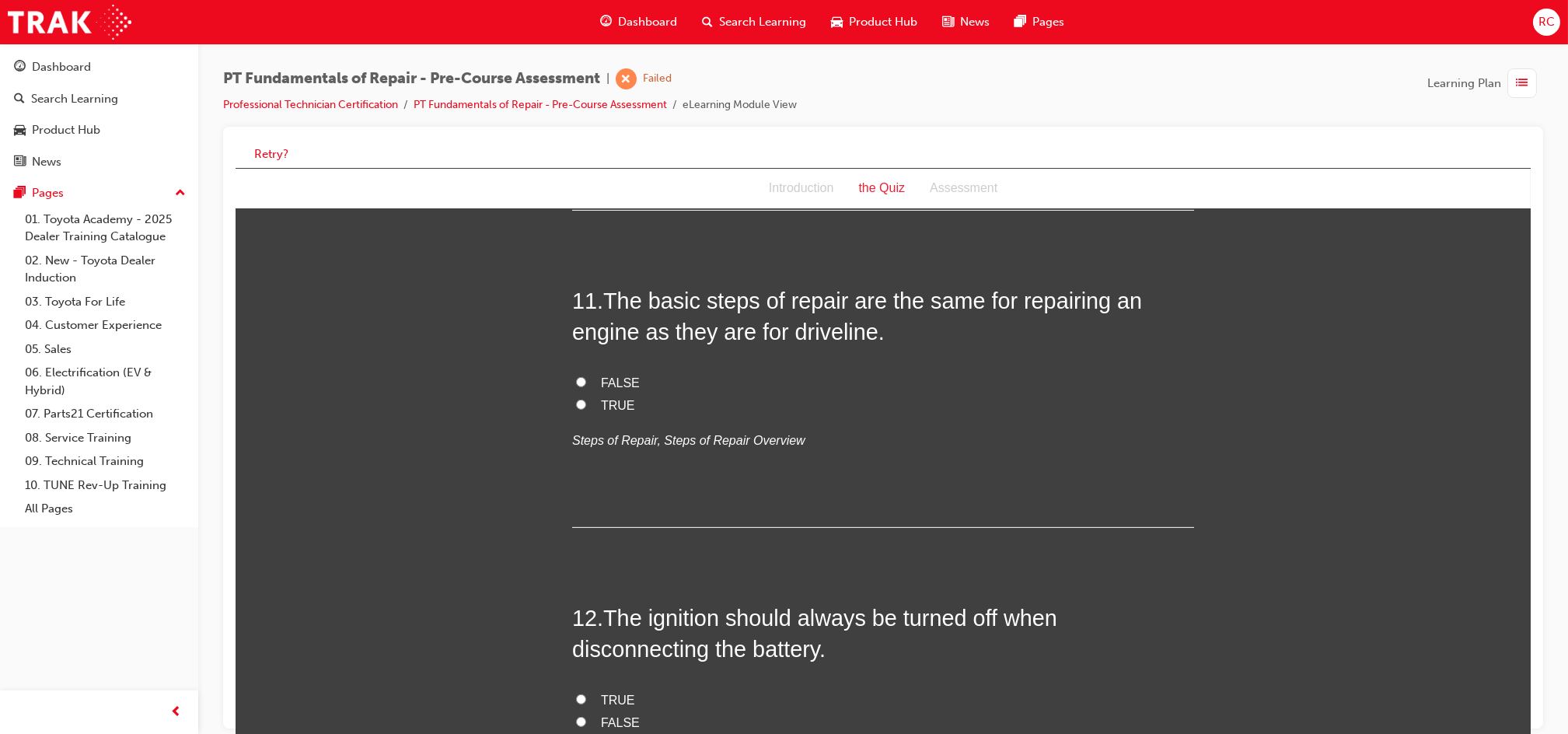
click at [601, 376] on span "FALSE" at bounding box center [620, 383] width 39 height 14
click at [586, 377] on input "FALSE" at bounding box center [580, 382] width 10 height 10
radio input "true"
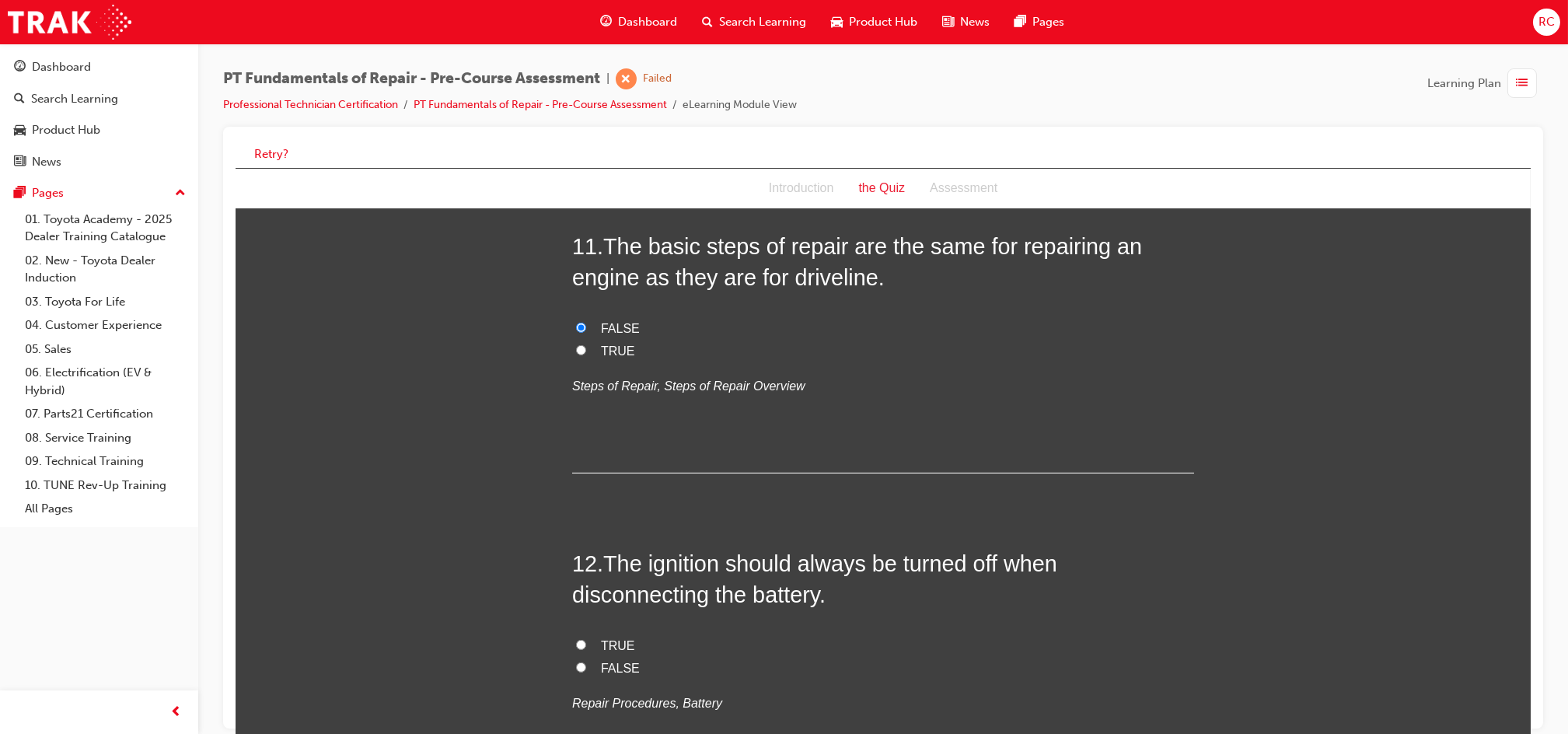
scroll to position [3421, 0]
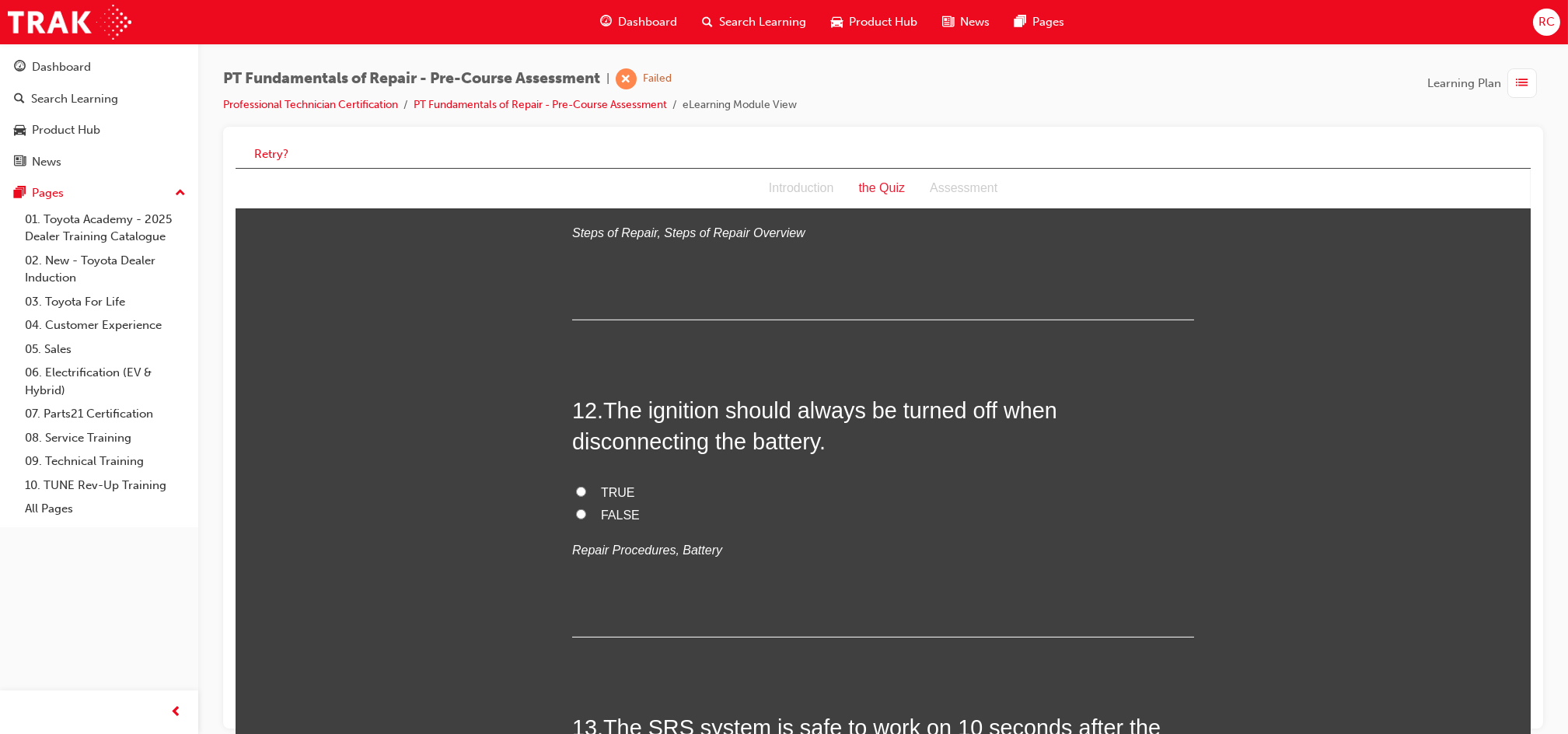
click at [605, 486] on span "TRUE" at bounding box center [617, 493] width 34 height 14
click at [586, 487] on input "TRUE" at bounding box center [580, 492] width 10 height 10
radio input "true"
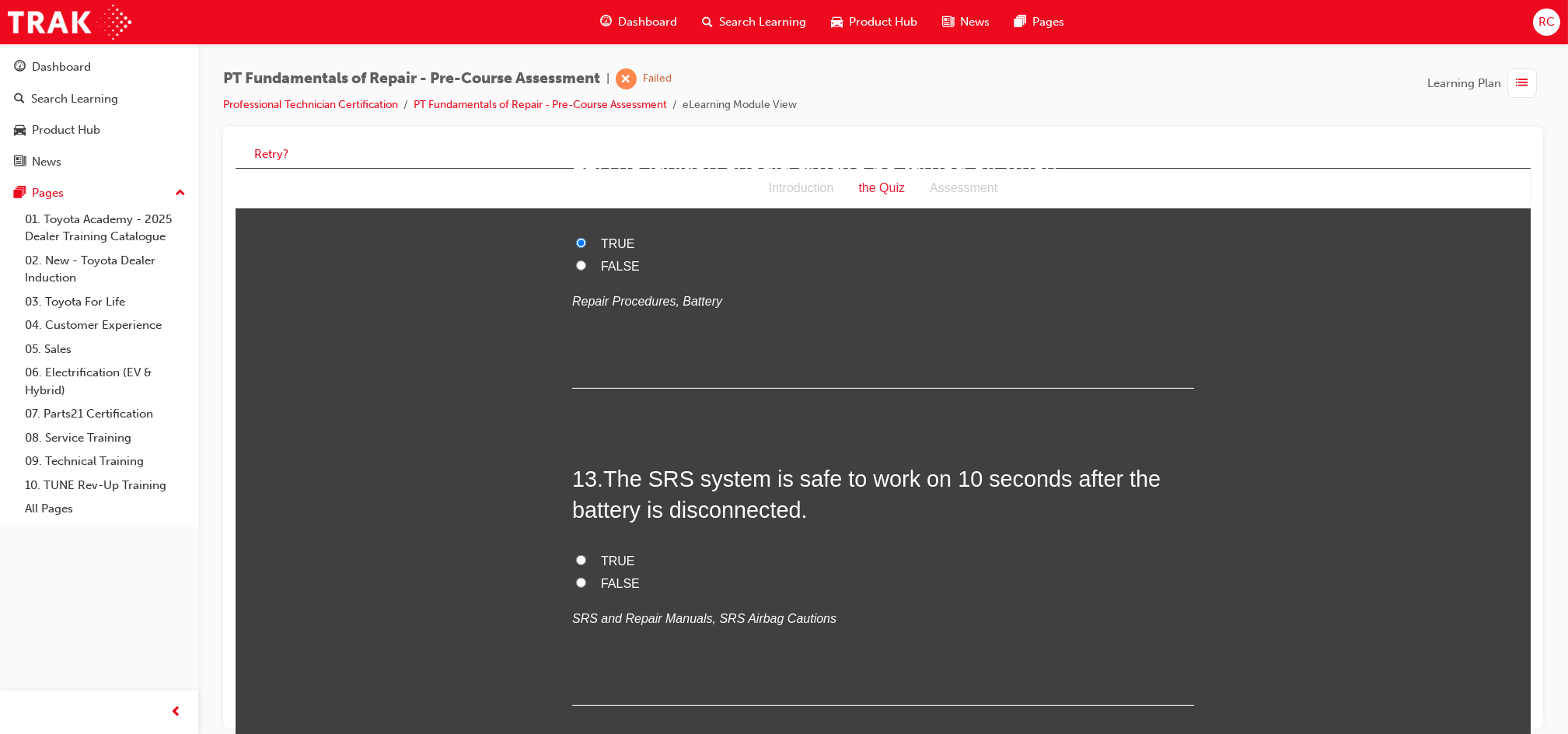
scroll to position [3731, 0]
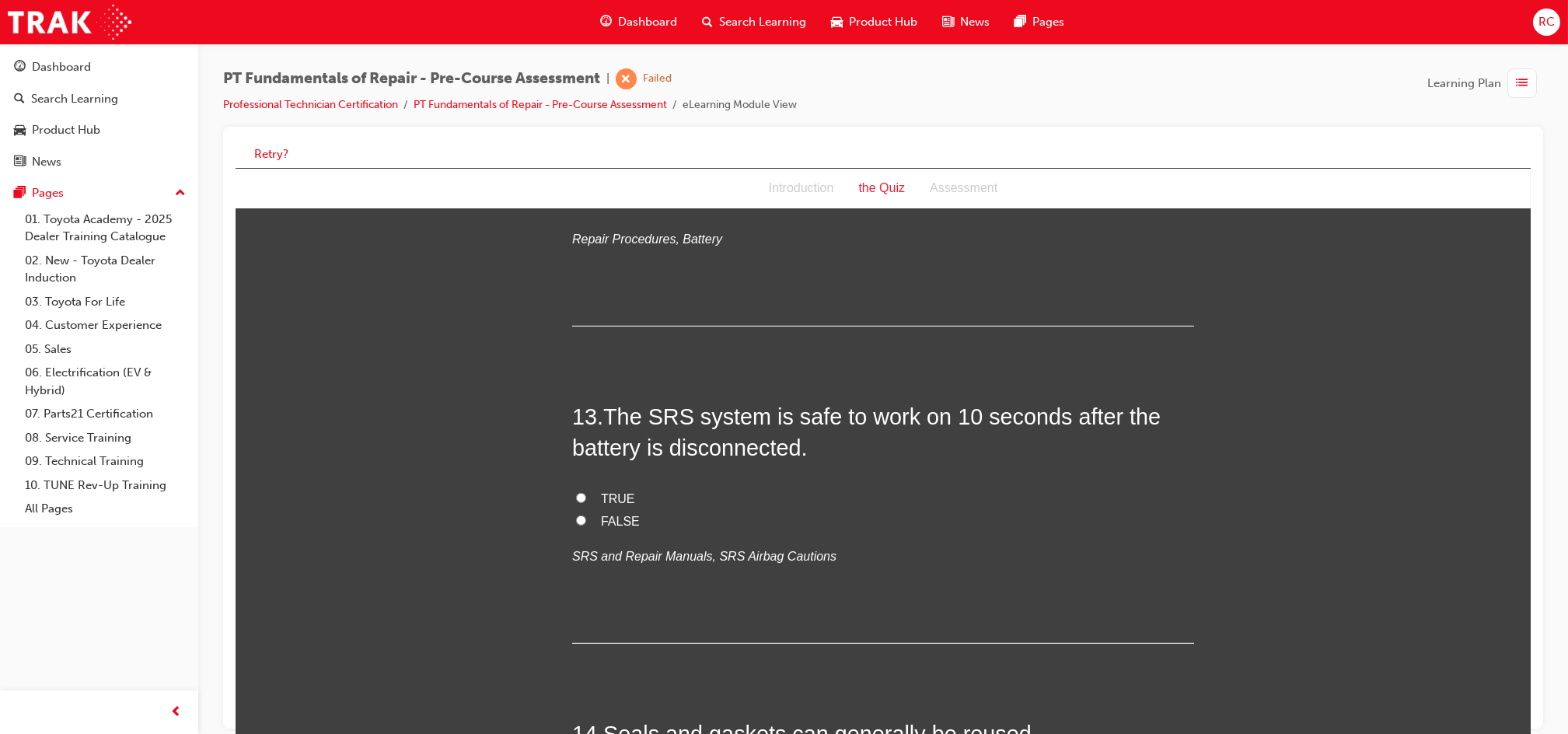
click at [623, 514] on span "FALSE" at bounding box center [620, 521] width 39 height 14
click at [586, 515] on input "FALSE" at bounding box center [580, 520] width 10 height 10
radio input "true"
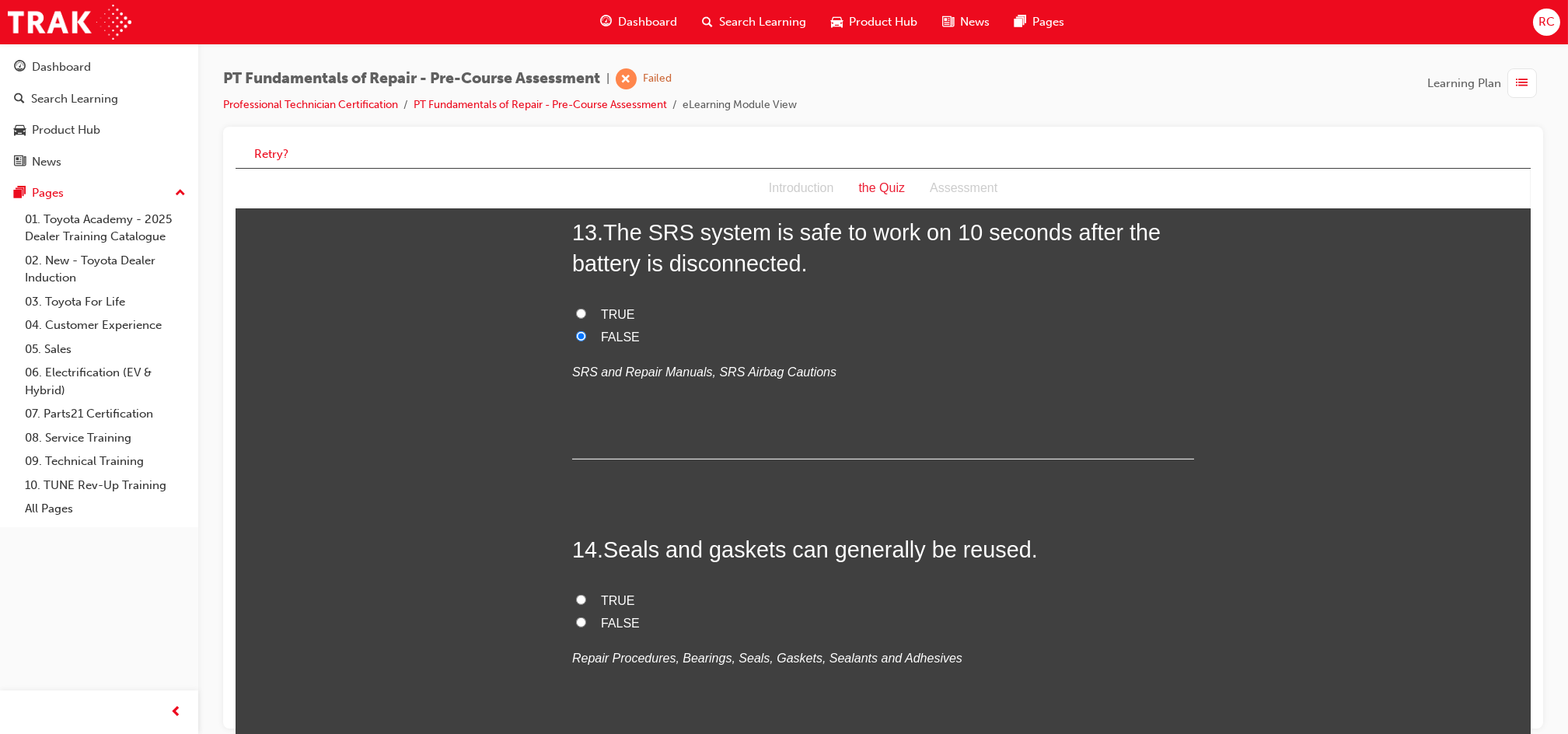
scroll to position [3938, 0]
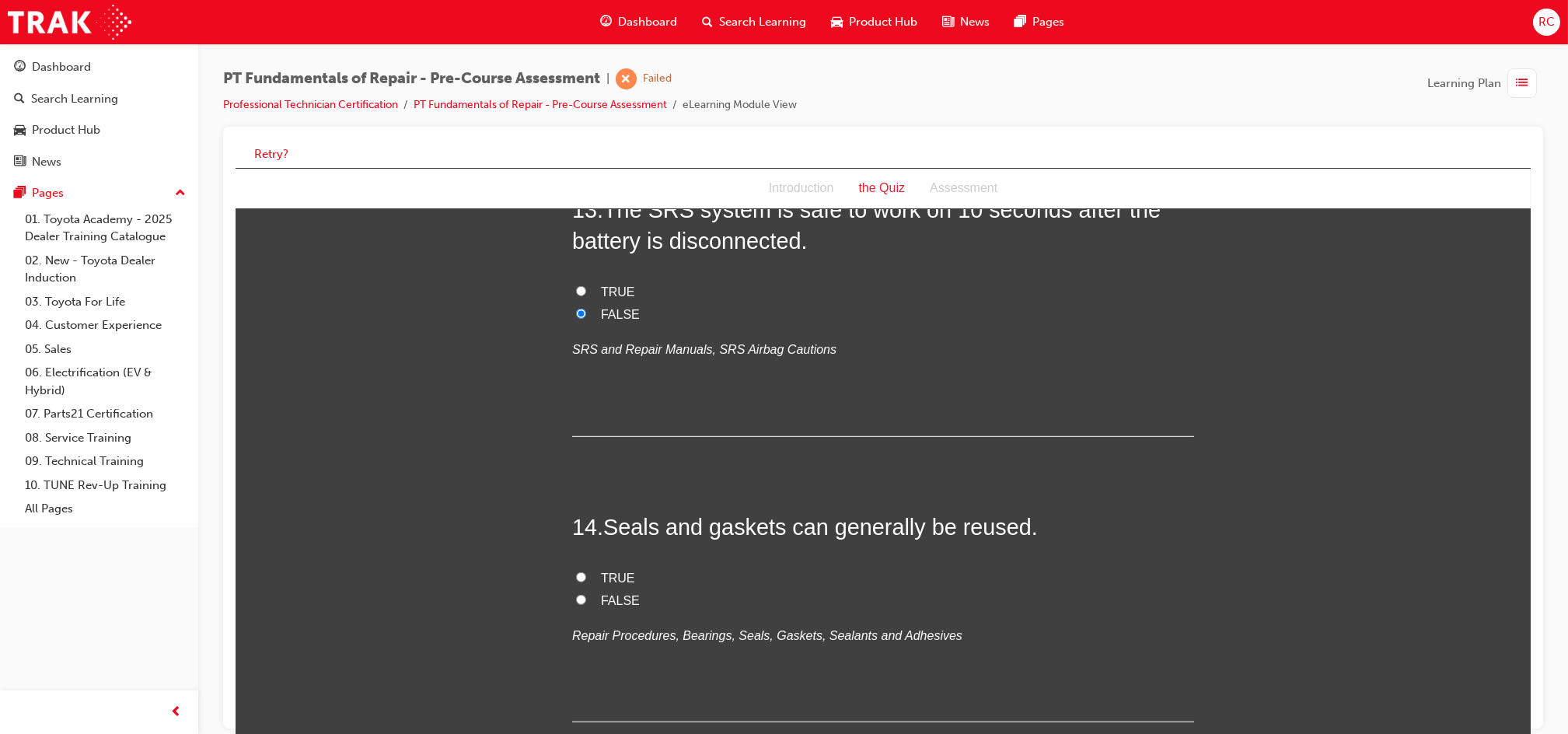
click at [600, 594] on span "FALSE" at bounding box center [620, 601] width 39 height 14
click at [586, 594] on input "FALSE" at bounding box center [580, 599] width 10 height 10
radio input "true"
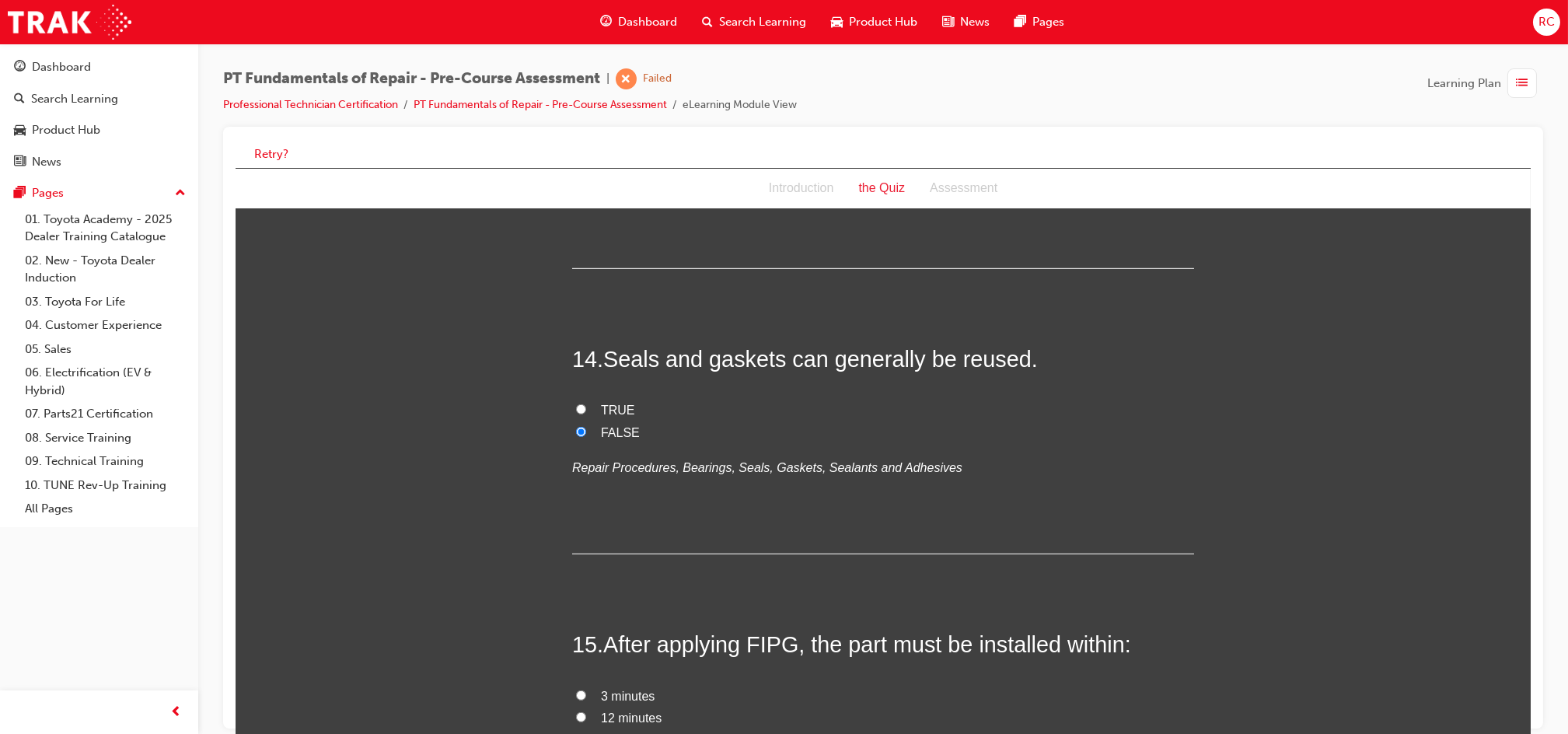
scroll to position [4250, 0]
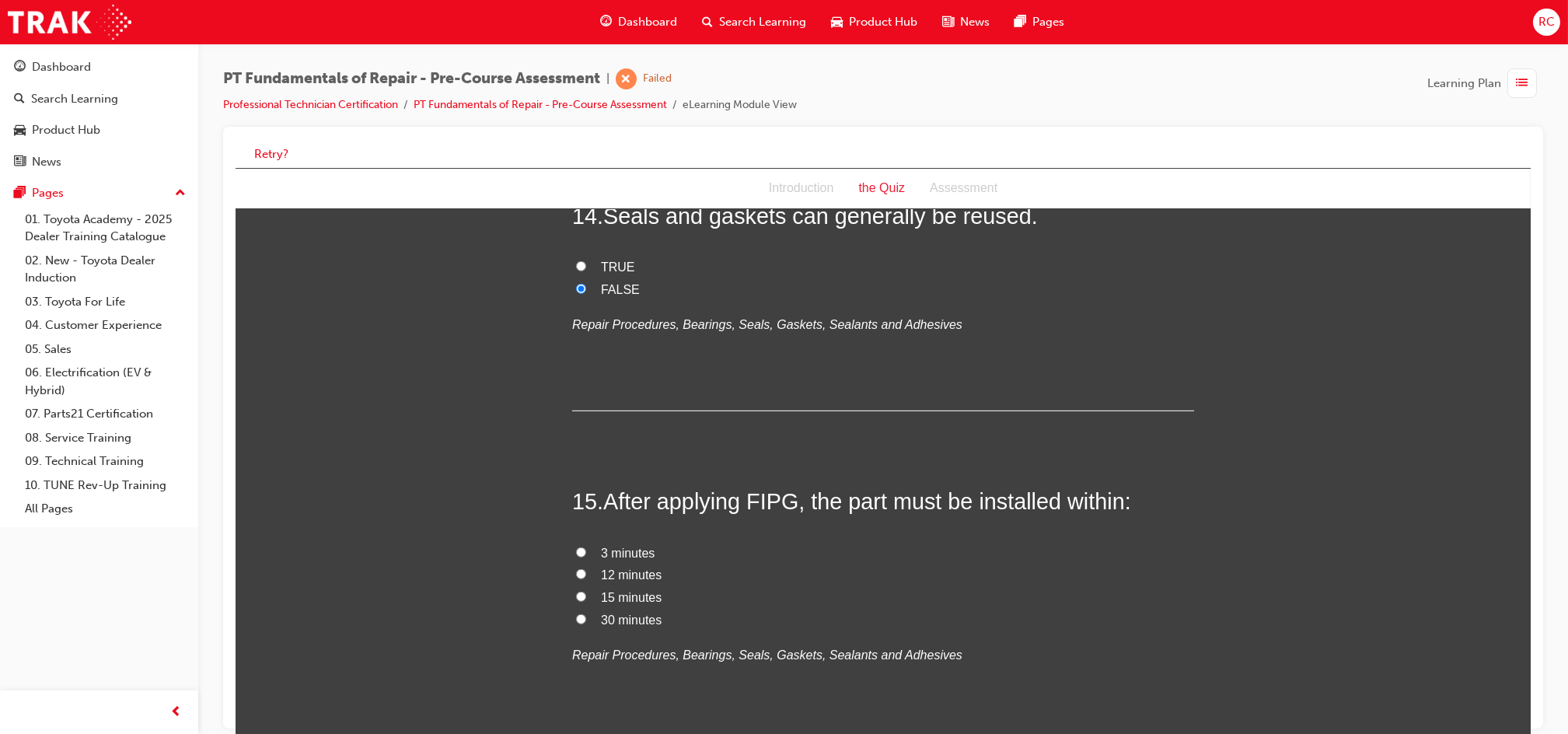
click at [627, 613] on span "30 minutes" at bounding box center [631, 620] width 61 height 14
click at [586, 614] on input "30 minutes" at bounding box center [580, 619] width 10 height 10
radio input "true"
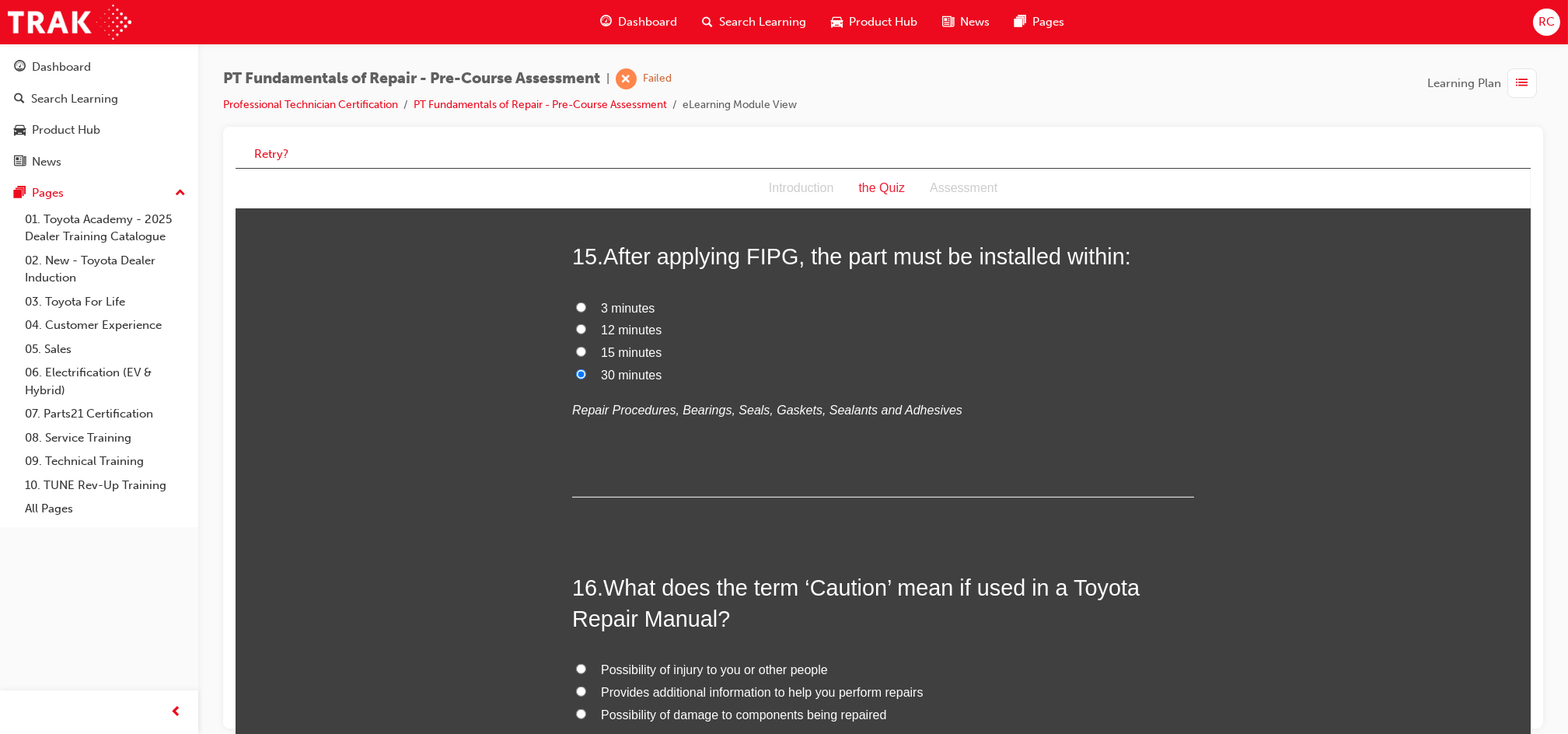
scroll to position [4560, 0]
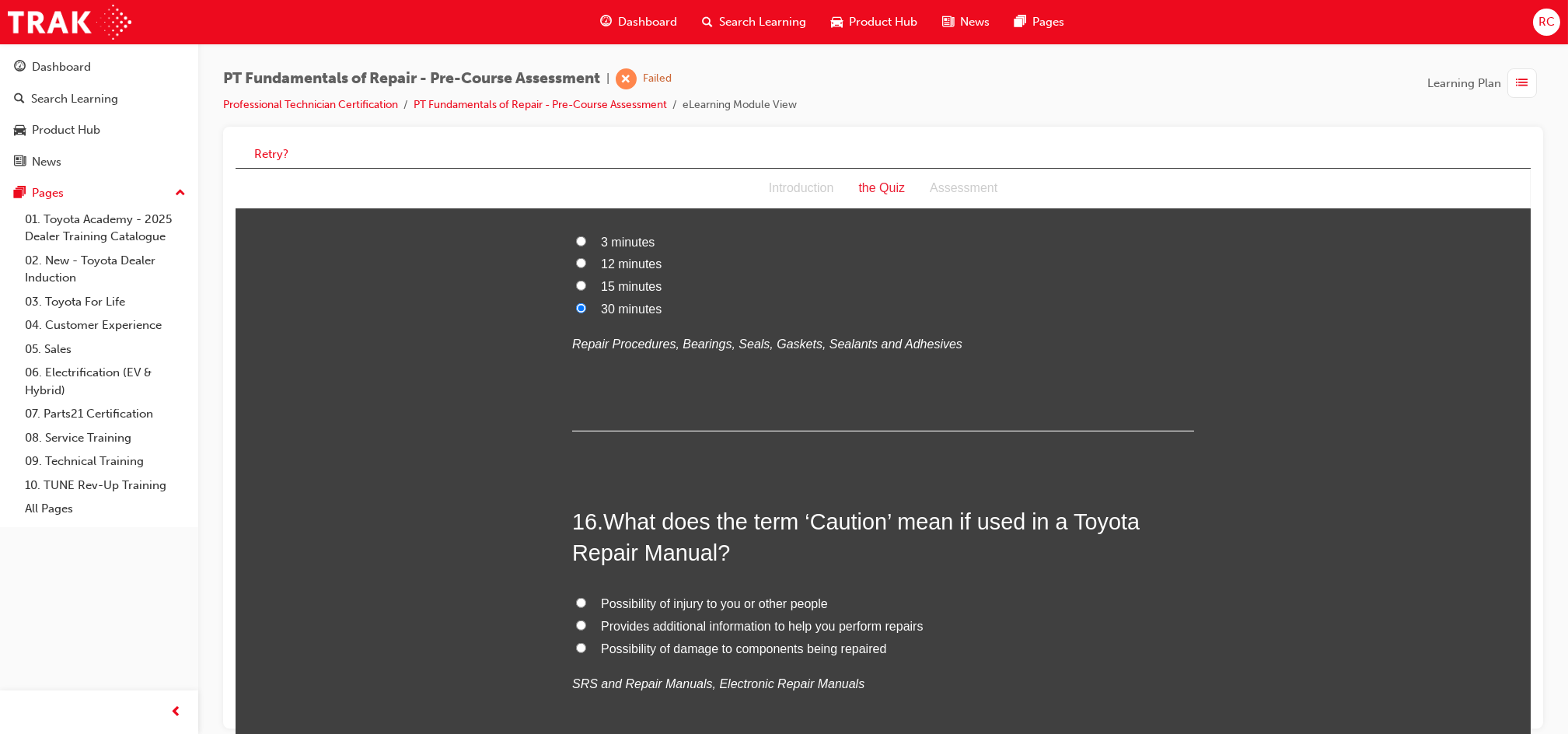
click at [713, 620] on span "Provides additional information to help you perform repairs" at bounding box center [762, 627] width 322 height 14
click at [586, 621] on input "Provides additional information to help you perform repairs" at bounding box center [580, 626] width 10 height 10
radio input "true"
click at [715, 642] on span "Possibility of damage to components being repaired" at bounding box center [743, 649] width 285 height 14
click at [586, 643] on input "Possibility of damage to components being repaired" at bounding box center [580, 648] width 10 height 10
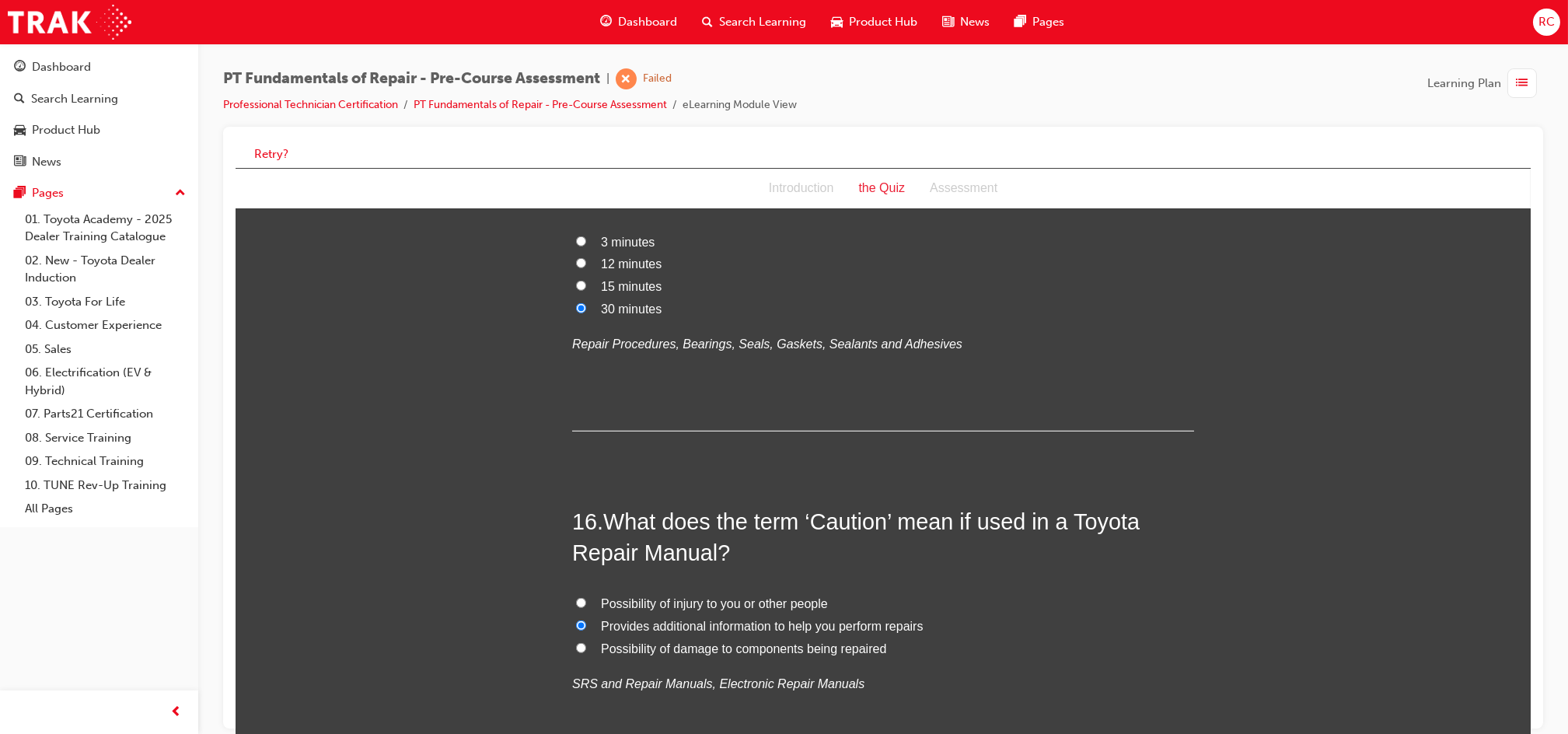
radio input "true"
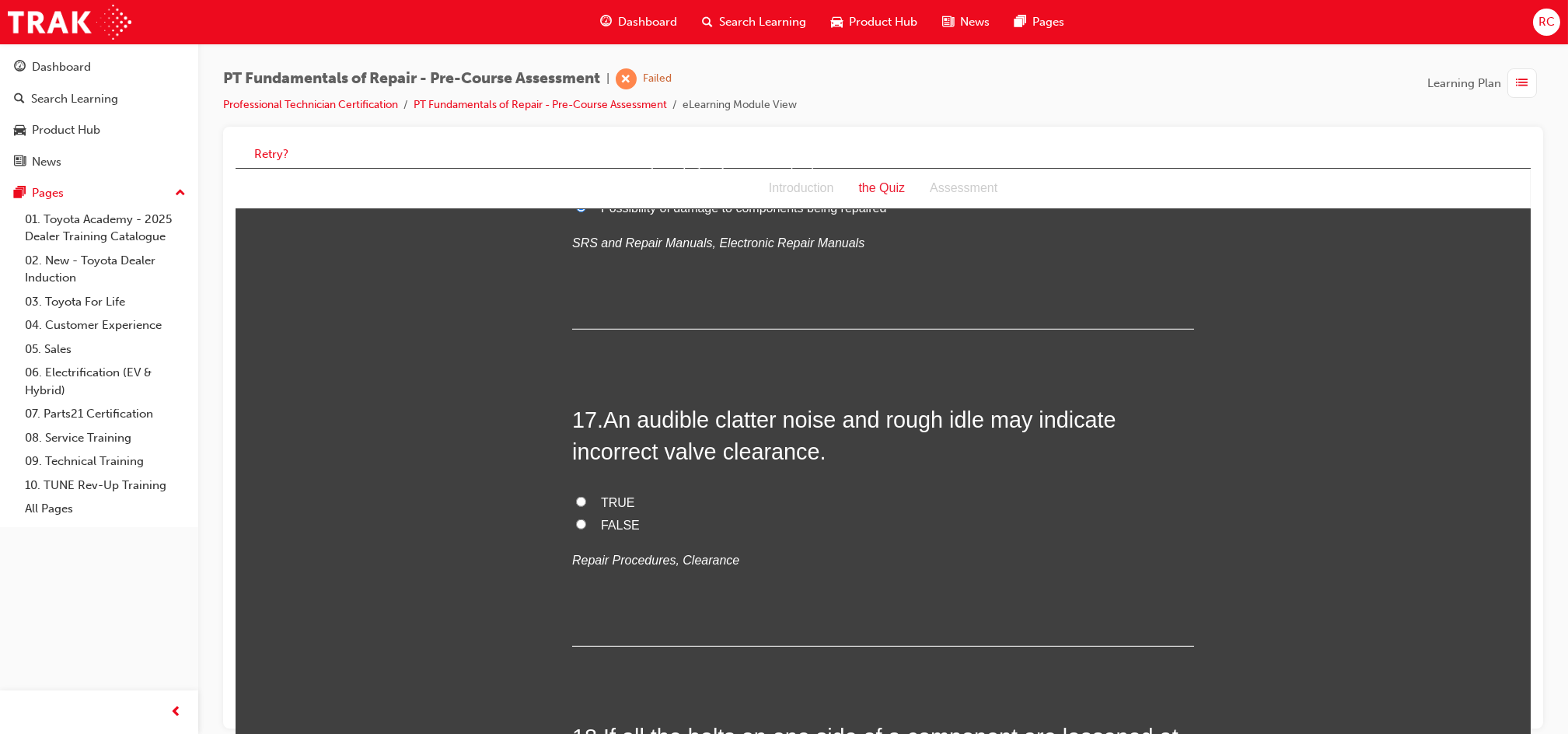
scroll to position [5078, 0]
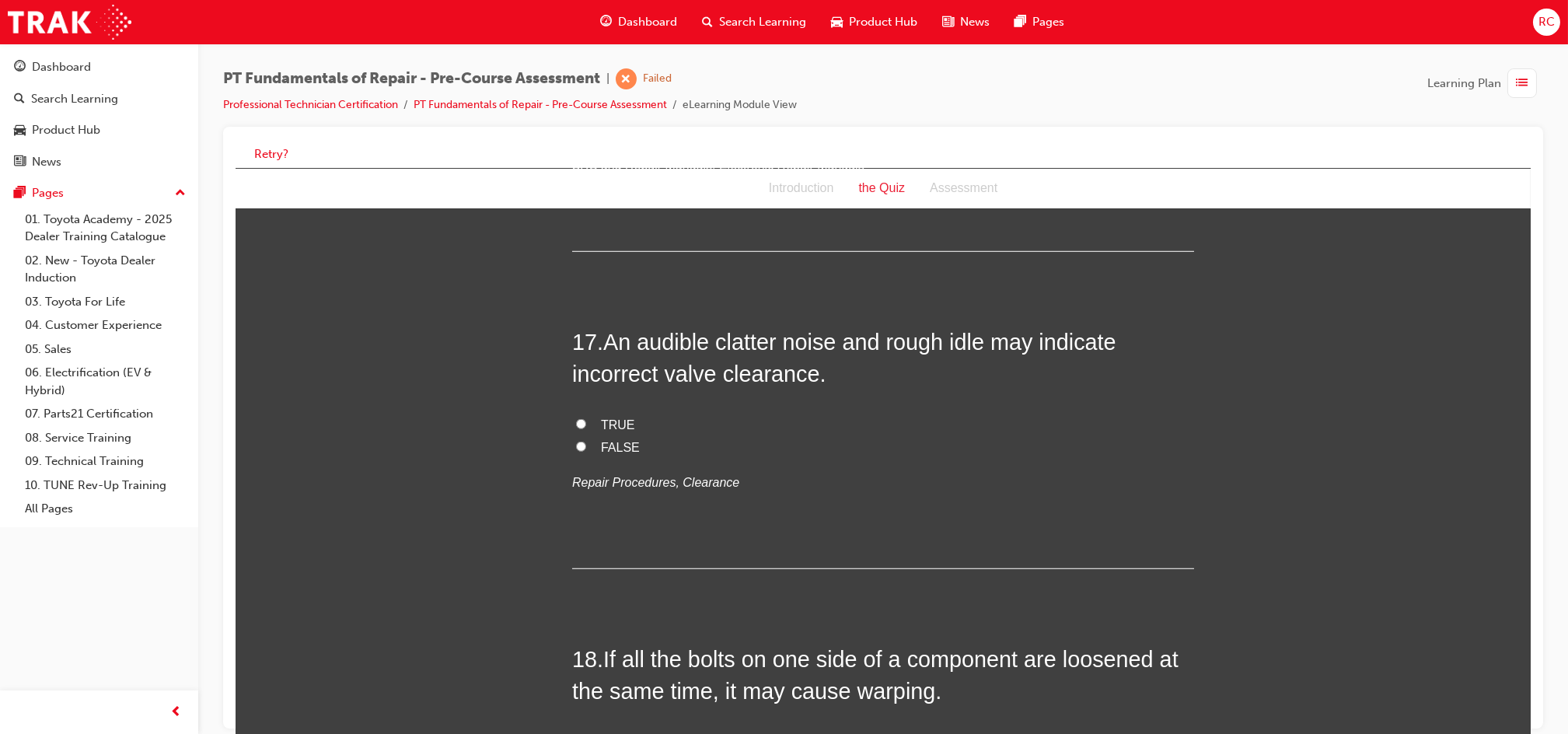
click at [613, 419] on span "TRUE" at bounding box center [617, 426] width 34 height 14
click at [586, 419] on input "TRUE" at bounding box center [580, 424] width 10 height 10
radio input "true"
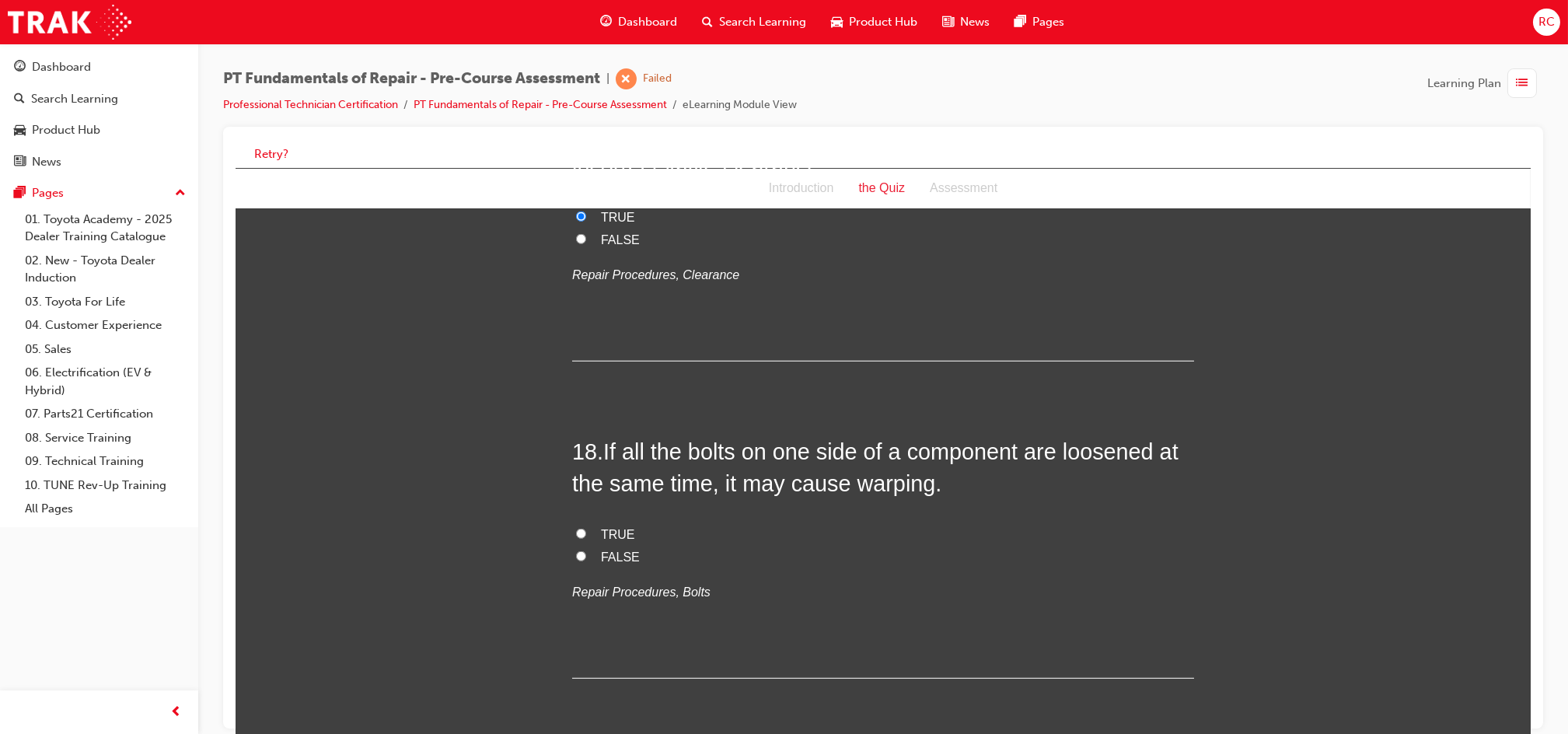
scroll to position [5390, 0]
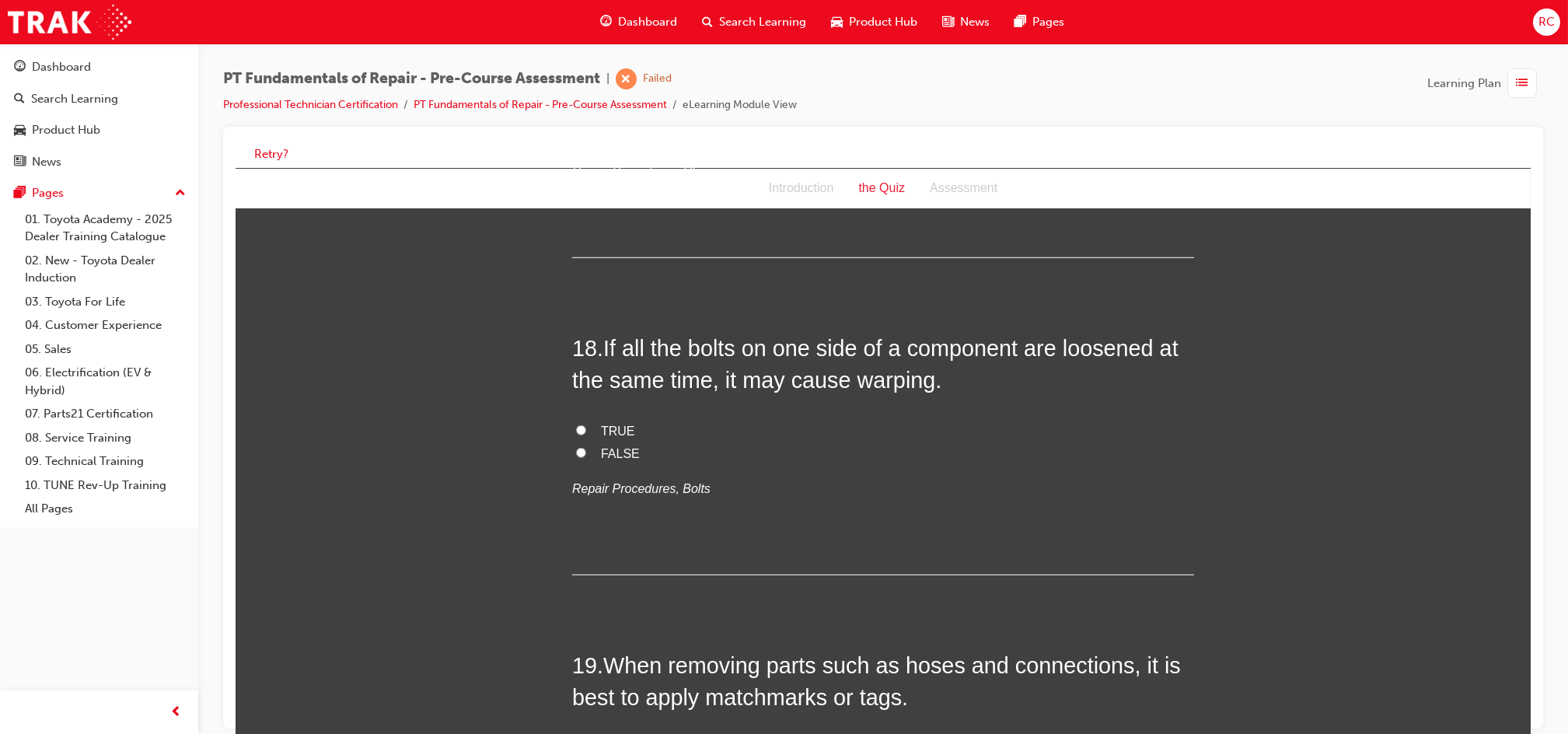
drag, startPoint x: 605, startPoint y: 399, endPoint x: 704, endPoint y: 407, distance: 99.3
click at [607, 425] on span "TRUE" at bounding box center [617, 431] width 34 height 14
click at [586, 426] on input "TRUE" at bounding box center [580, 430] width 10 height 10
radio input "true"
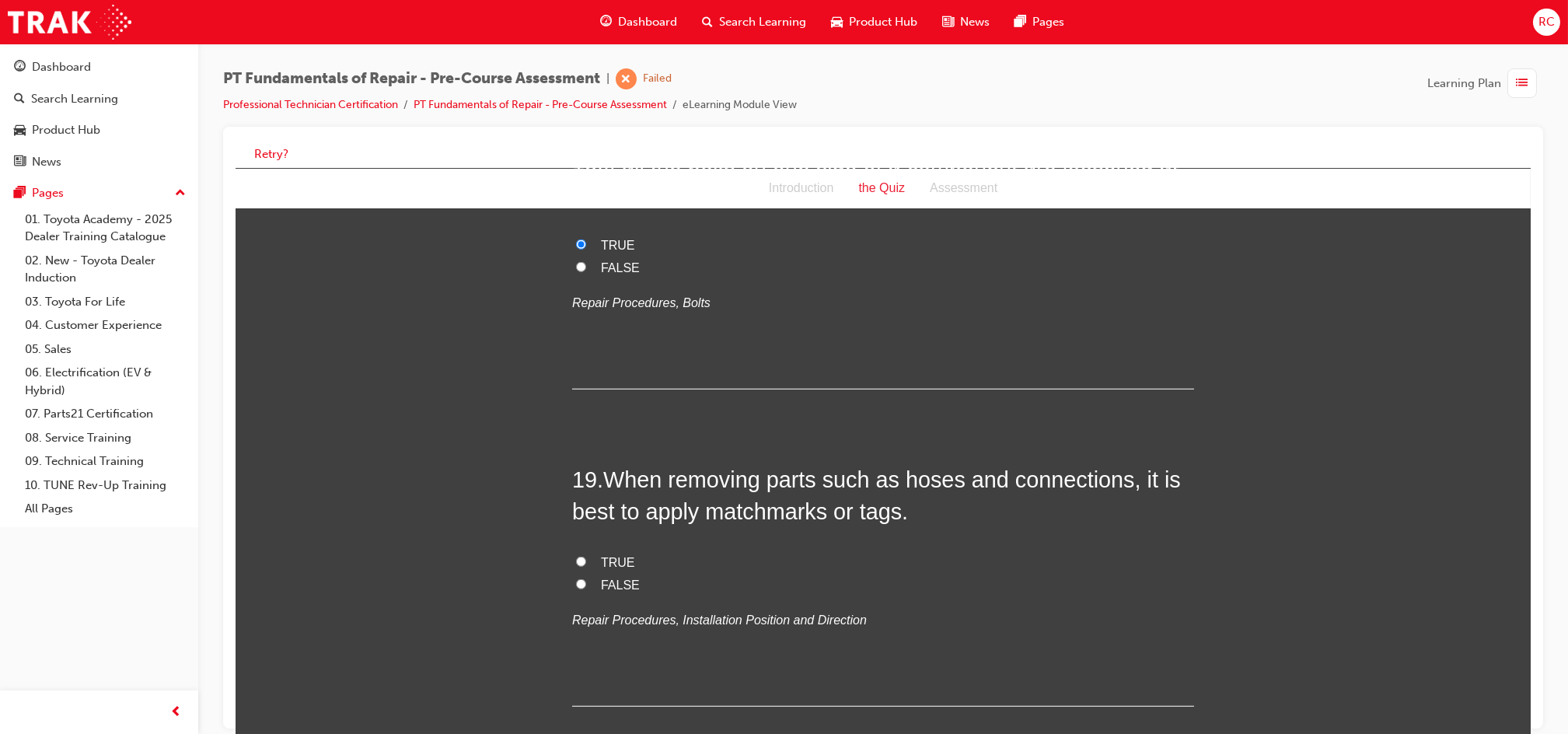
scroll to position [5598, 0]
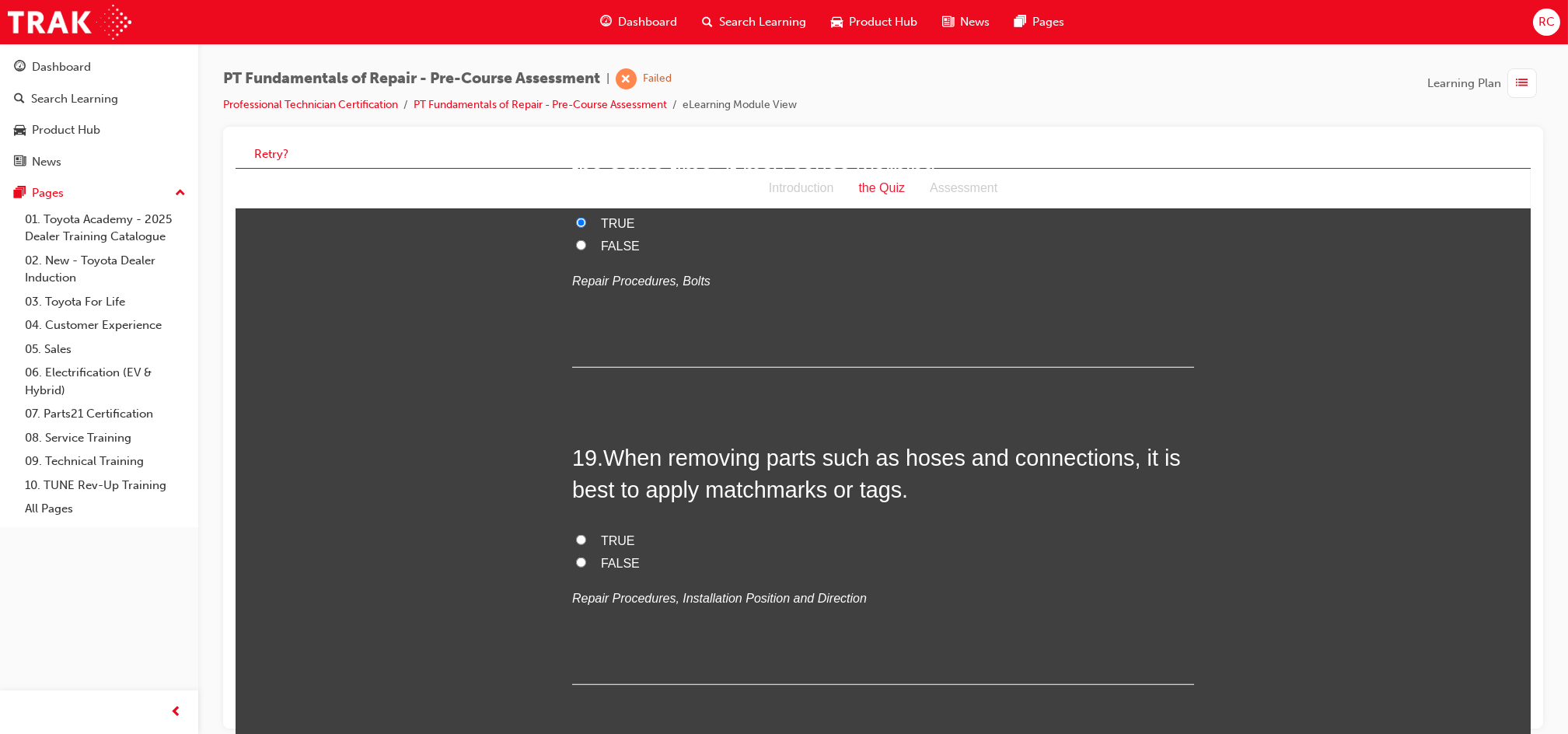
click at [603, 534] on span "TRUE" at bounding box center [617, 541] width 34 height 14
click at [586, 535] on input "TRUE" at bounding box center [580, 540] width 10 height 10
radio input "true"
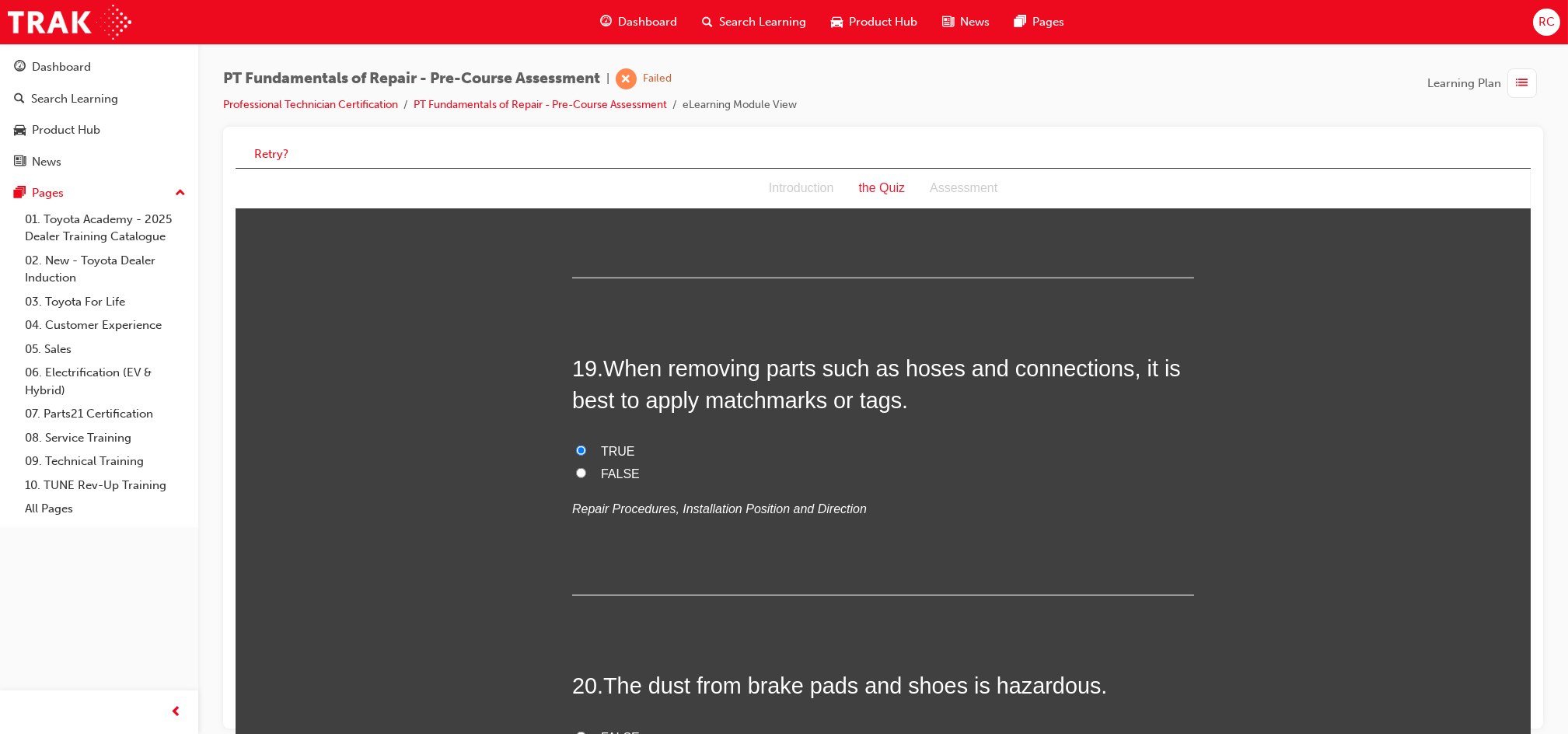
scroll to position [6012, 0]
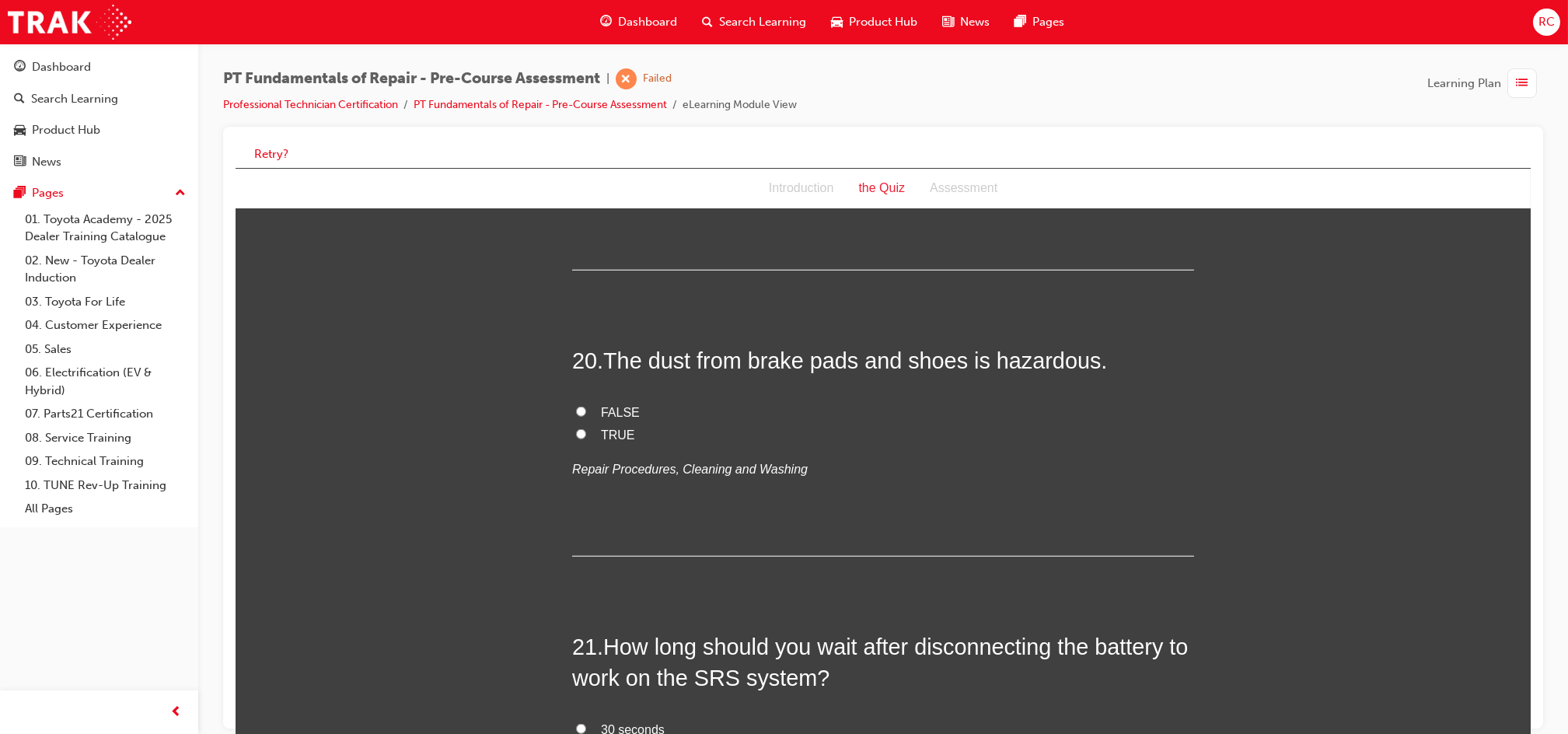
click at [600, 428] on span "TRUE" at bounding box center [617, 435] width 34 height 14
click at [586, 429] on input "TRUE" at bounding box center [580, 434] width 10 height 10
radio input "true"
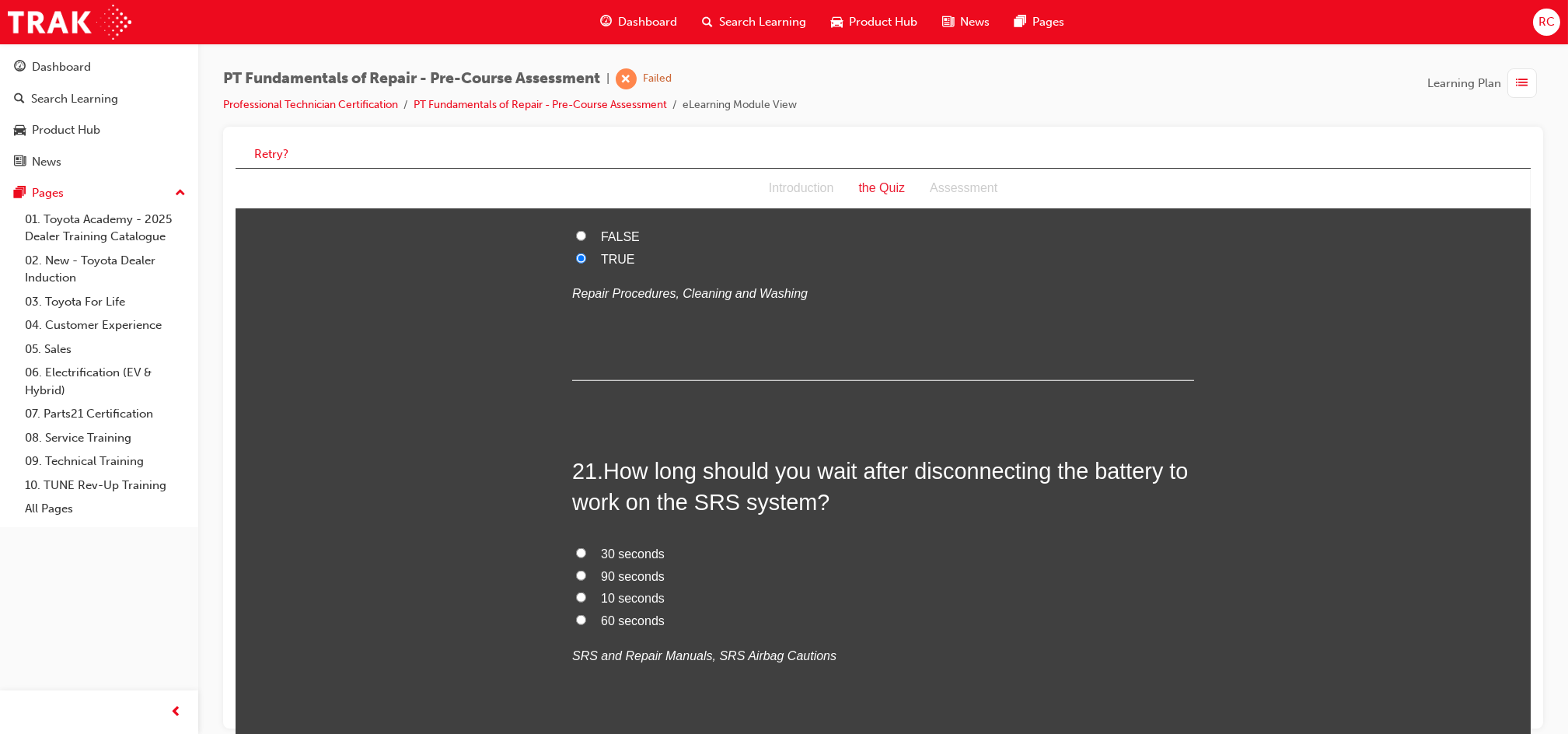
scroll to position [6219, 0]
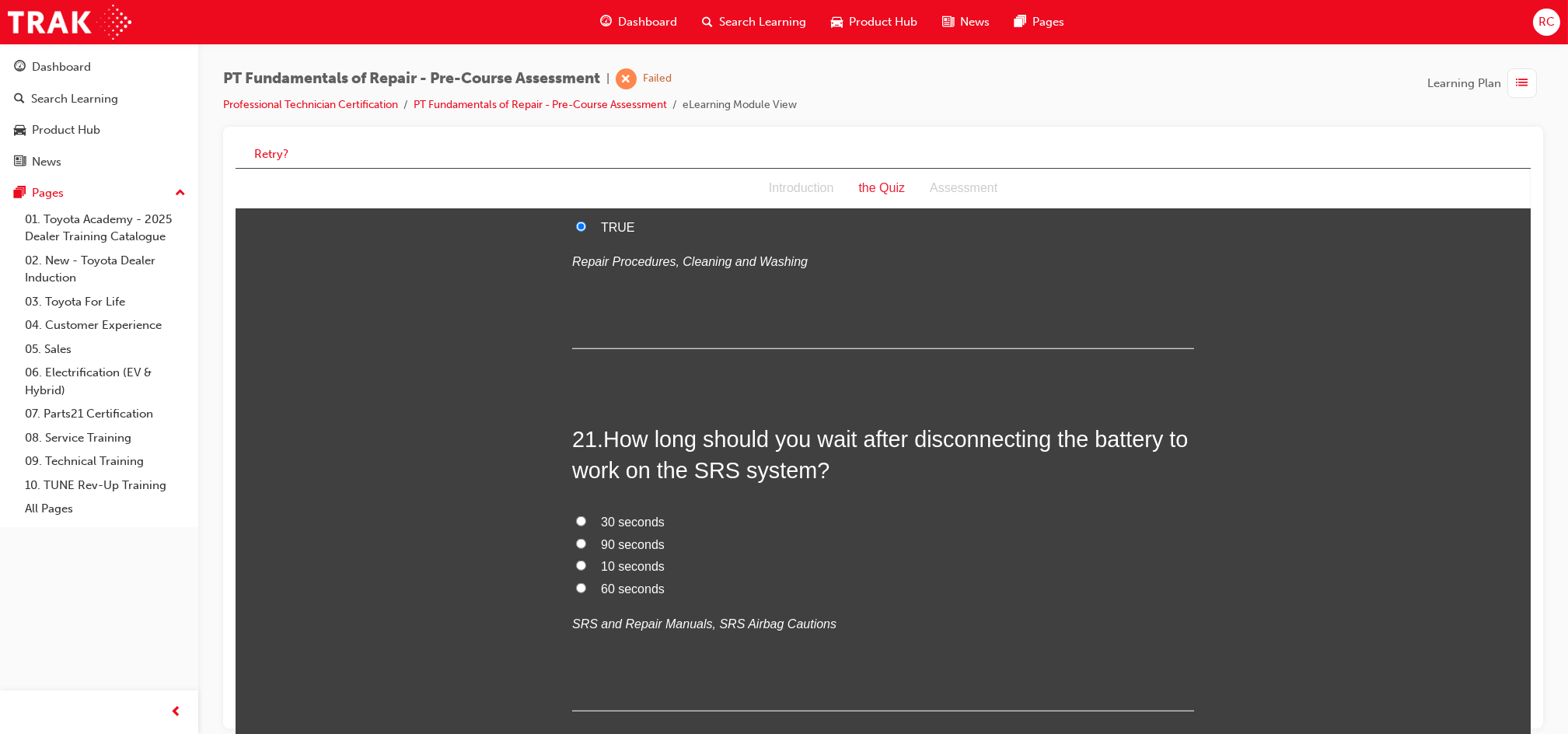
click at [607, 583] on span "60 seconds" at bounding box center [632, 590] width 63 height 14
click at [586, 583] on input "60 seconds" at bounding box center [580, 588] width 10 height 10
radio input "true"
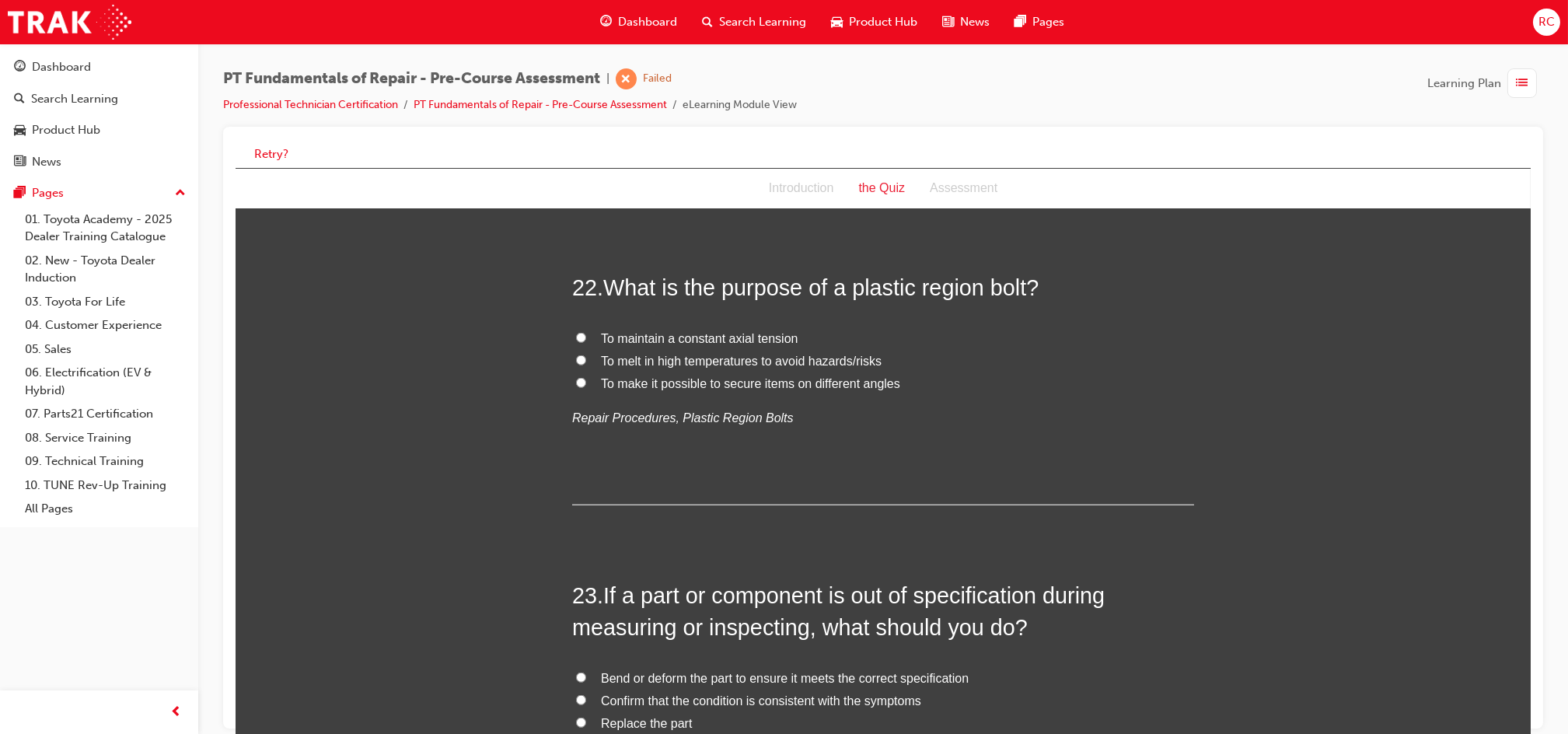
scroll to position [6737, 0]
click at [771, 328] on span "To maintain a constant axial tension" at bounding box center [699, 335] width 197 height 14
click at [586, 329] on input "To maintain a constant axial tension" at bounding box center [580, 334] width 10 height 10
radio input "true"
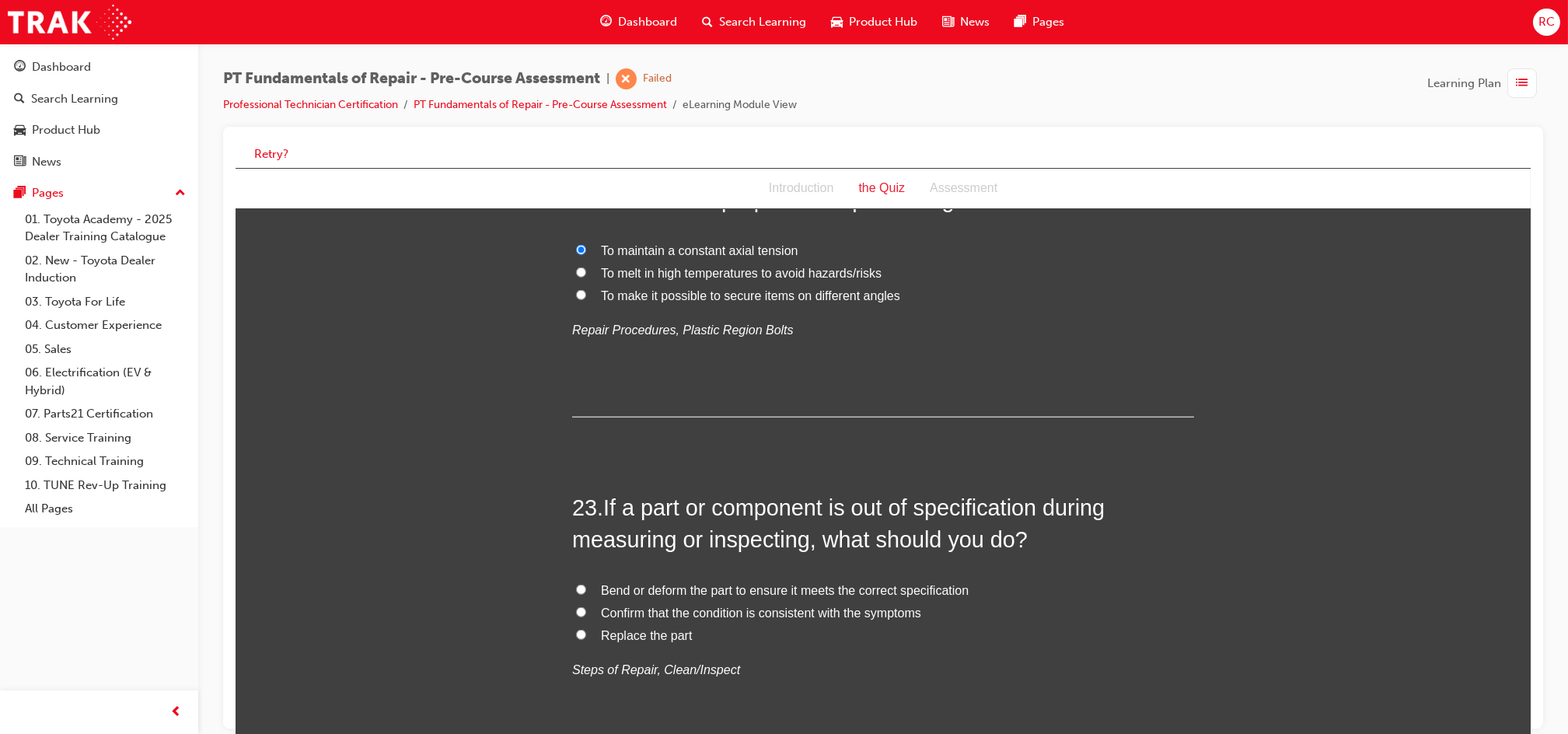
scroll to position [6945, 0]
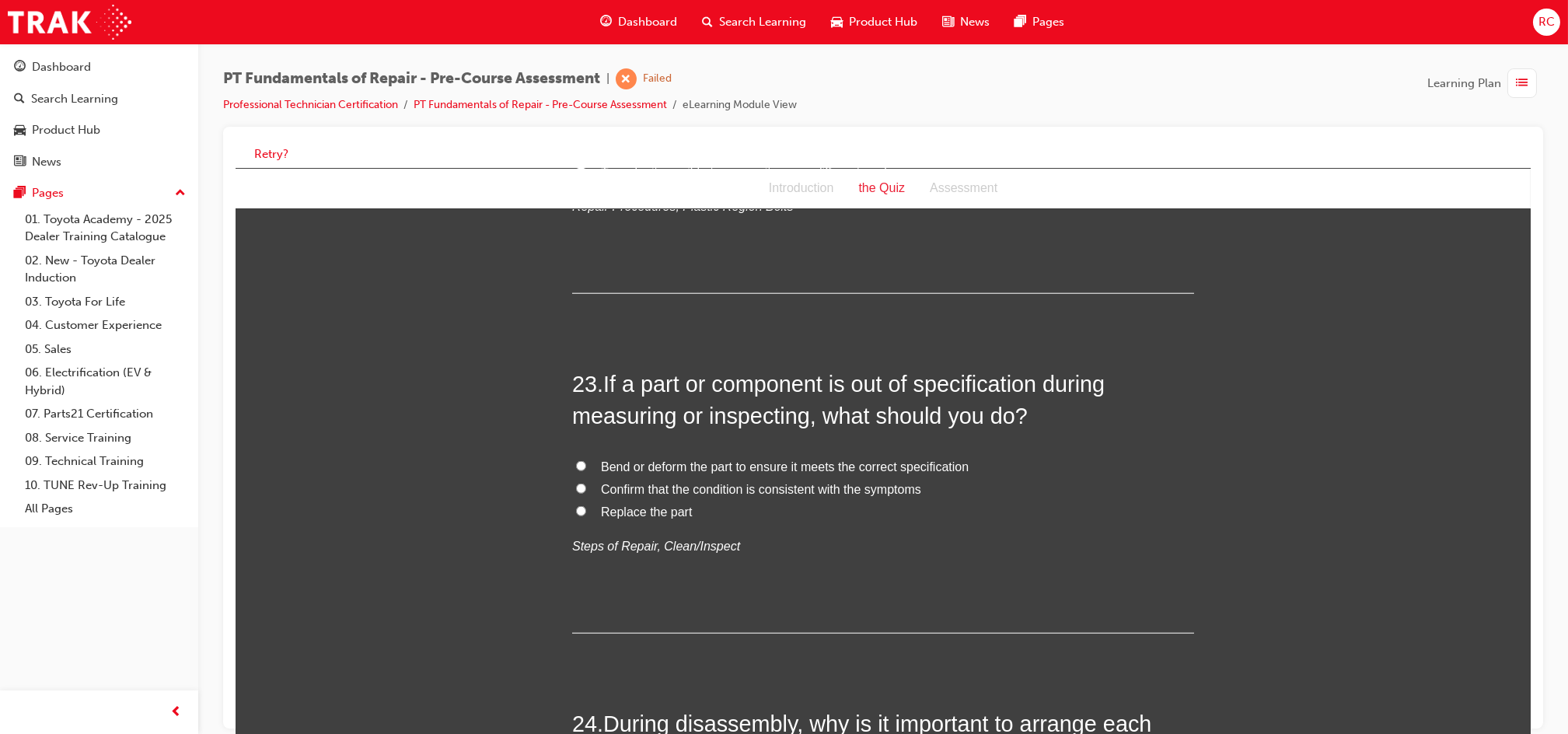
click at [628, 506] on span "Replace the part" at bounding box center [645, 512] width 91 height 14
click at [586, 507] on input "Replace the part" at bounding box center [580, 511] width 10 height 10
radio input "true"
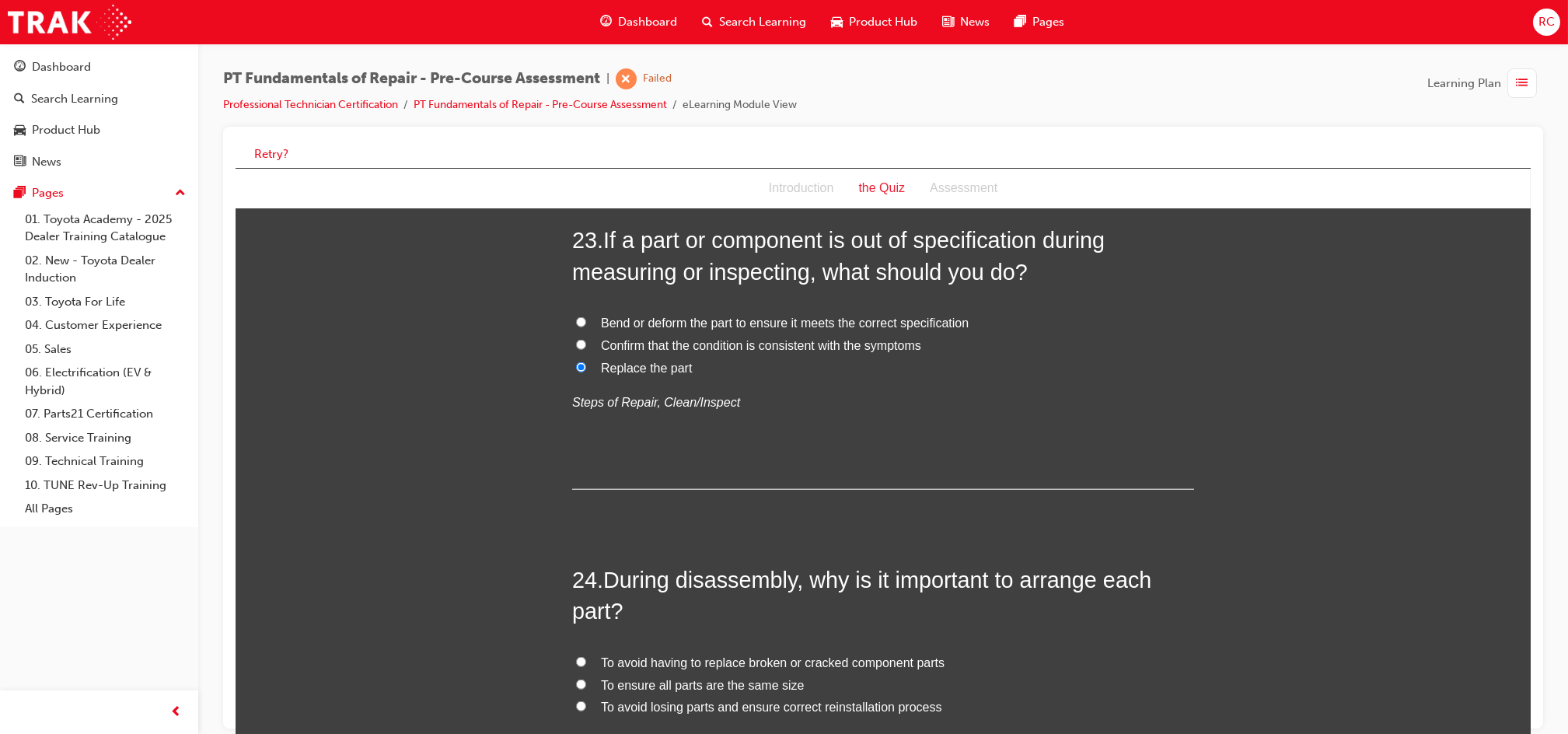
scroll to position [7153, 0]
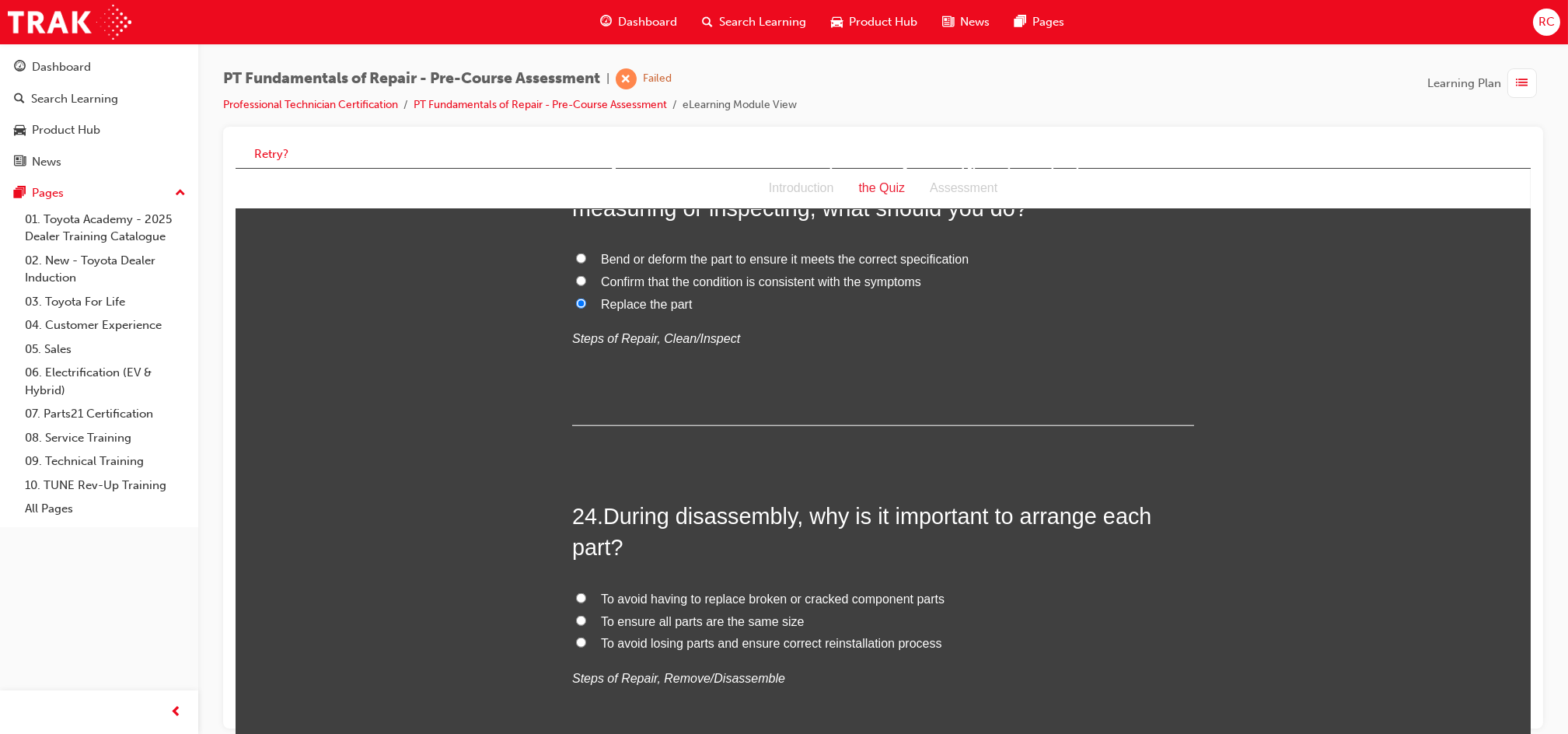
click at [747, 636] on span "To avoid losing parts and ensure correct reinstallation process" at bounding box center [770, 643] width 341 height 14
click at [586, 637] on input "To avoid losing parts and ensure correct reinstallation process" at bounding box center [580, 642] width 10 height 10
radio input "true"
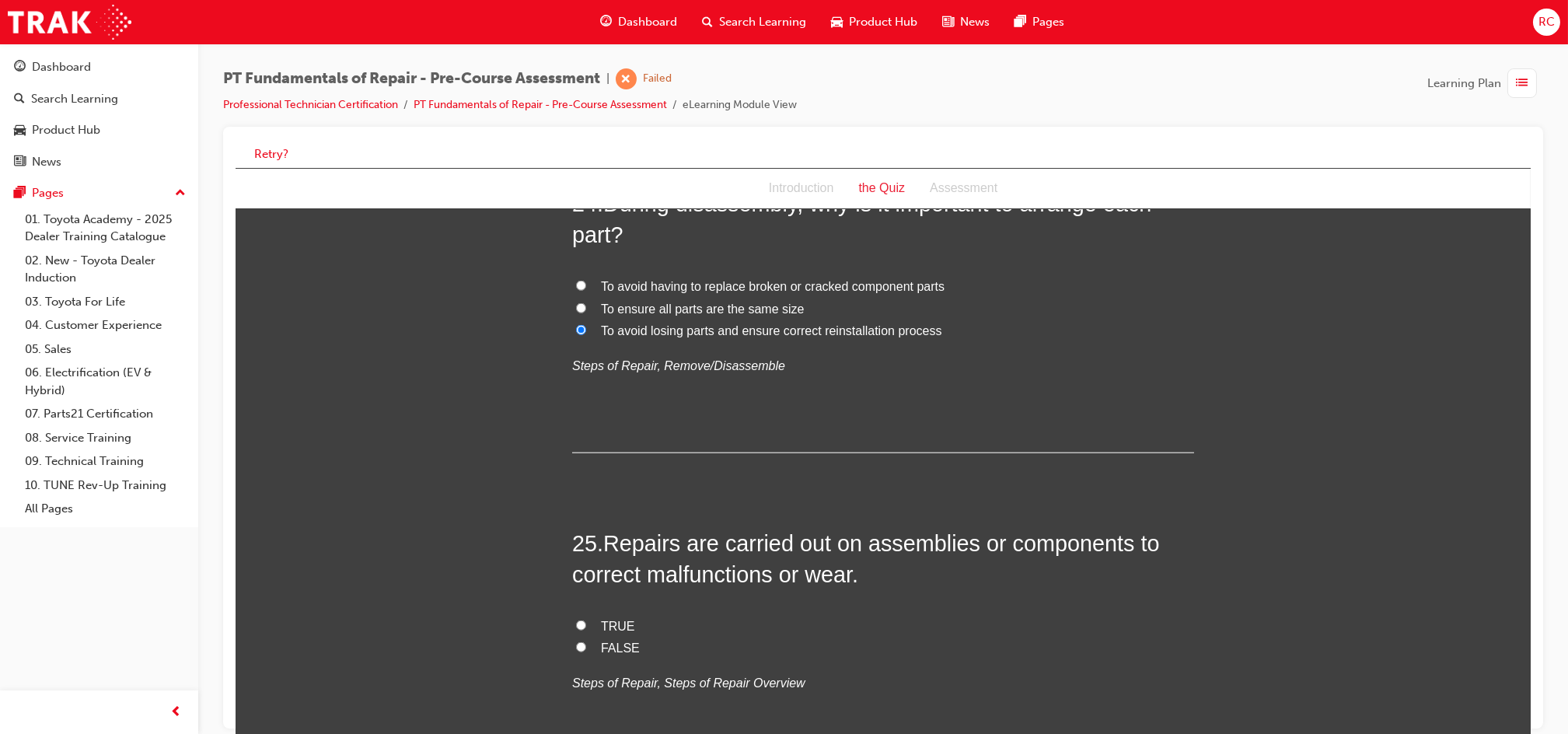
scroll to position [7566, 0]
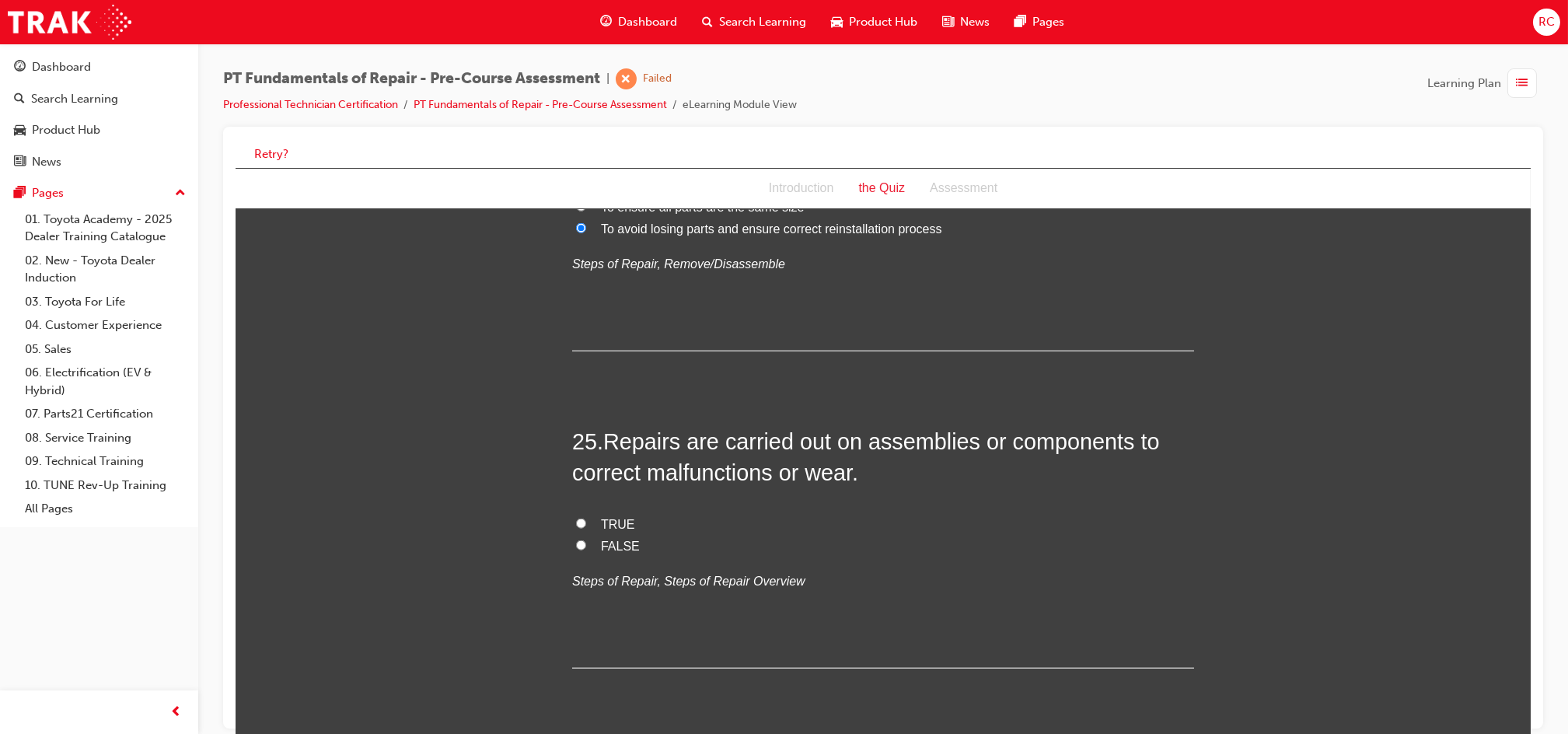
click at [615, 517] on span "TRUE" at bounding box center [617, 524] width 34 height 14
click at [586, 518] on input "TRUE" at bounding box center [580, 523] width 10 height 10
radio input "true"
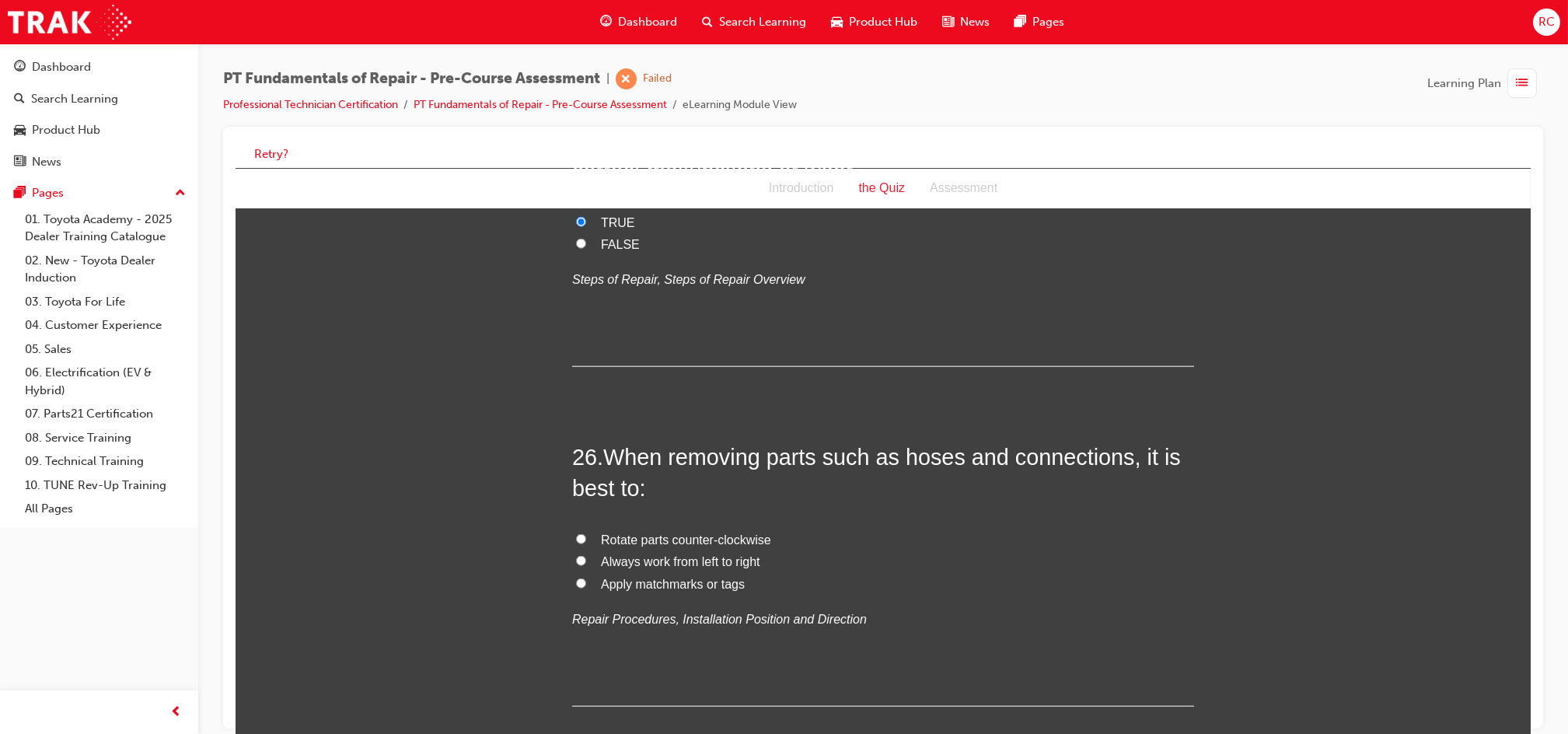
scroll to position [7878, 0]
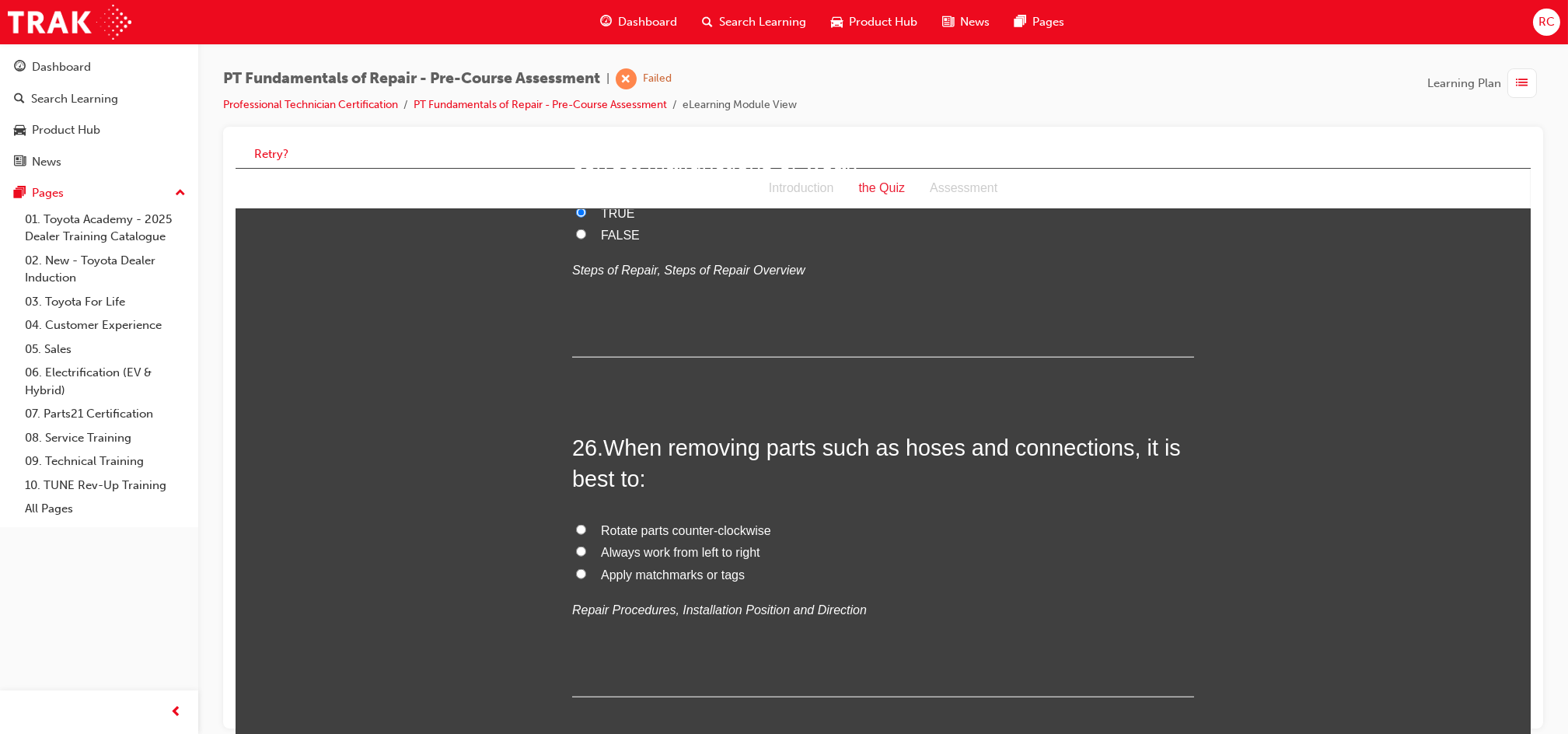
click at [721, 568] on span "Apply matchmarks or tags" at bounding box center [672, 575] width 144 height 14
click at [586, 569] on input "Apply matchmarks or tags" at bounding box center [580, 574] width 10 height 10
radio input "true"
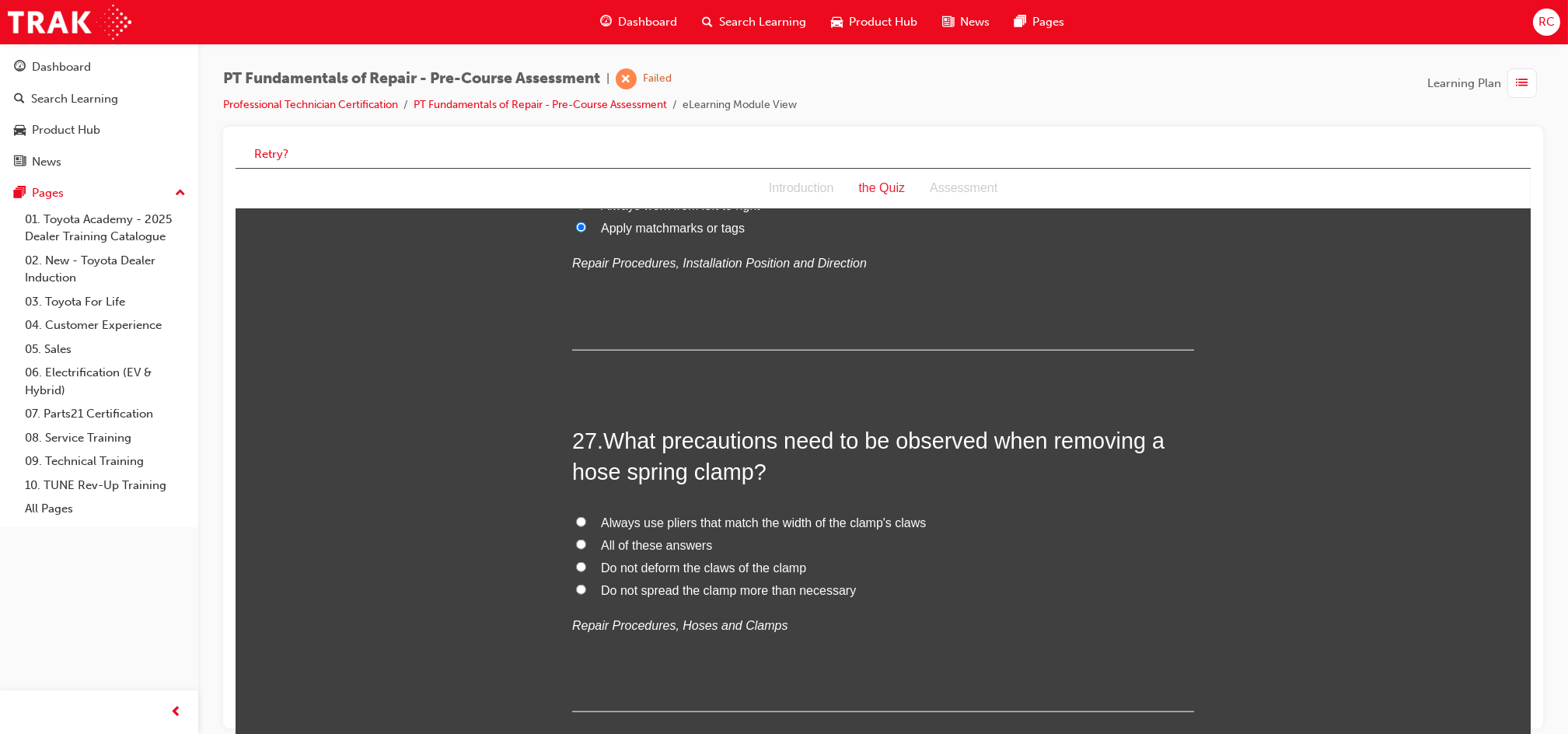
scroll to position [8292, 0]
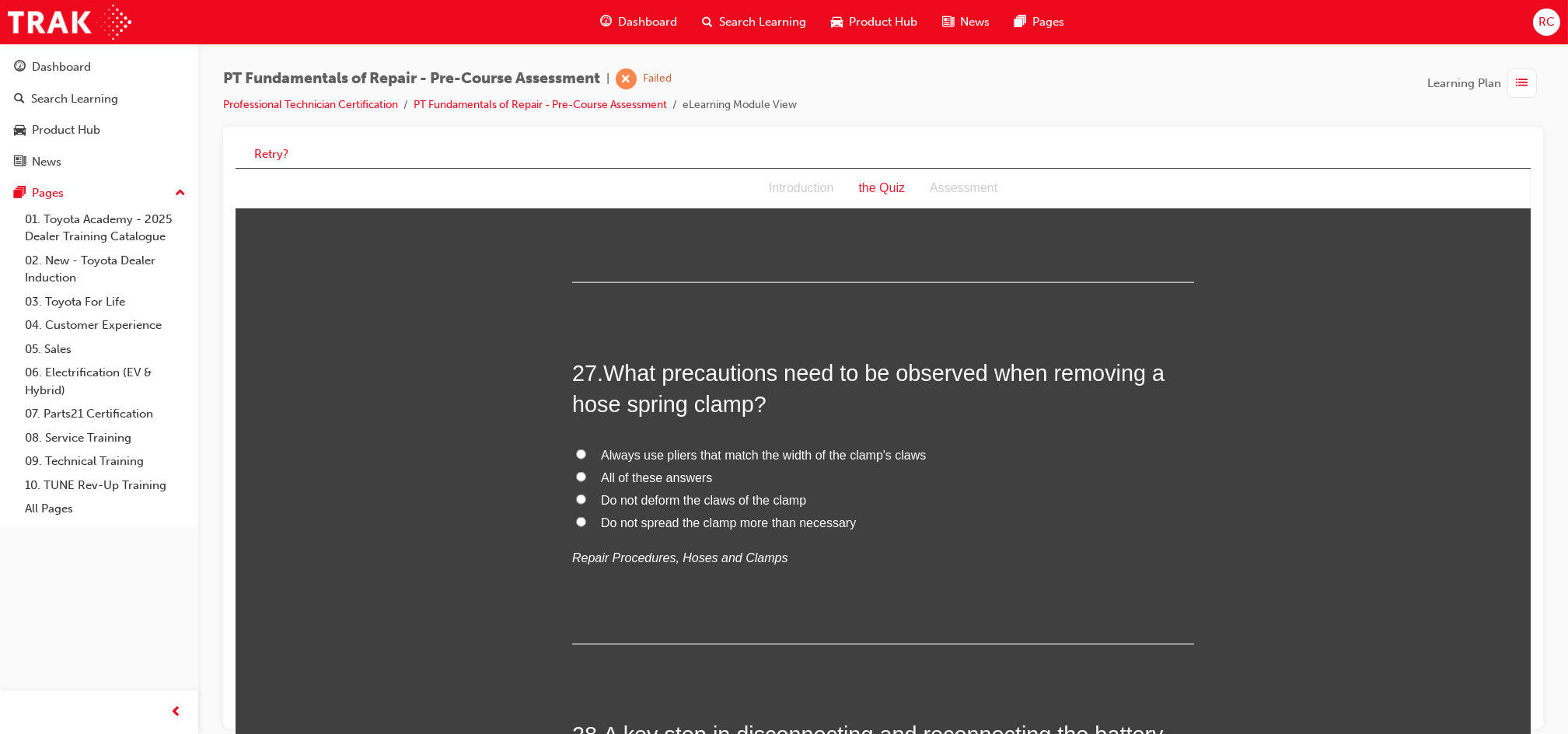
click at [681, 471] on span "All of these answers" at bounding box center [656, 478] width 111 height 14
click at [586, 471] on input "All of these answers" at bounding box center [580, 476] width 10 height 10
radio input "true"
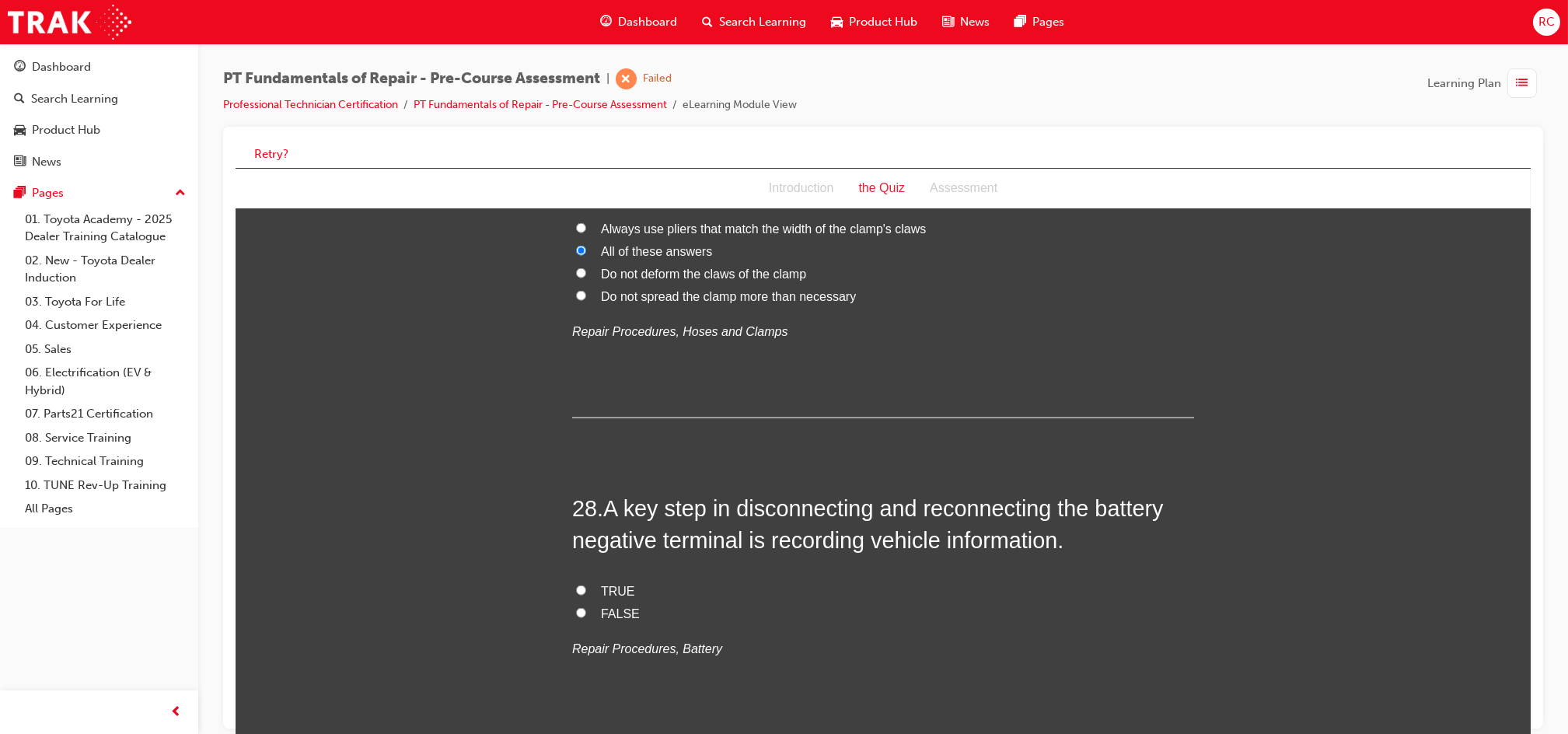
scroll to position [8603, 0]
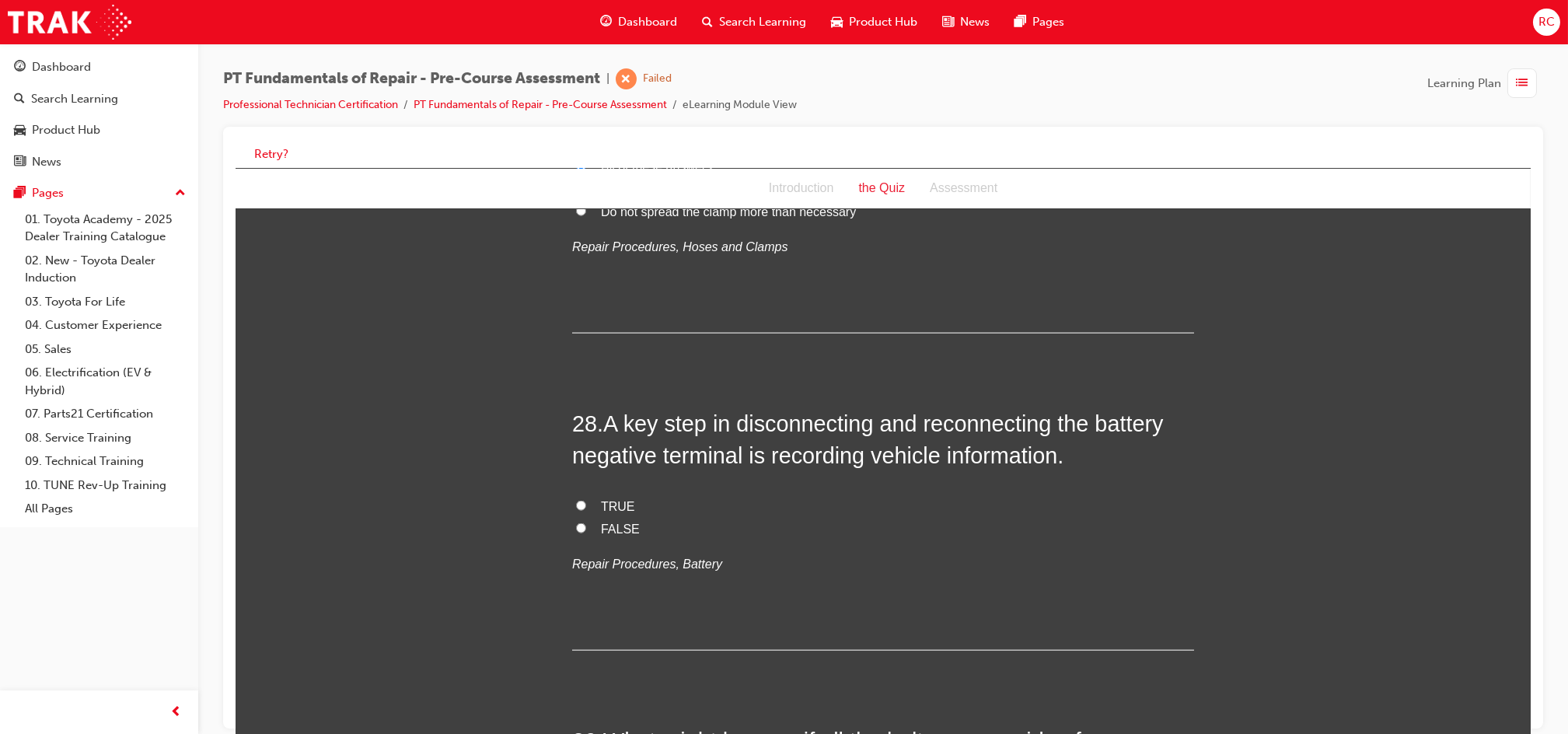
click at [607, 500] on span "TRUE" at bounding box center [617, 507] width 34 height 14
click at [586, 501] on input "TRUE" at bounding box center [580, 506] width 10 height 10
radio input "true"
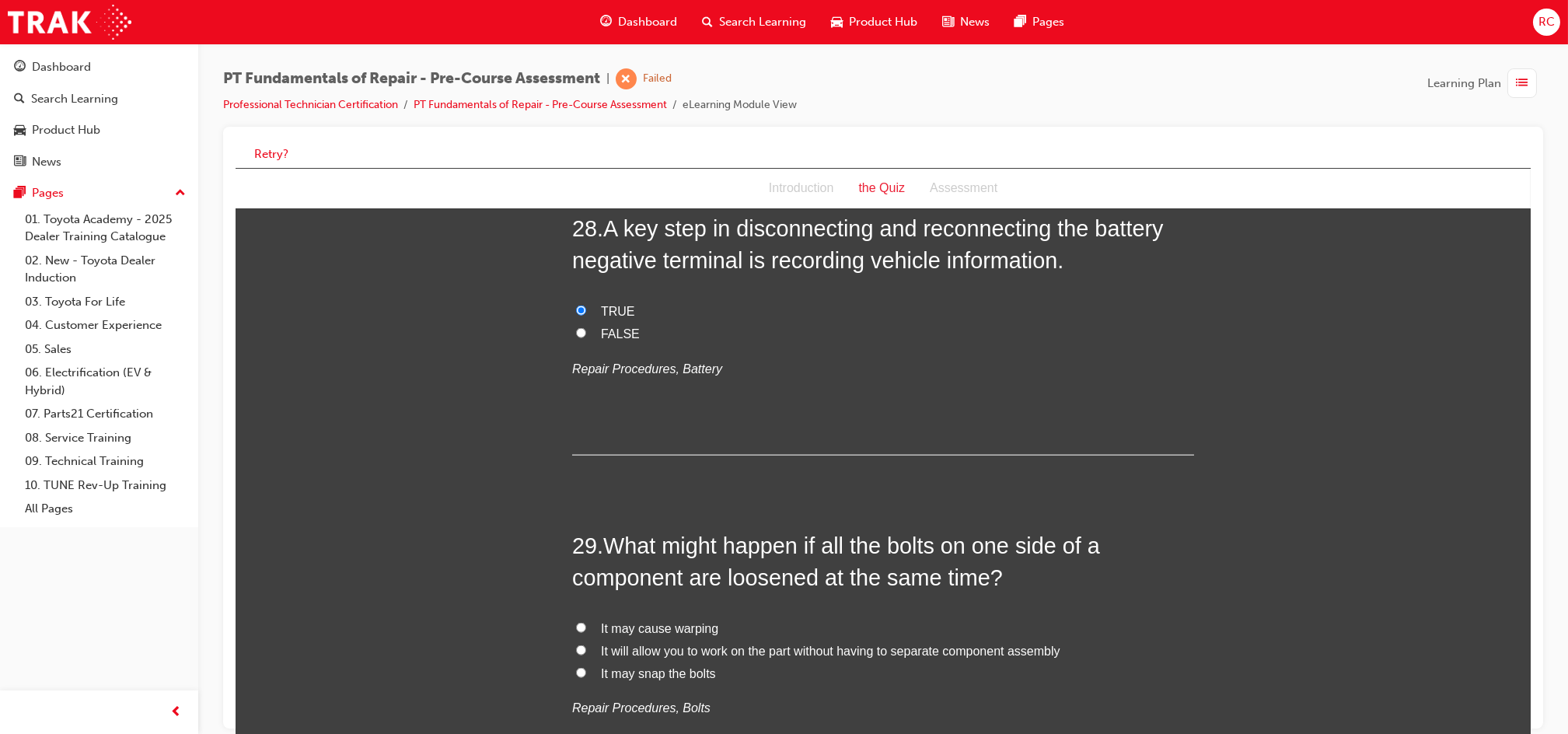
scroll to position [8811, 0]
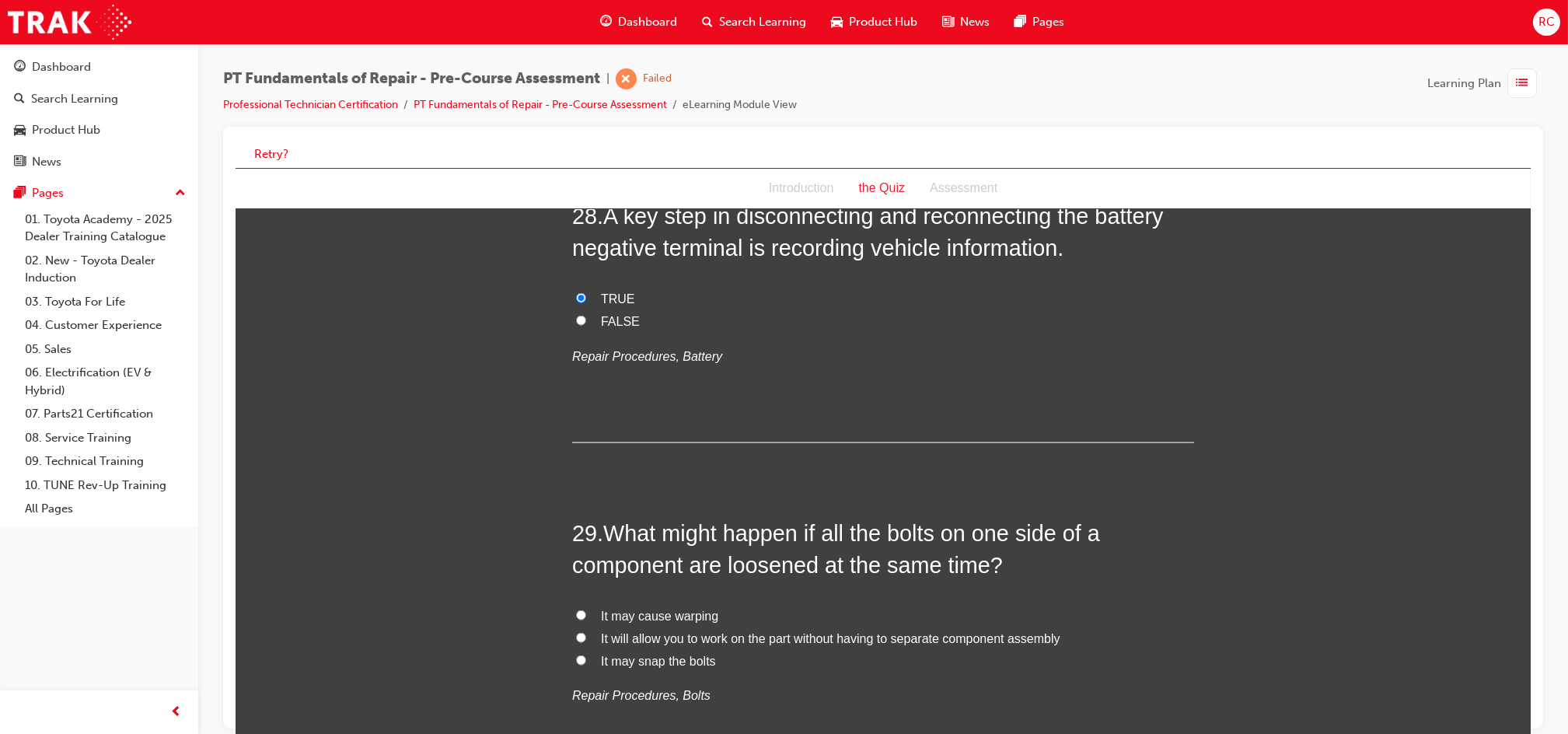
click at [692, 609] on span "It may cause warping" at bounding box center [659, 616] width 117 height 14
click at [586, 610] on input "It may cause warping" at bounding box center [580, 615] width 10 height 10
radio input "true"
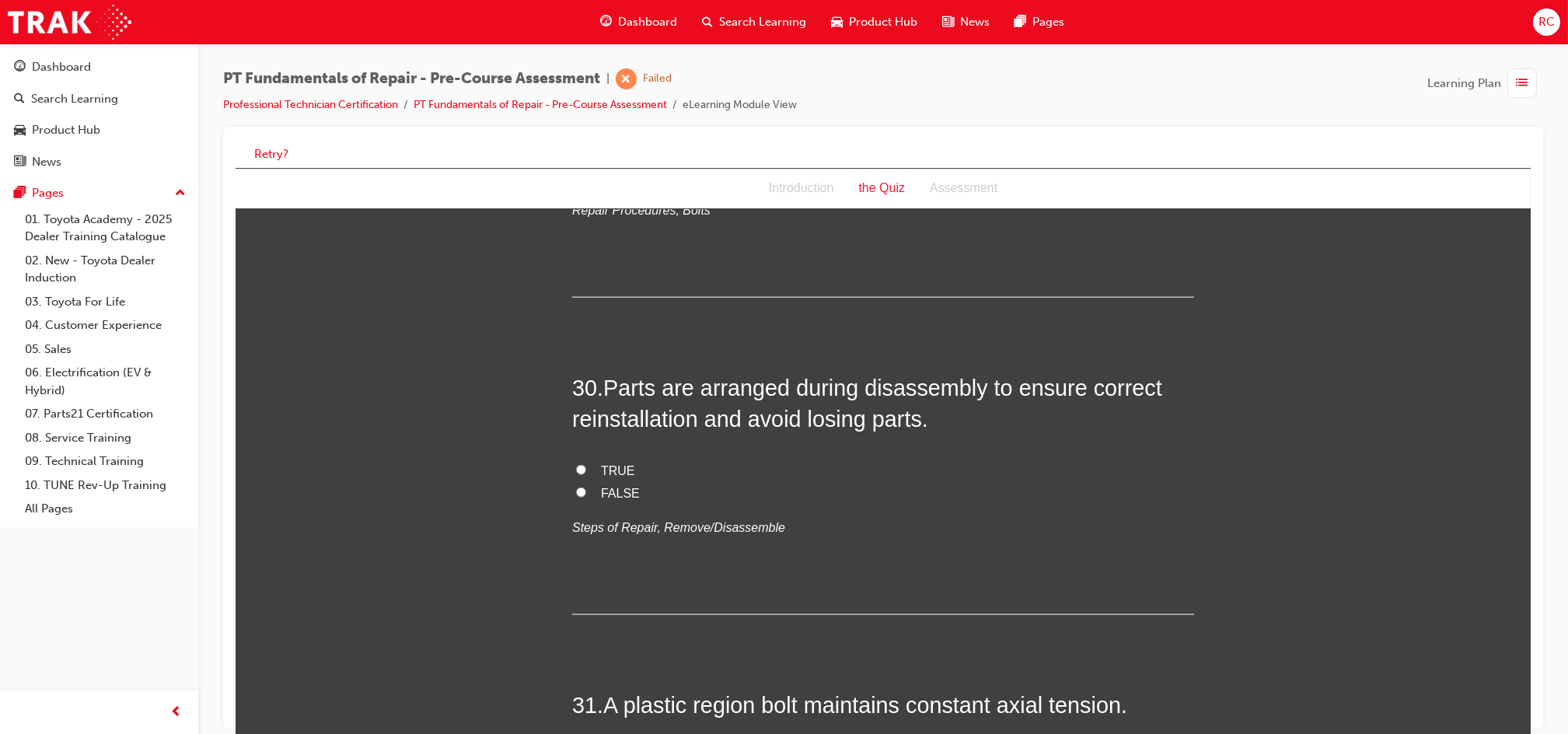
scroll to position [9329, 0]
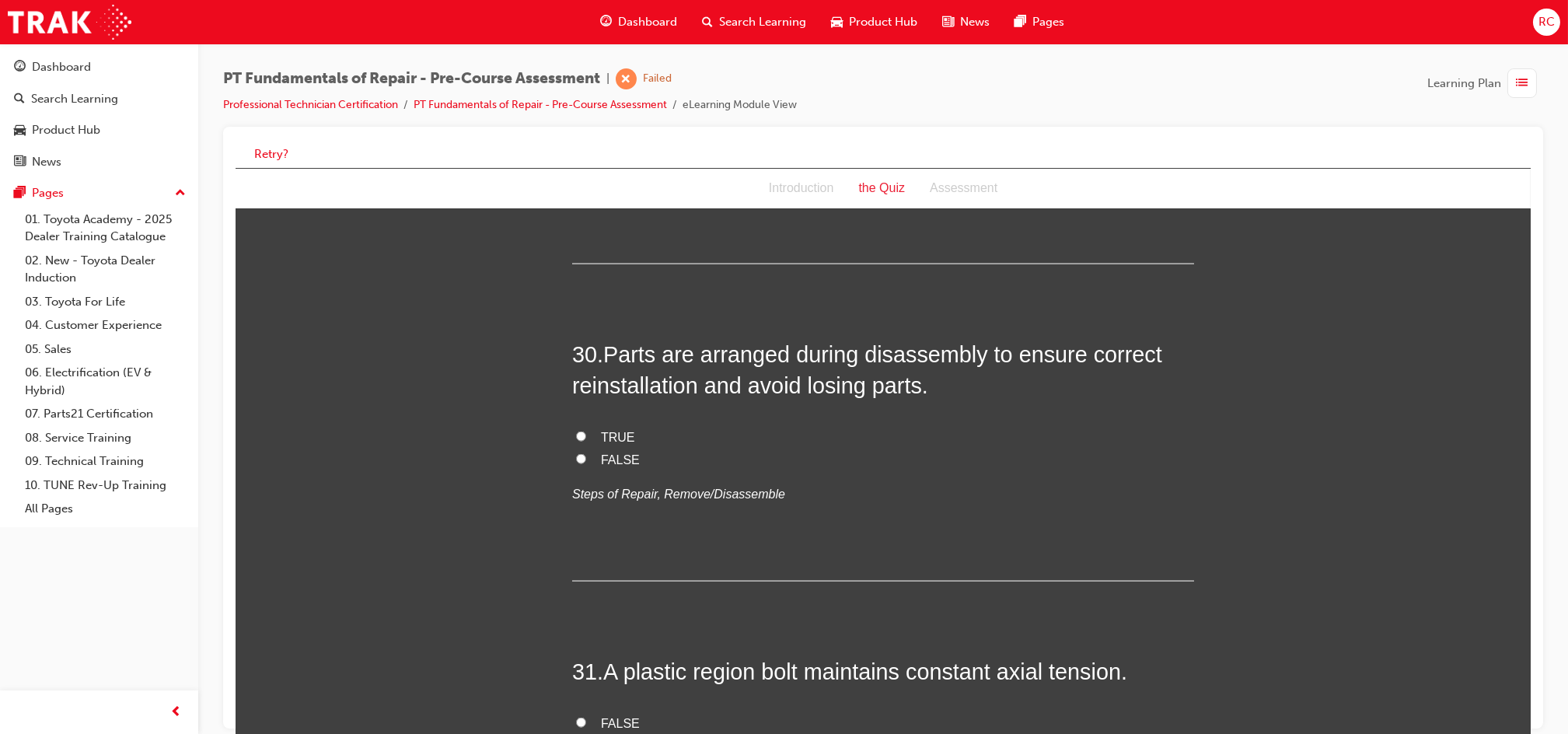
click at [609, 430] on span "TRUE" at bounding box center [617, 437] width 34 height 14
click at [586, 431] on input "TRUE" at bounding box center [580, 436] width 10 height 10
radio input "true"
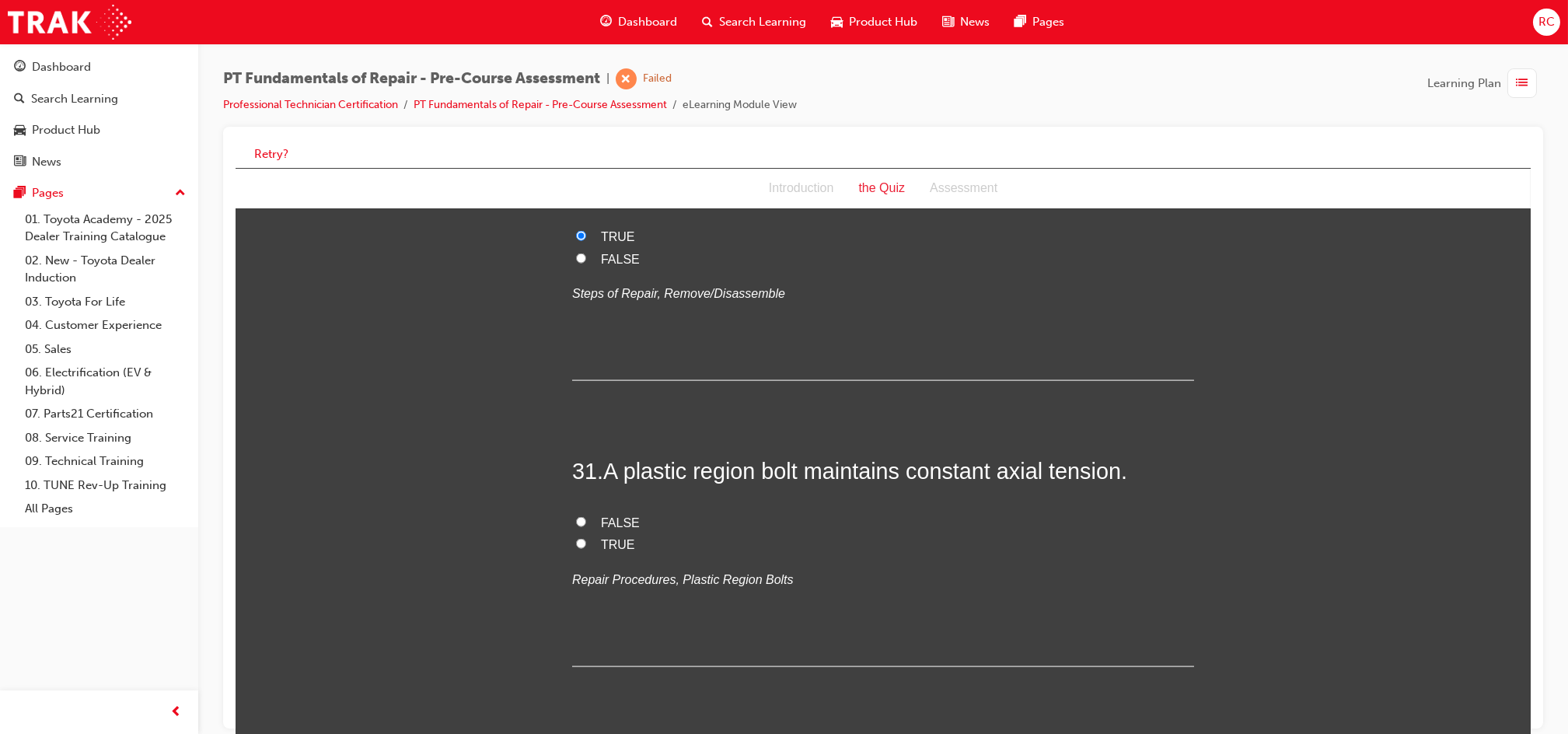
scroll to position [9536, 0]
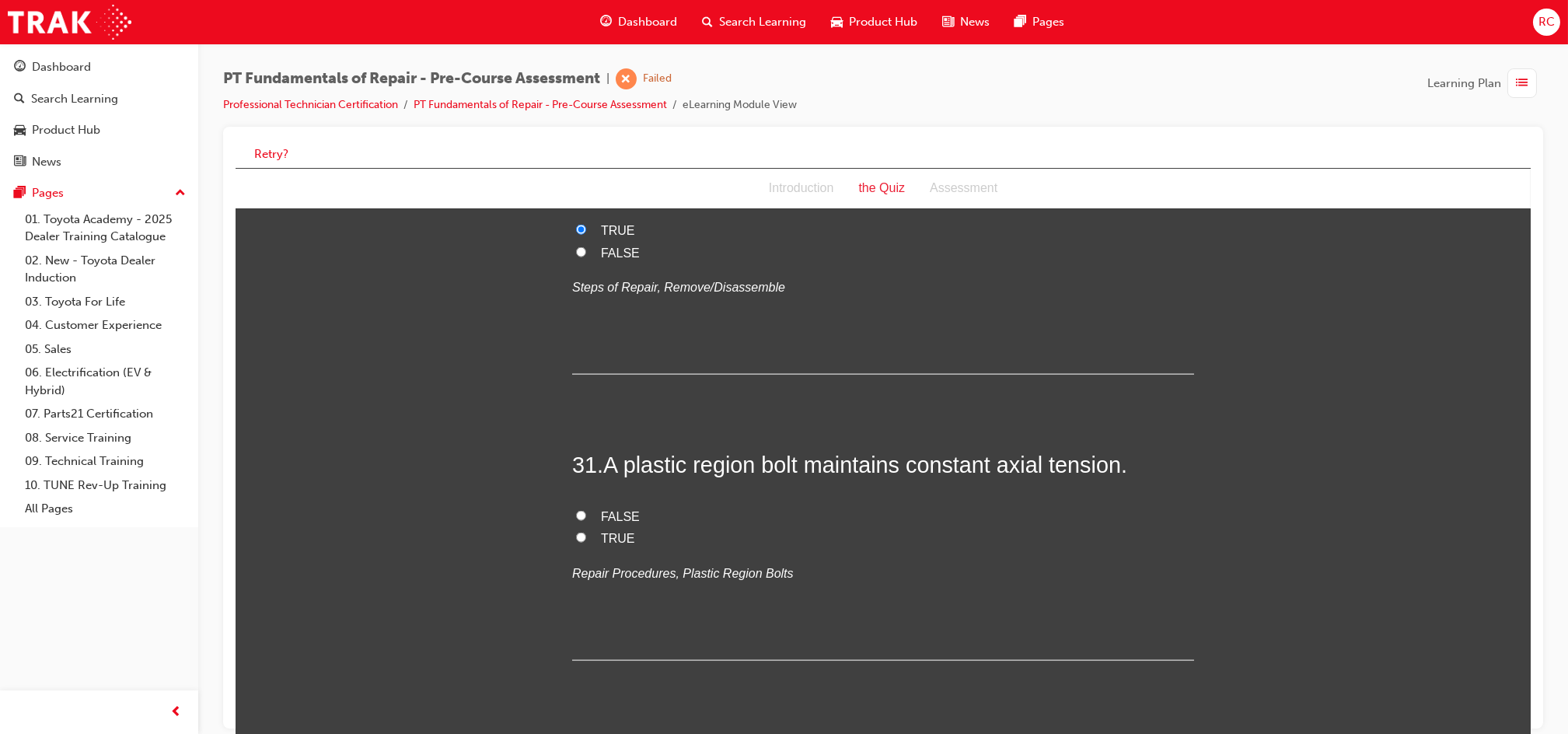
click at [600, 532] on span "TRUE" at bounding box center [617, 539] width 34 height 14
click at [586, 533] on input "TRUE" at bounding box center [580, 538] width 10 height 10
radio input "true"
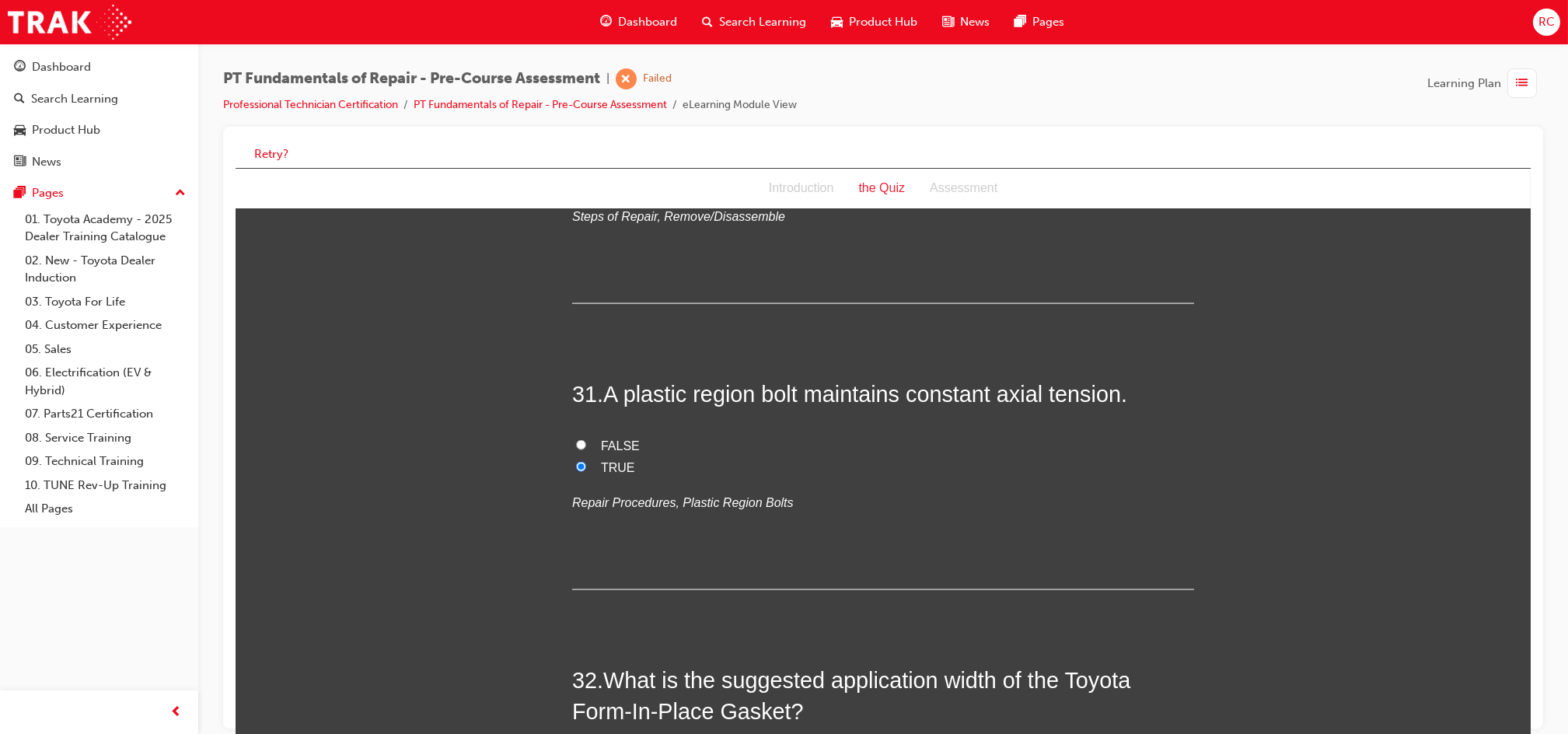
scroll to position [9847, 0]
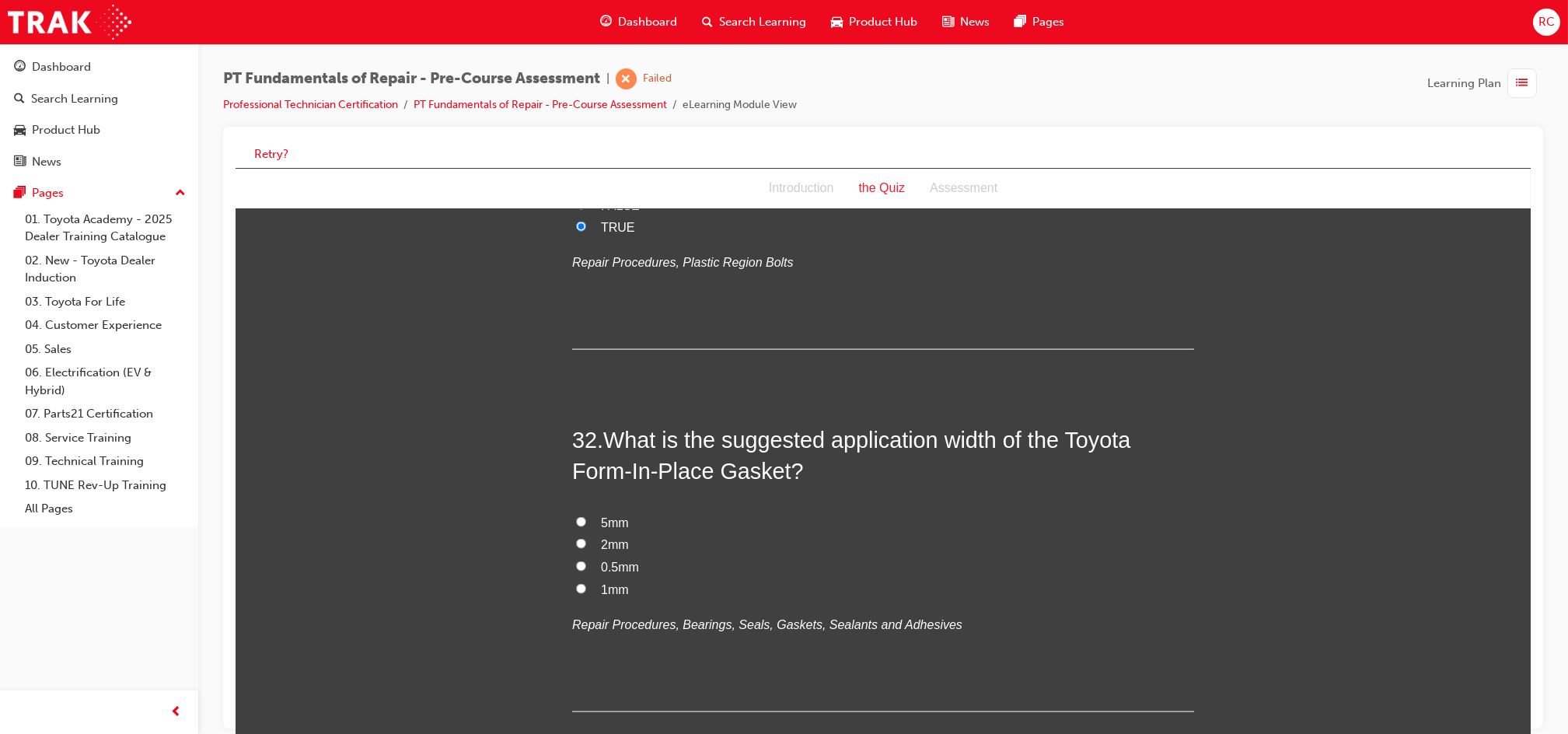
click at [624, 560] on span "0.5mm" at bounding box center [619, 567] width 38 height 14
click at [586, 561] on input "0.5mm" at bounding box center [580, 566] width 10 height 10
radio input "true"
click at [603, 538] on span "2mm" at bounding box center [614, 545] width 28 height 14
click at [586, 539] on input "2mm" at bounding box center [580, 544] width 10 height 10
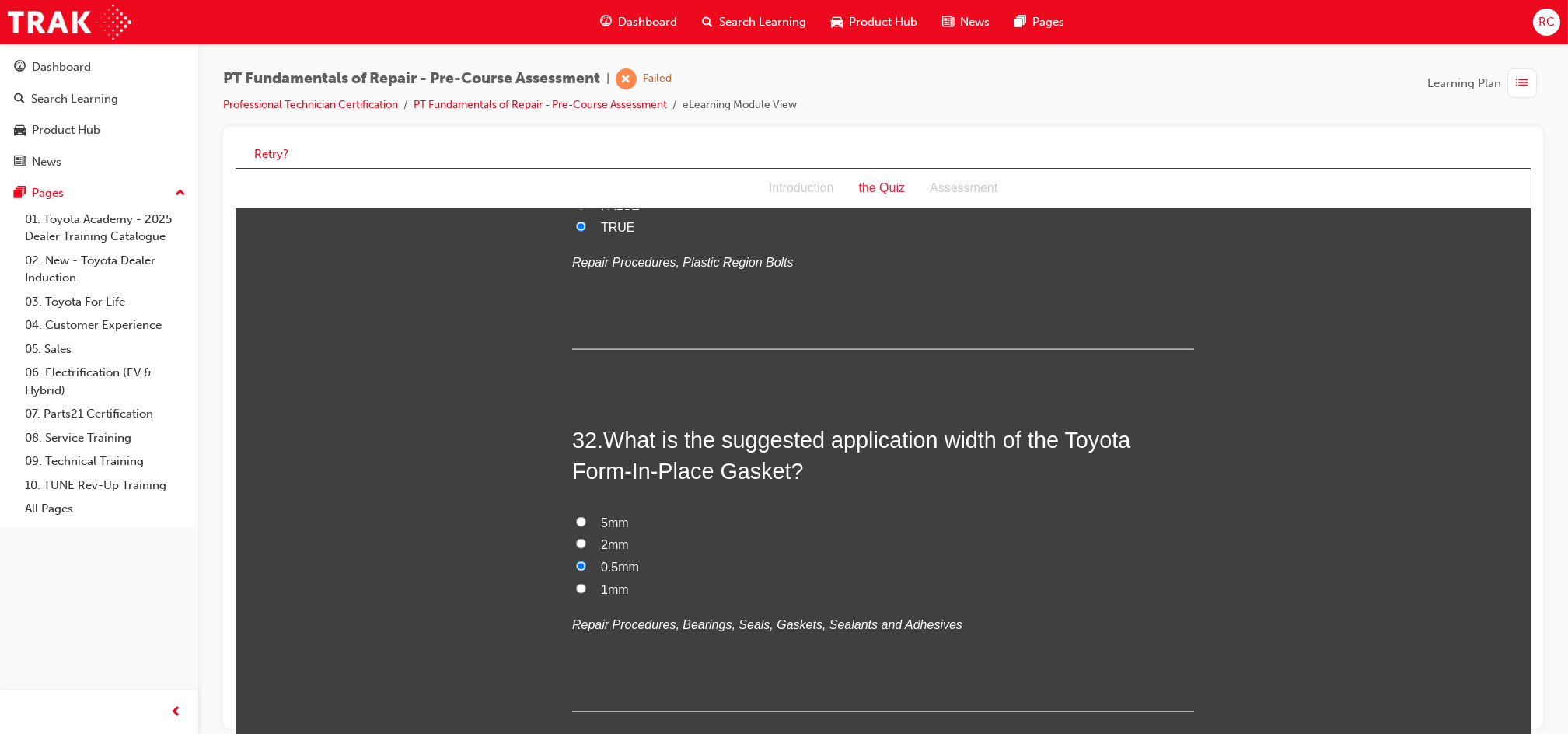
radio input "true"
click at [606, 516] on span "5mm" at bounding box center [614, 523] width 28 height 14
click at [586, 517] on input "5mm" at bounding box center [580, 522] width 10 height 10
radio input "true"
click at [606, 538] on span "2mm" at bounding box center [614, 545] width 28 height 14
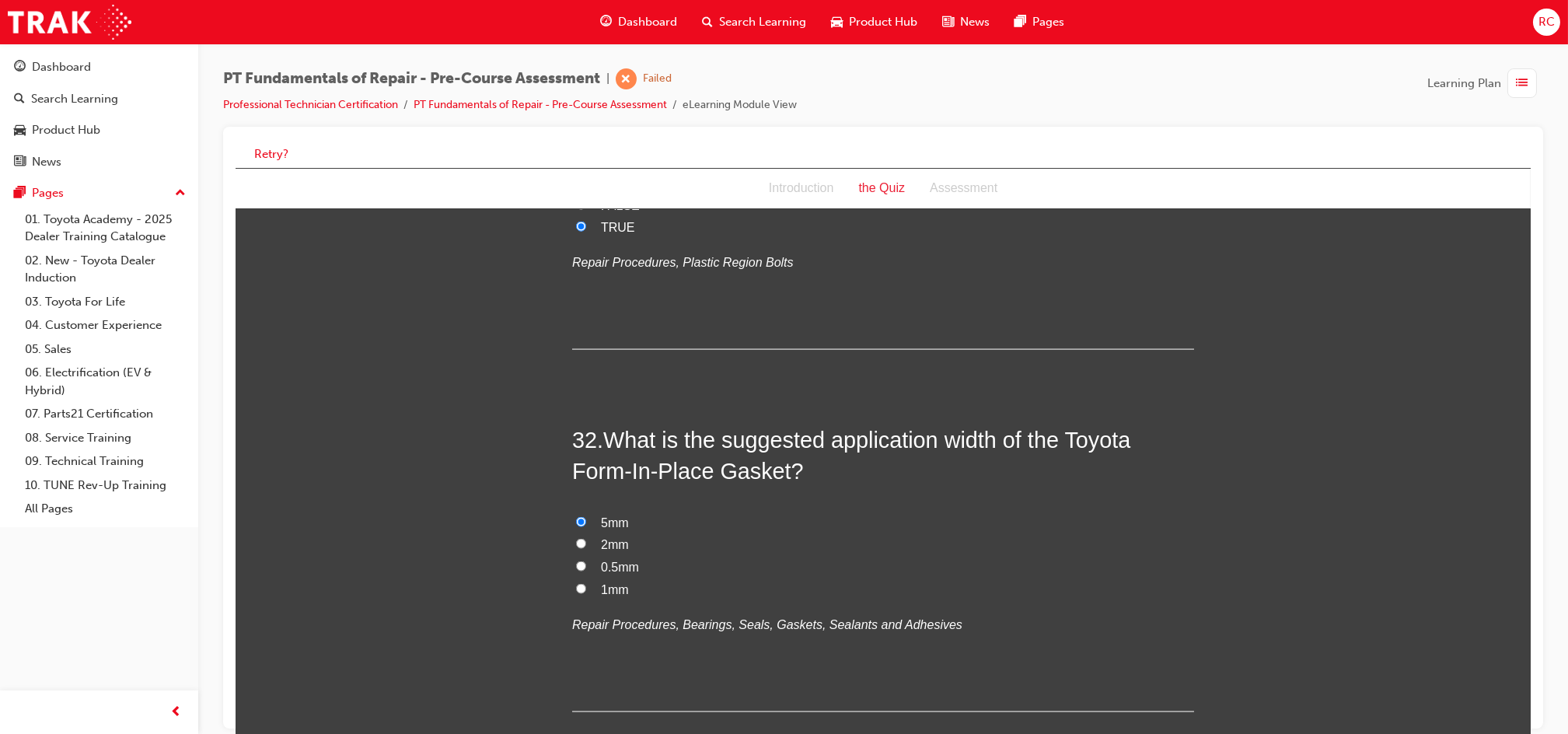
click at [586, 539] on input "2mm" at bounding box center [580, 544] width 10 height 10
radio input "true"
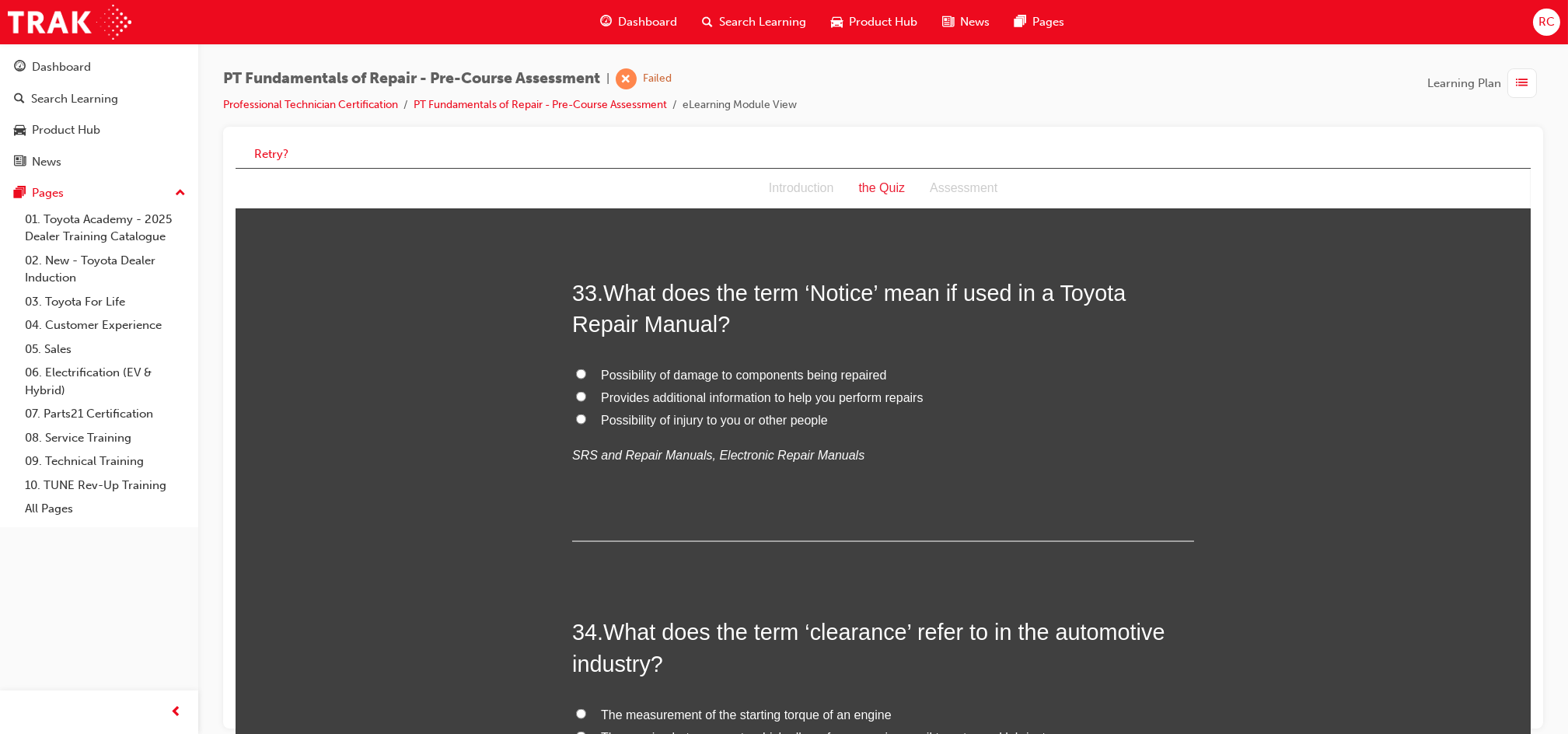
scroll to position [10365, 0]
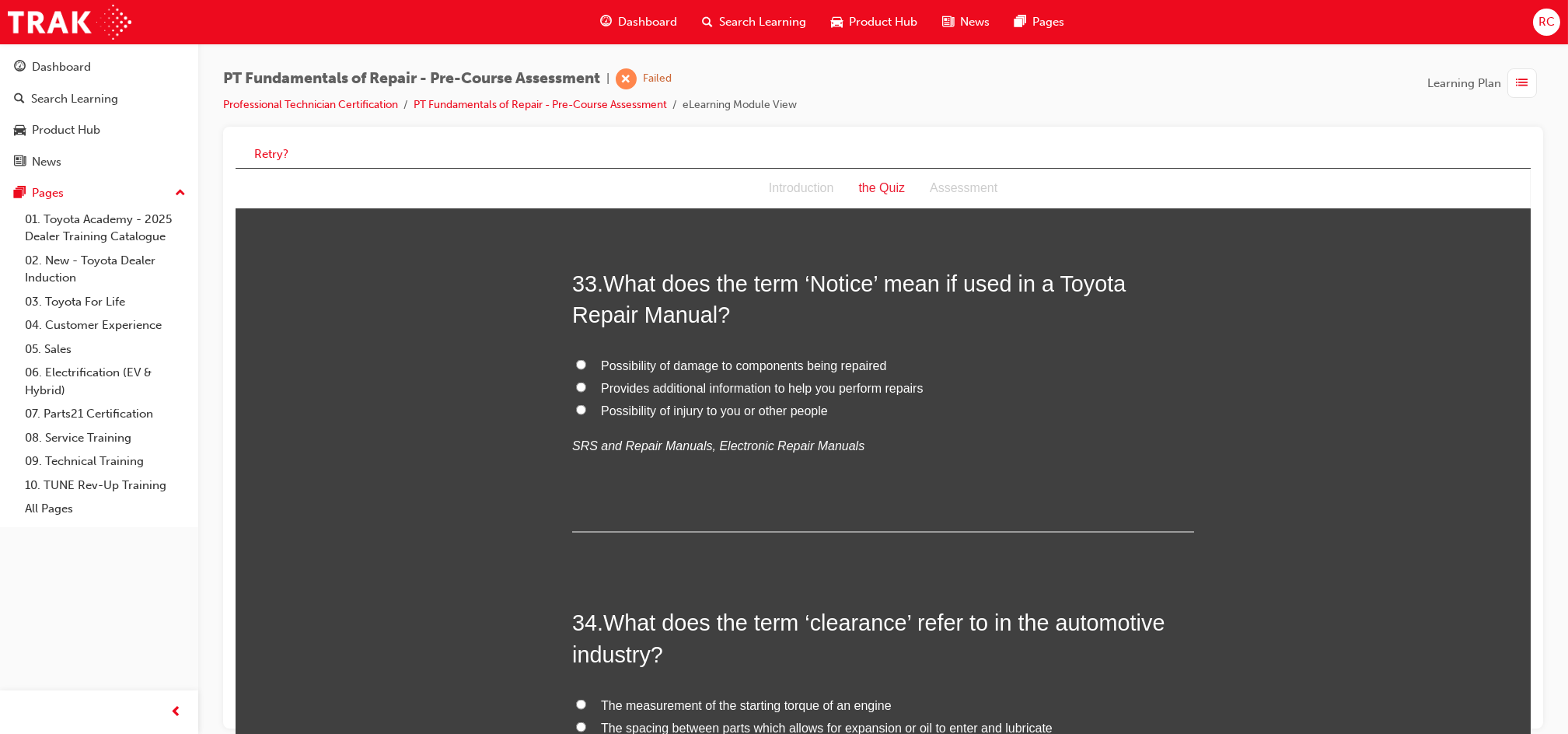
click at [877, 382] on span "Provides additional information to help you perform repairs" at bounding box center [762, 388] width 322 height 14
click at [586, 383] on input "Provides additional information to help you perform repairs" at bounding box center [580, 387] width 10 height 10
radio input "true"
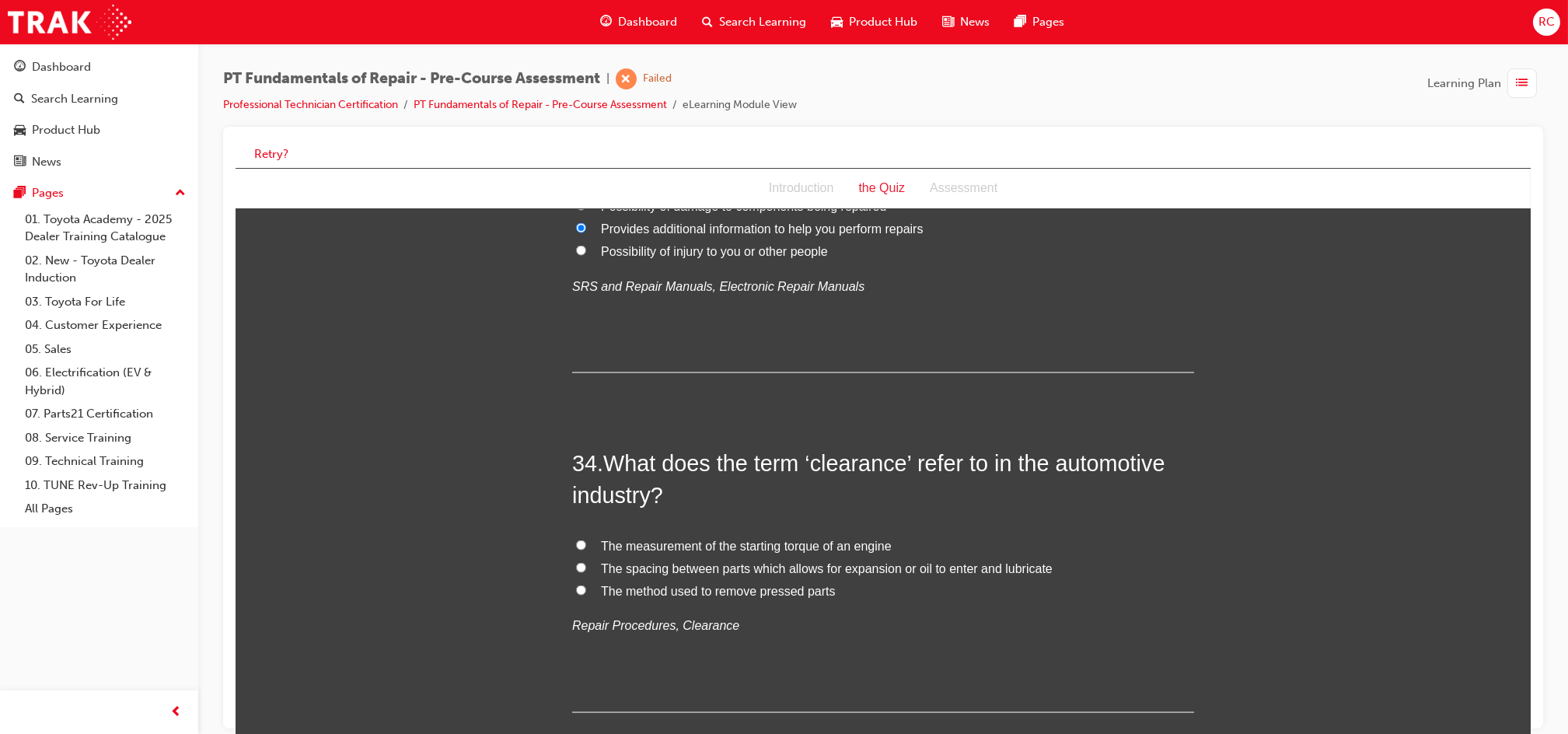
scroll to position [10573, 0]
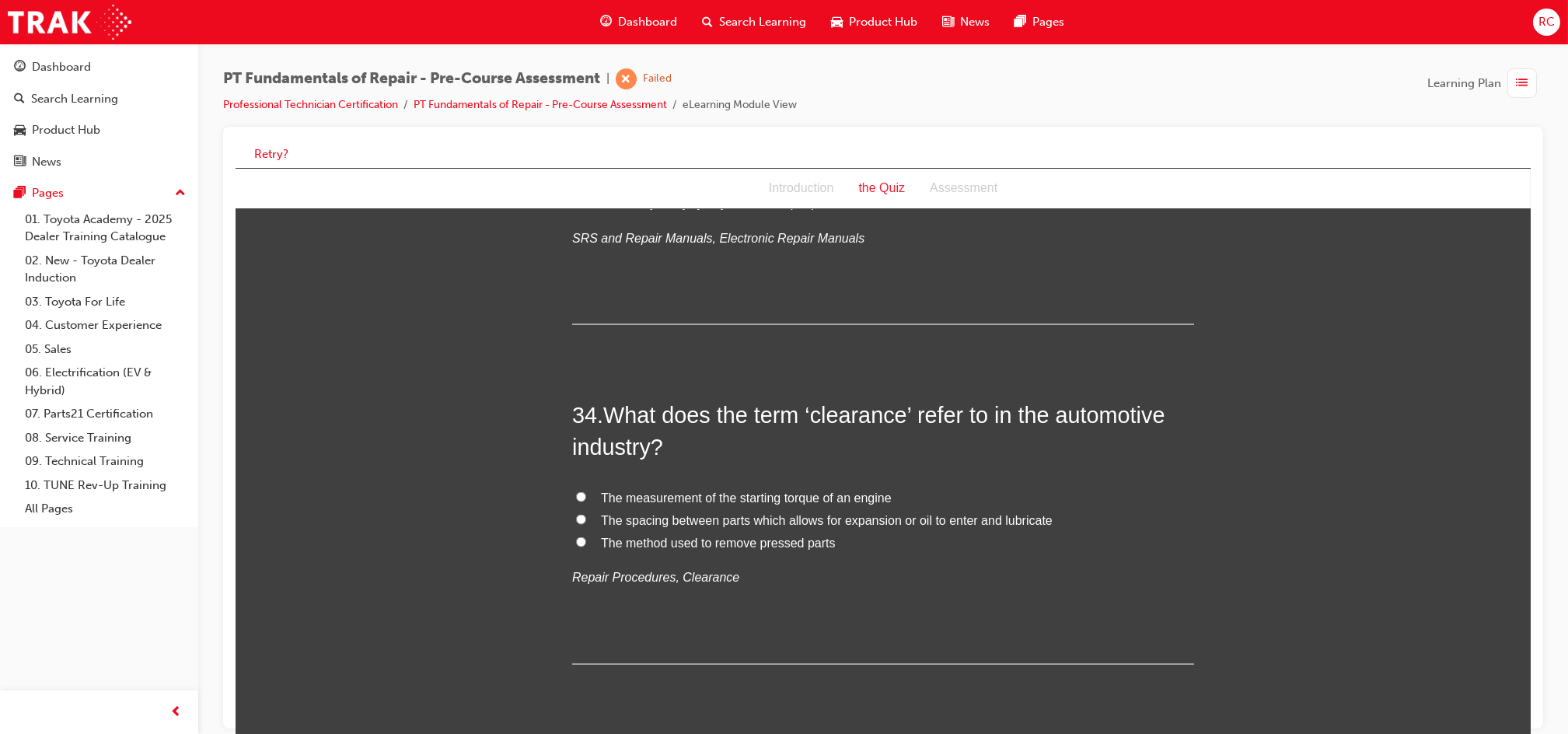
click at [713, 513] on span "The spacing between parts which allows for expansion or oil to enter and lubric…" at bounding box center [826, 520] width 452 height 14
click at [586, 514] on input "The spacing between parts which allows for expansion or oil to enter and lubric…" at bounding box center [580, 519] width 10 height 10
radio input "true"
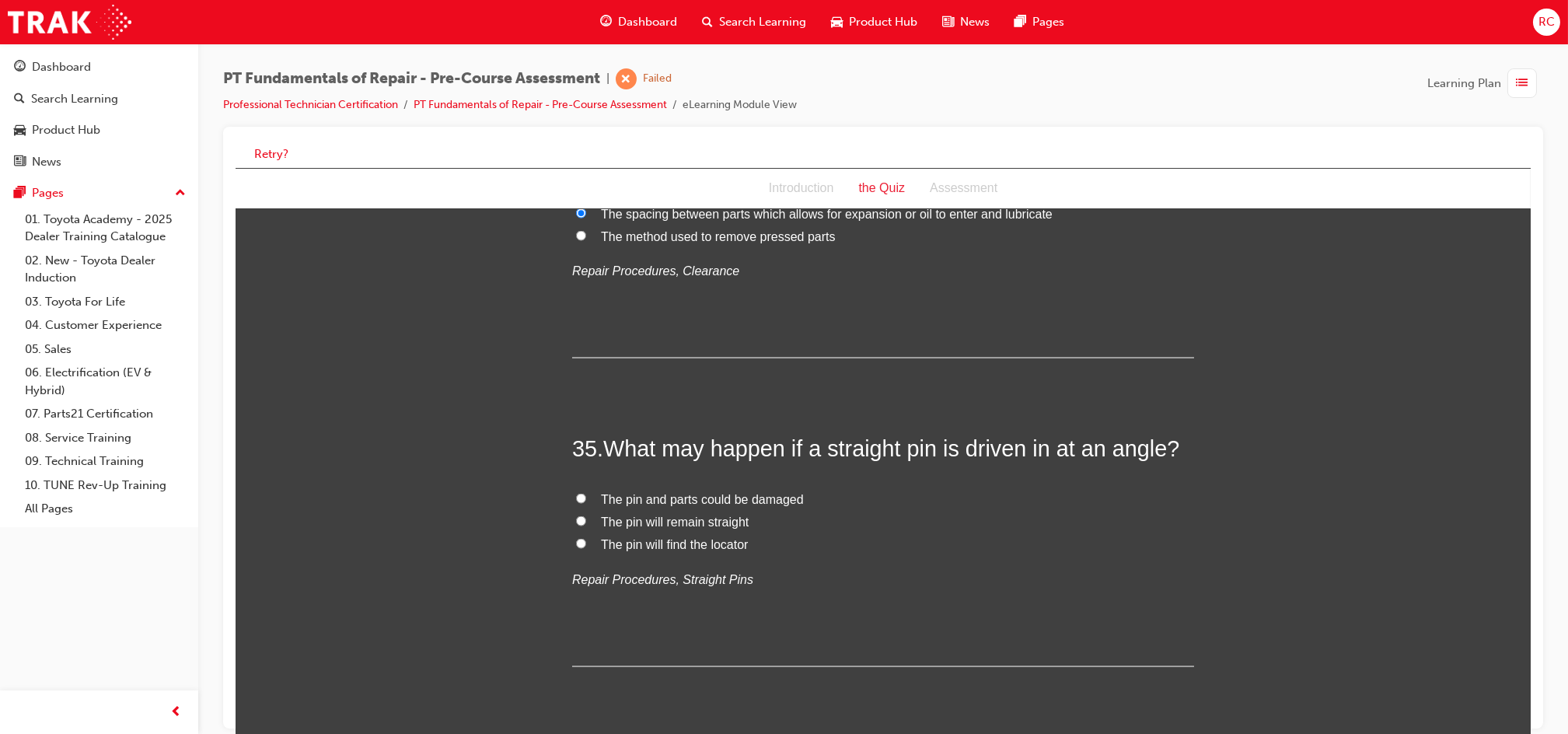
scroll to position [10884, 0]
click at [735, 488] on span "The pin and parts could be damaged" at bounding box center [702, 495] width 203 height 14
click at [586, 489] on input "The pin and parts could be damaged" at bounding box center [580, 494] width 10 height 10
radio input "true"
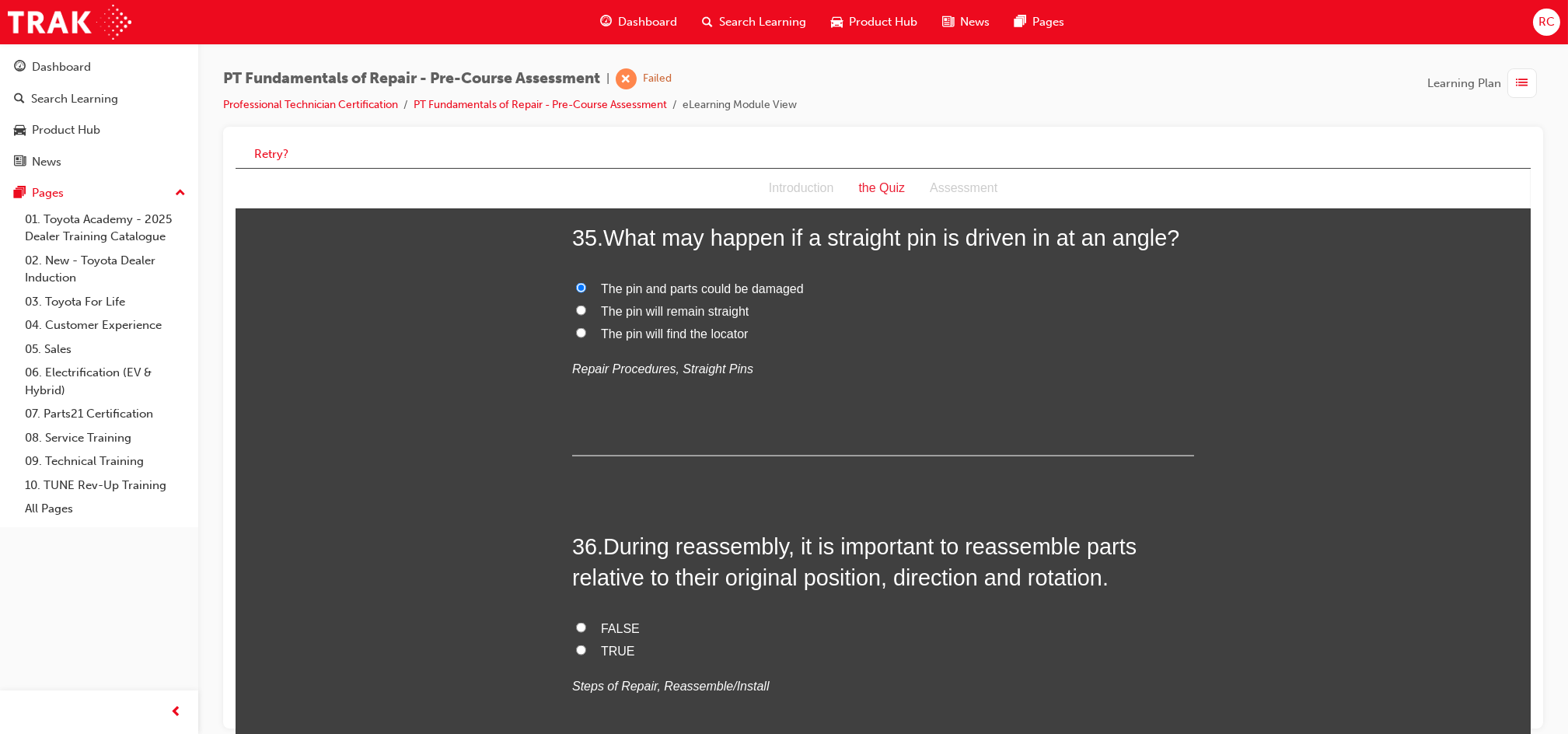
scroll to position [11091, 0]
click at [606, 643] on span "TRUE" at bounding box center [617, 650] width 34 height 14
click at [586, 644] on input "TRUE" at bounding box center [580, 649] width 10 height 10
radio input "true"
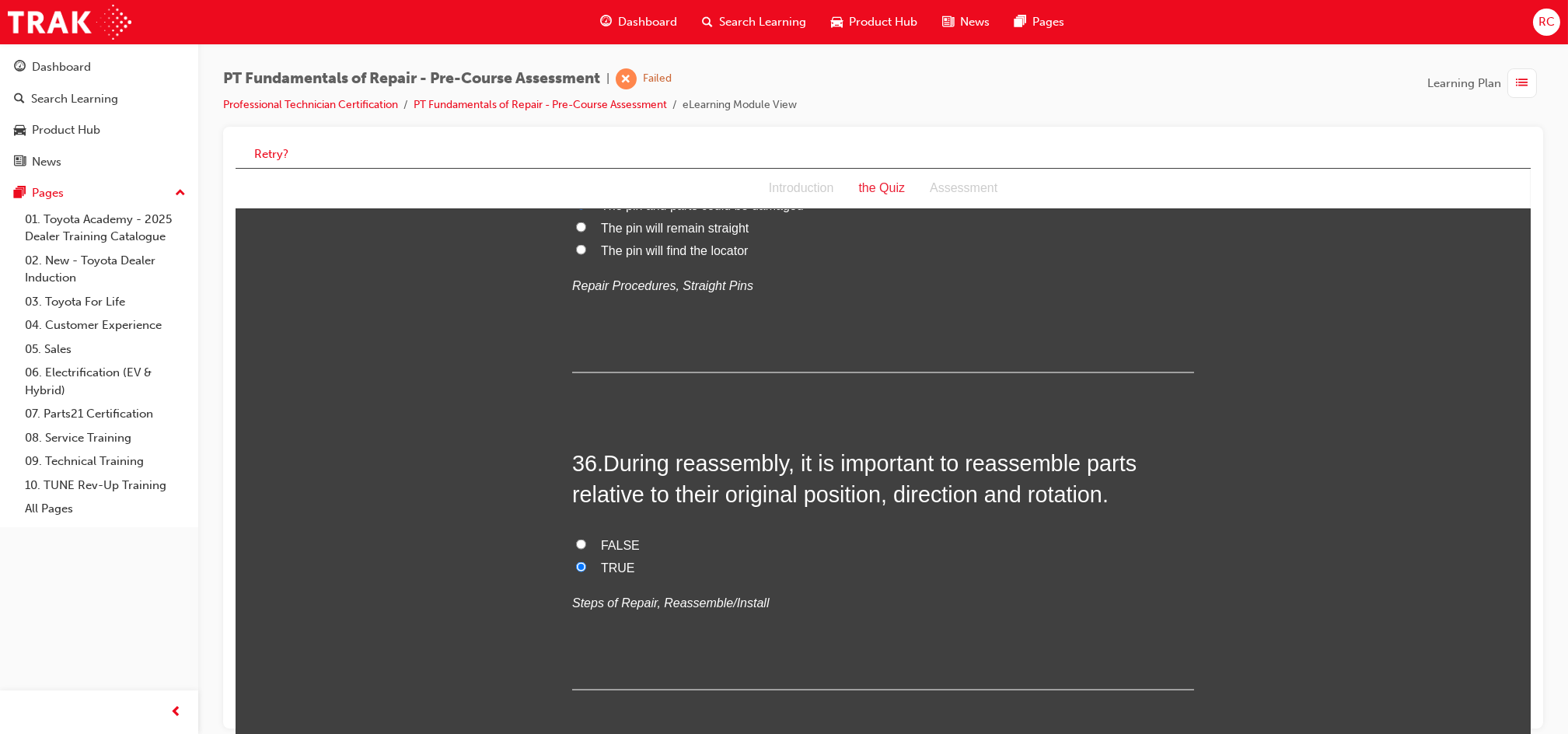
scroll to position [11506, 0]
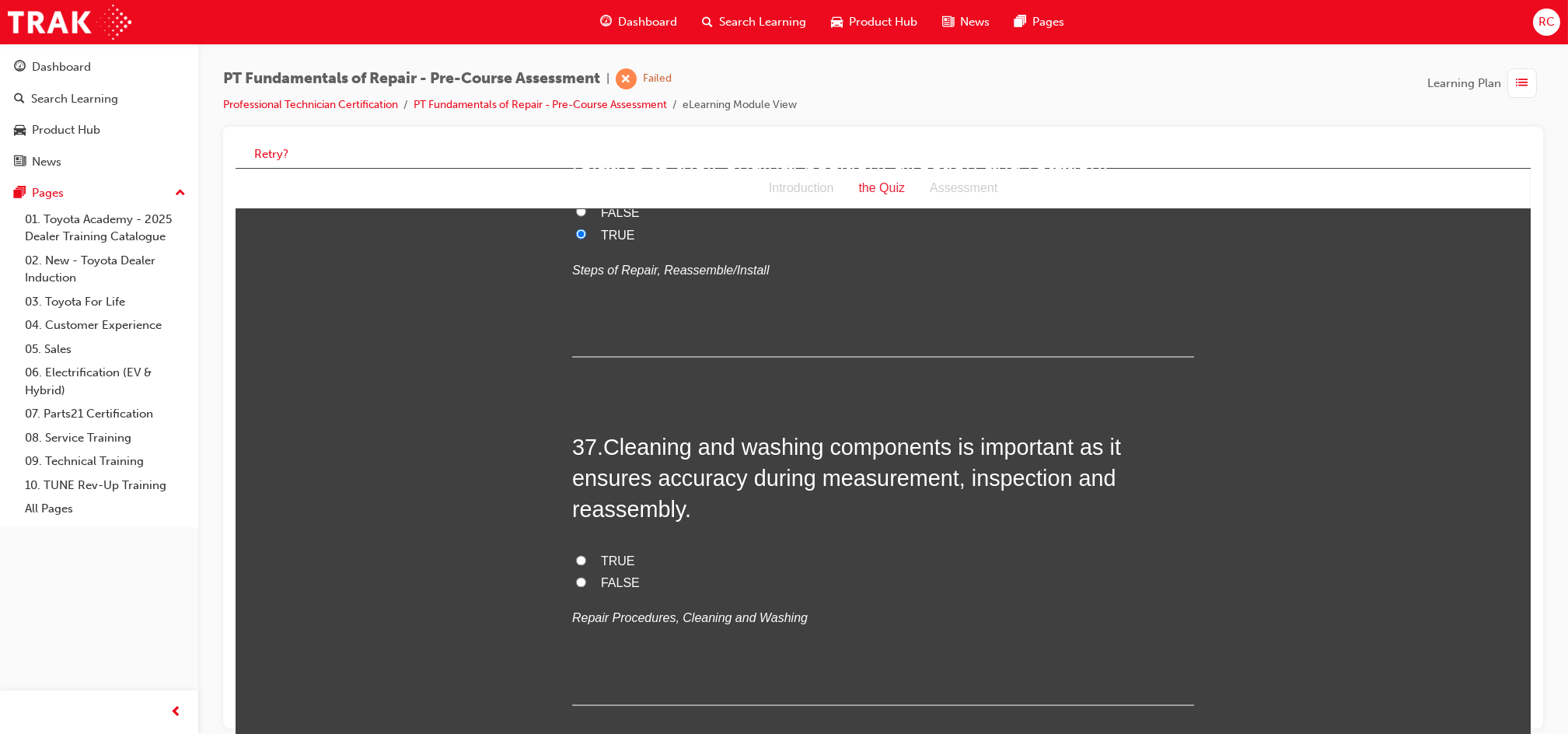
drag, startPoint x: 606, startPoint y: 532, endPoint x: 638, endPoint y: 537, distance: 32.4
click at [606, 555] on span "TRUE" at bounding box center [617, 562] width 34 height 14
click at [586, 555] on input "TRUE" at bounding box center [580, 560] width 10 height 10
radio input "true"
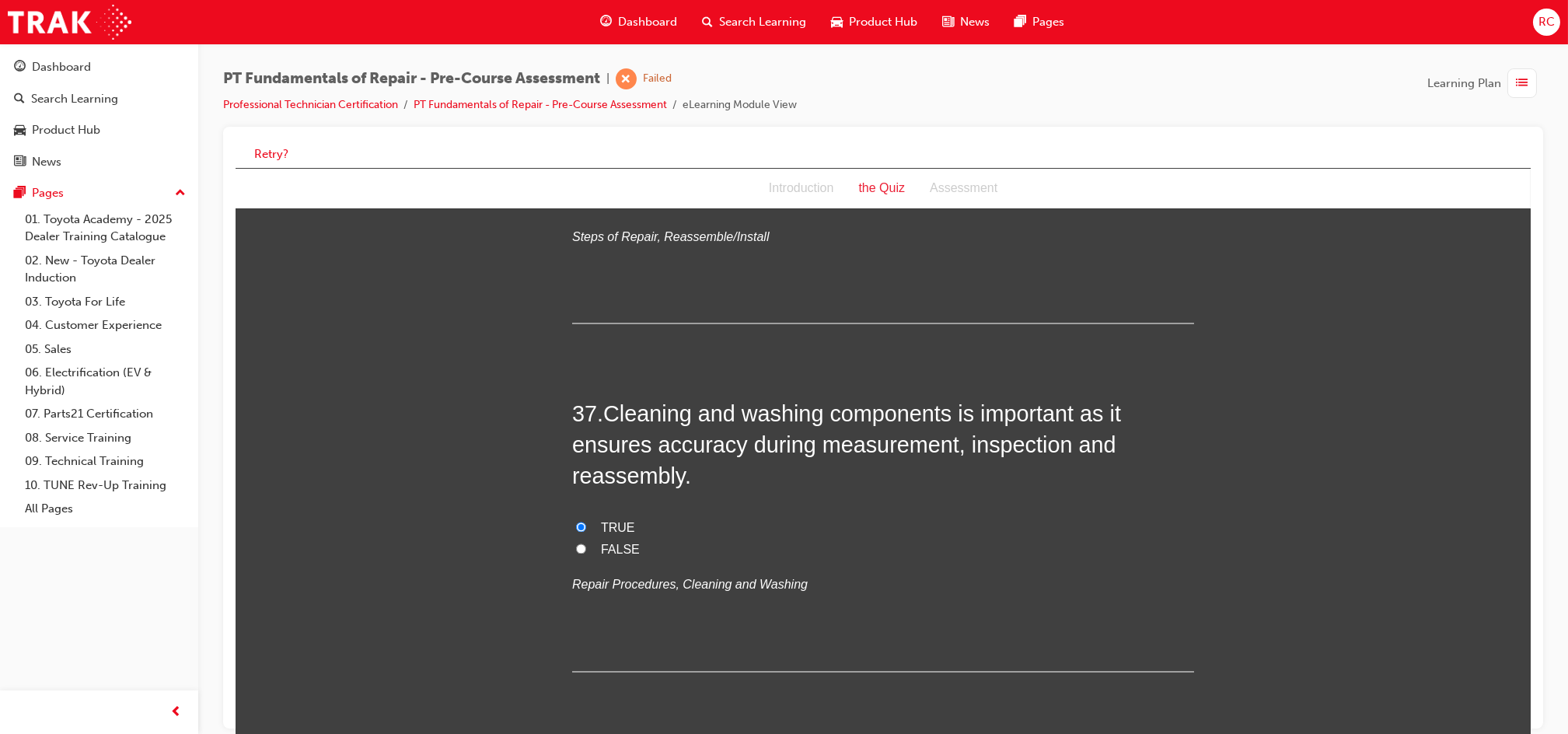
scroll to position [11553, 0]
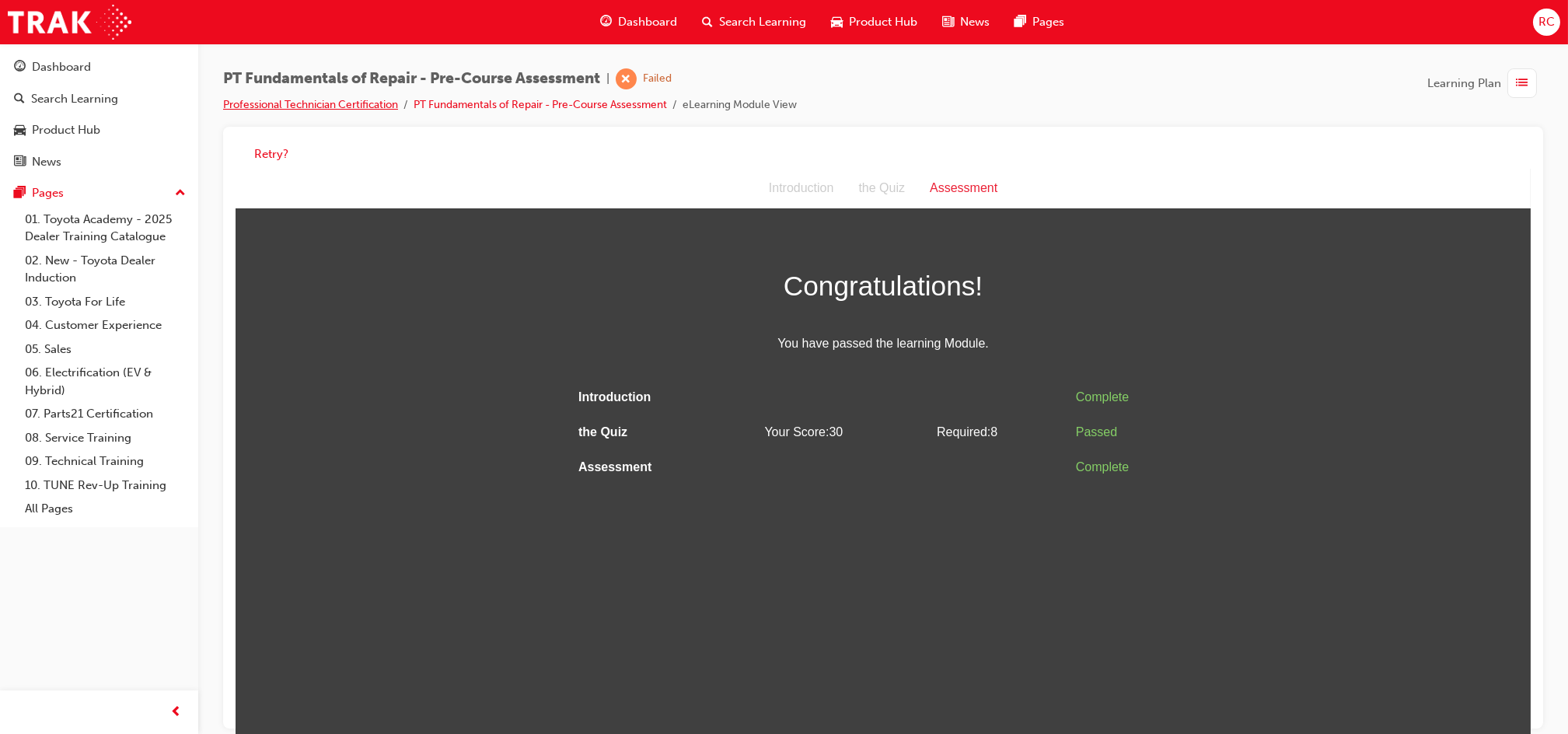
click at [321, 105] on link "Professional Technician Certification" at bounding box center [310, 104] width 175 height 14
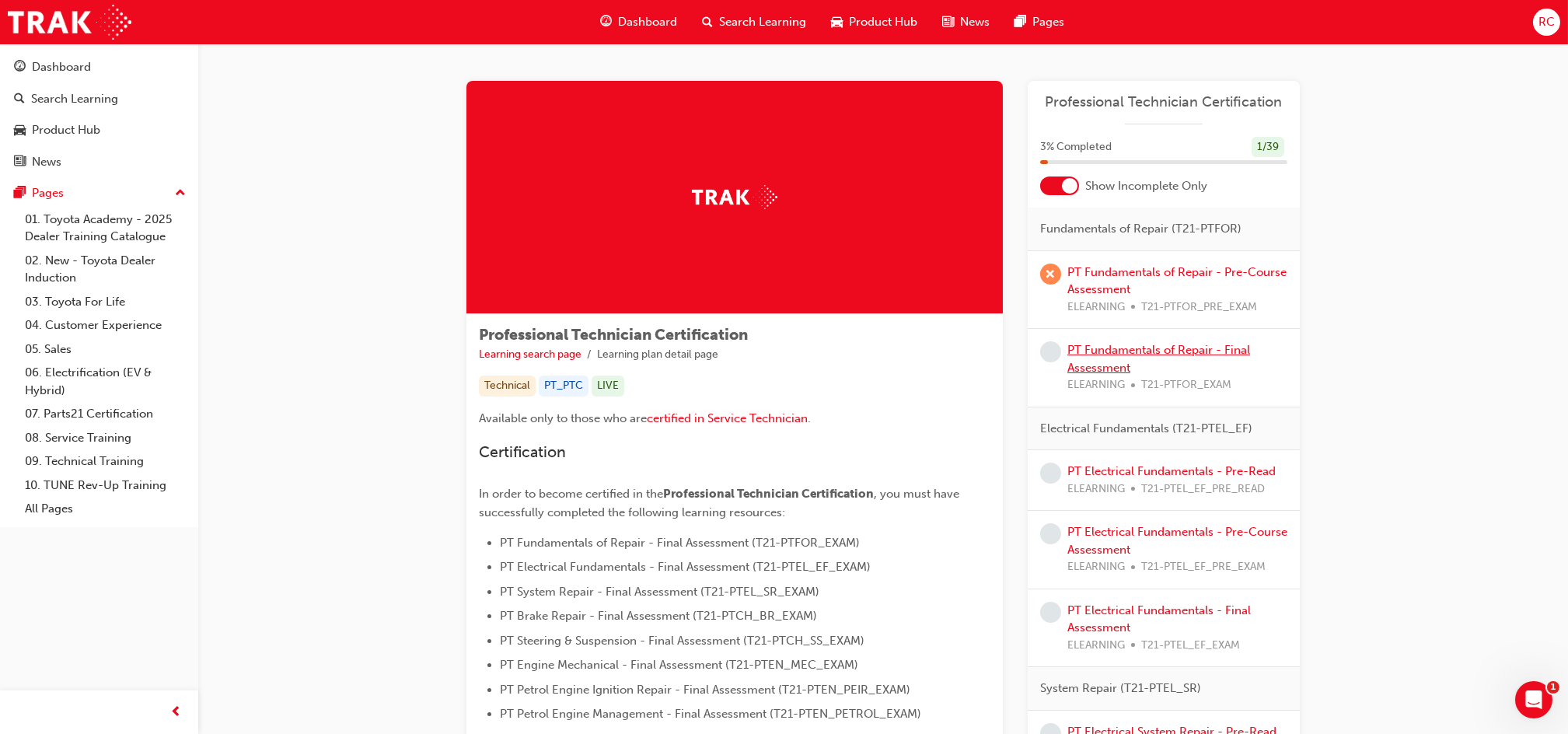
click at [1145, 345] on link "PT Fundamentals of Repair - Final Assessment" at bounding box center [1159, 358] width 183 height 32
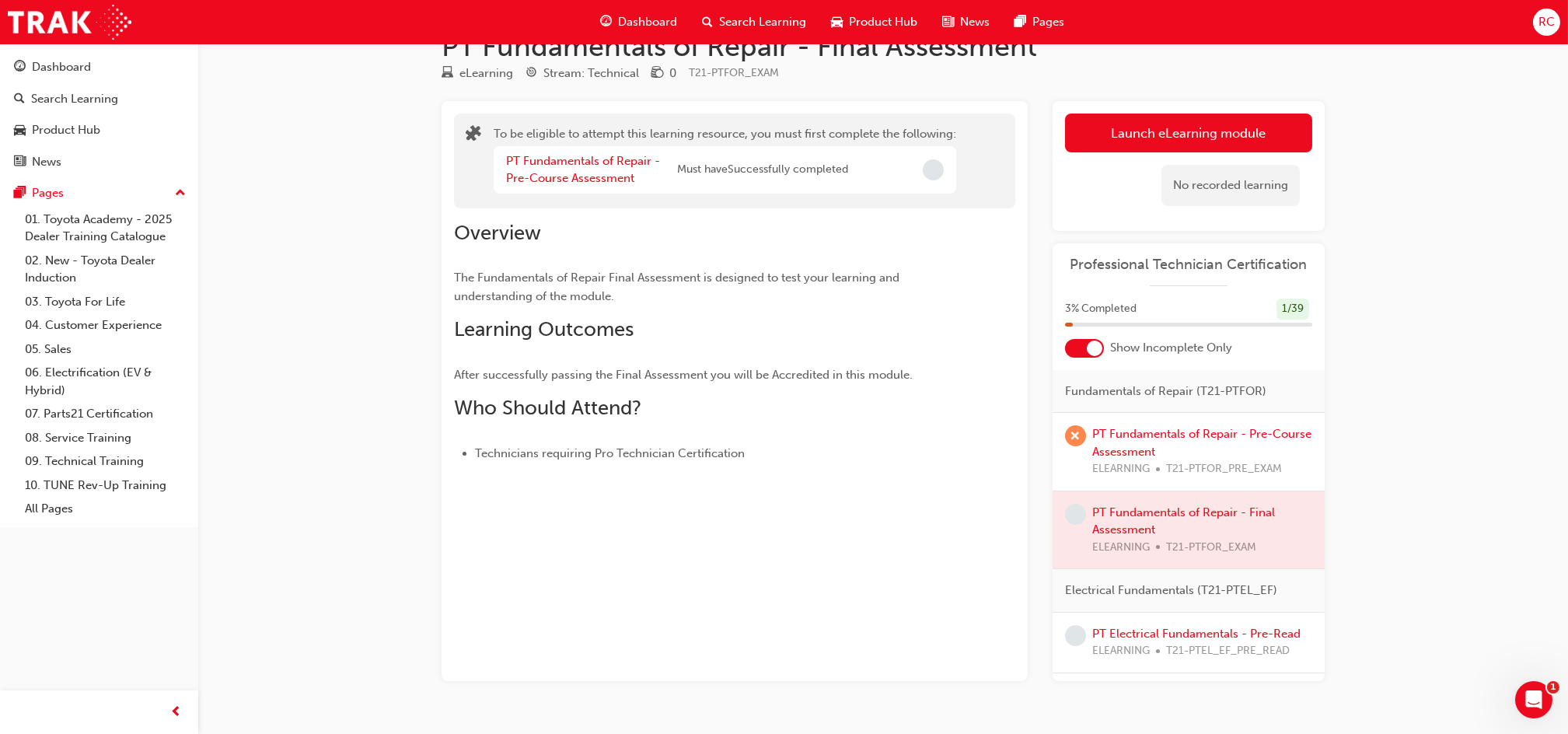
scroll to position [74, 0]
